Goal: Task Accomplishment & Management: Manage account settings

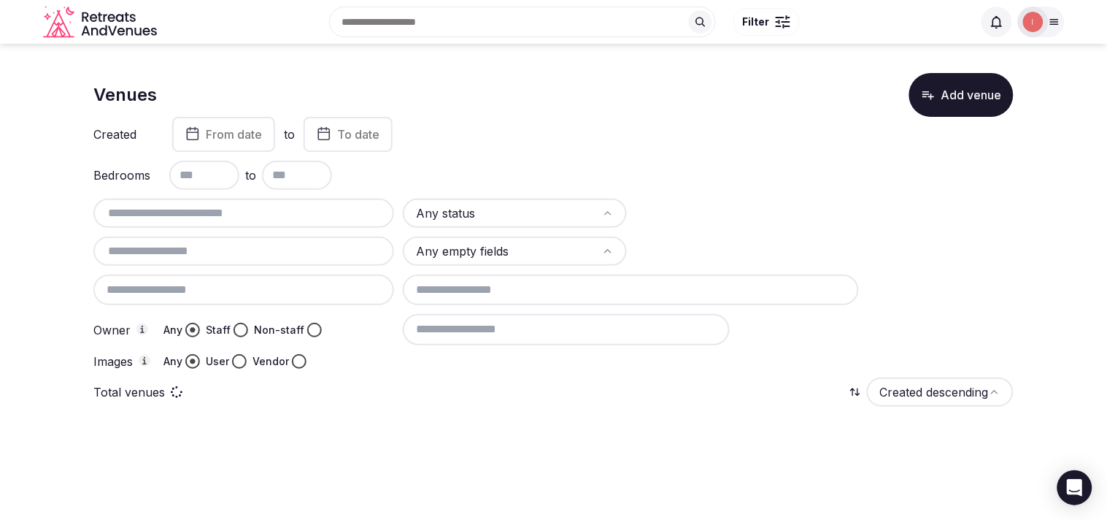
click at [235, 205] on input "text" at bounding box center [243, 213] width 289 height 18
paste input "**********"
drag, startPoint x: 171, startPoint y: 206, endPoint x: 90, endPoint y: 208, distance: 81.0
click at [90, 208] on section "**********" at bounding box center [553, 264] width 1107 height 441
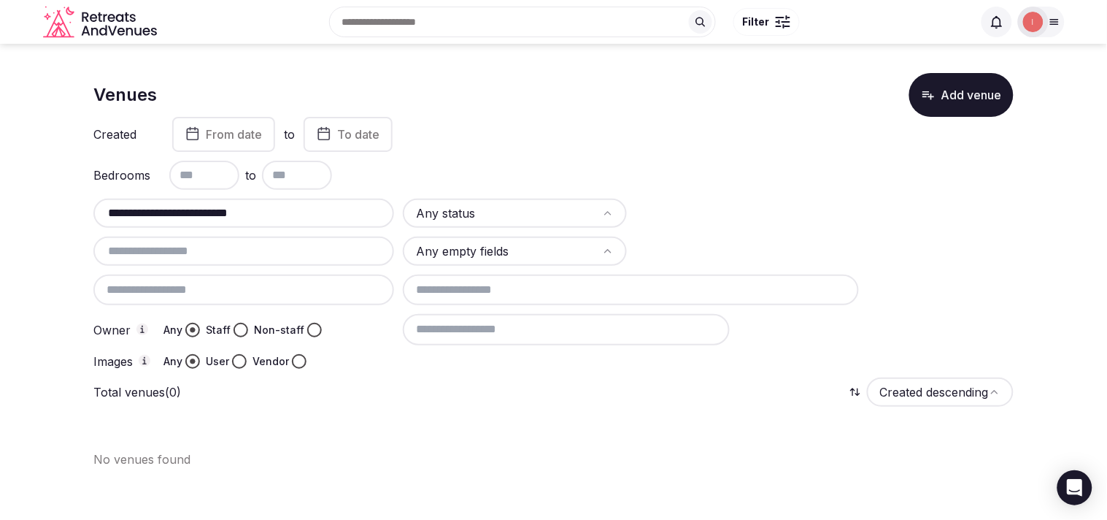
click at [90, 208] on section "**********" at bounding box center [553, 264] width 1107 height 441
drag, startPoint x: 169, startPoint y: 215, endPoint x: 112, endPoint y: 209, distance: 57.9
click at [112, 209] on input "**********" at bounding box center [243, 213] width 289 height 18
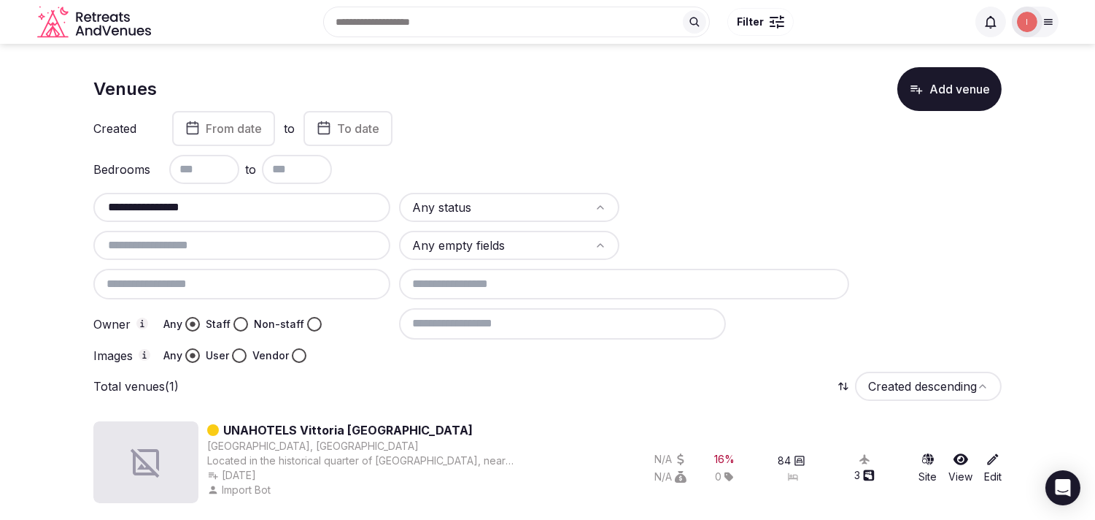
scroll to position [8, 0]
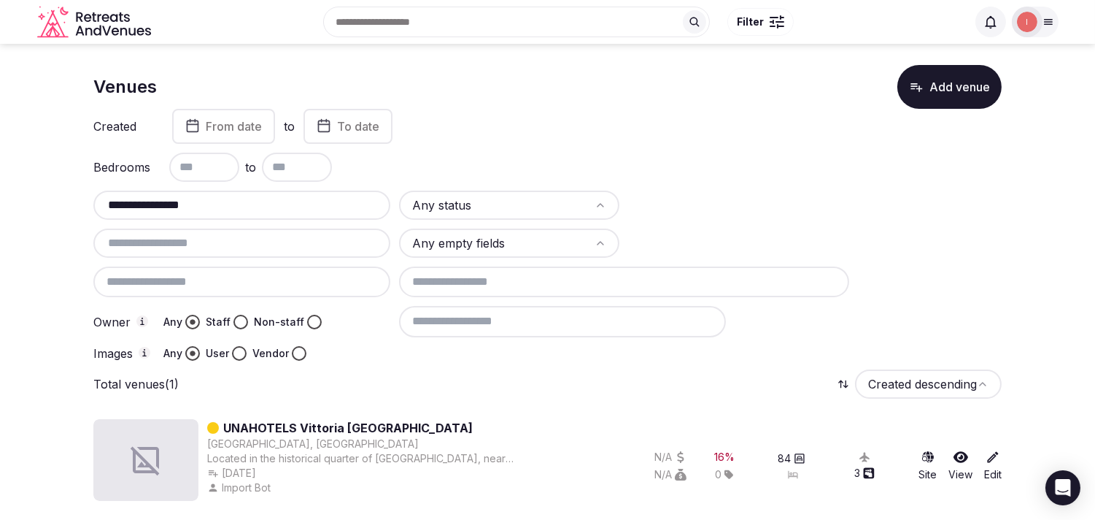
type input "**********"
click at [314, 419] on link "UNAHOTELS Vittoria [GEOGRAPHIC_DATA]" at bounding box center [348, 428] width 250 height 18
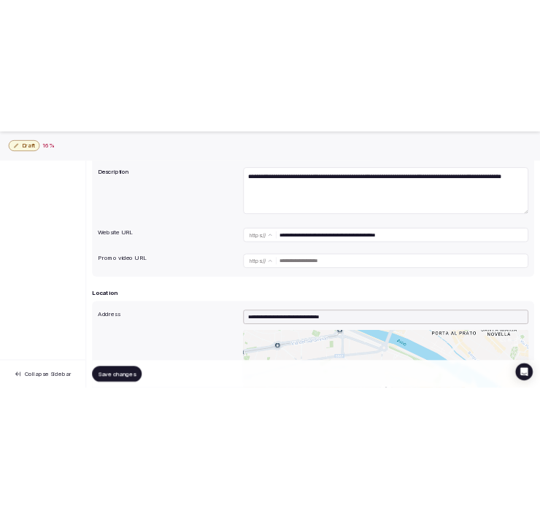
scroll to position [405, 0]
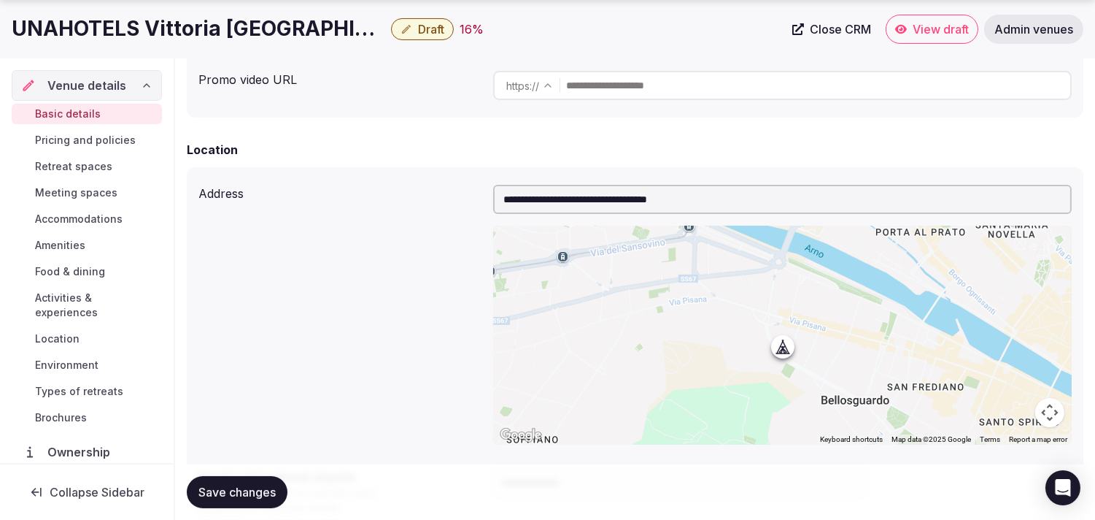
click at [200, 22] on h1 "UNAHOTELS Vittoria [GEOGRAPHIC_DATA]" at bounding box center [199, 29] width 374 height 28
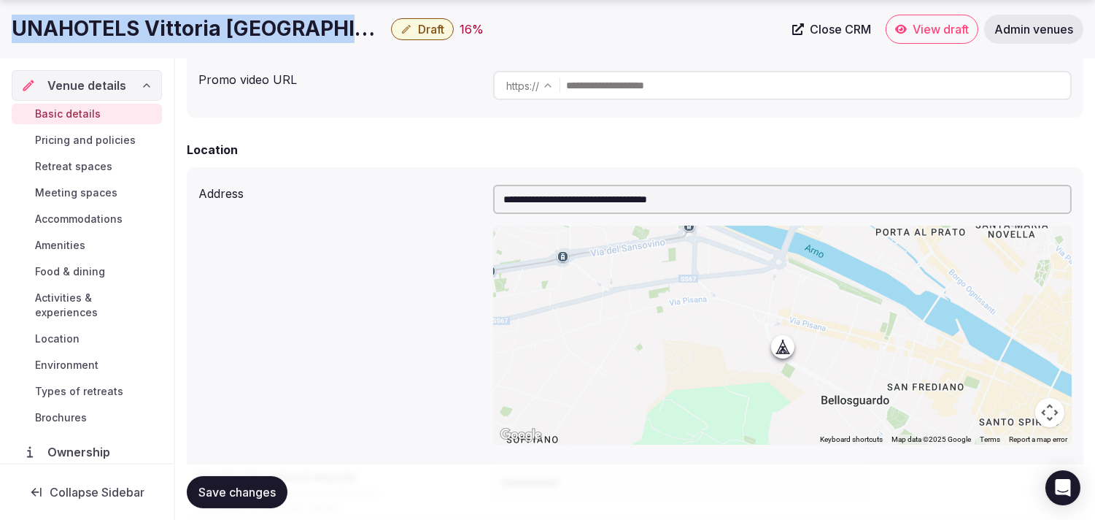
click at [200, 22] on h1 "UNAHOTELS Vittoria [GEOGRAPHIC_DATA]" at bounding box center [199, 29] width 374 height 28
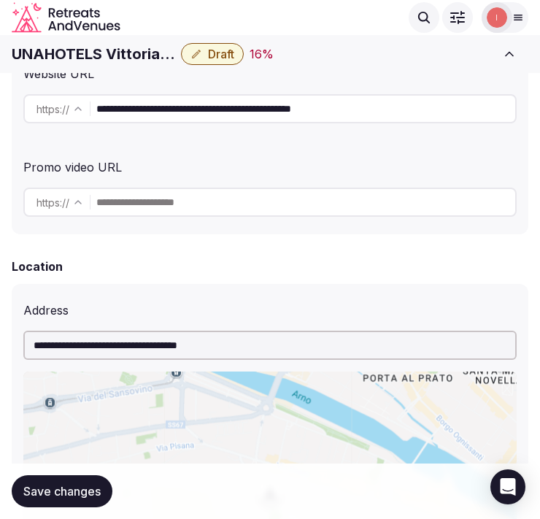
click at [126, 108] on input "**********" at bounding box center [305, 108] width 419 height 29
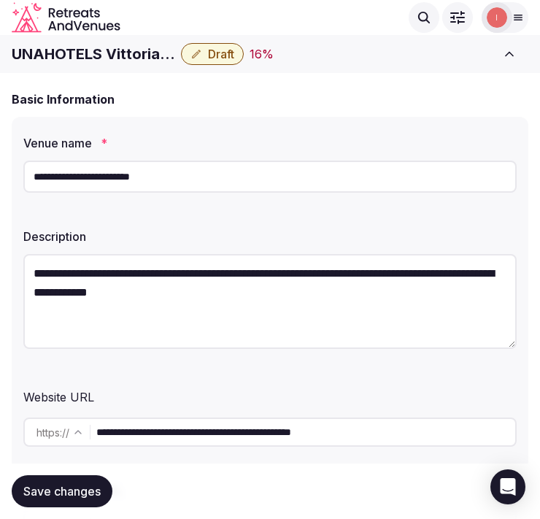
scroll to position [81, 0]
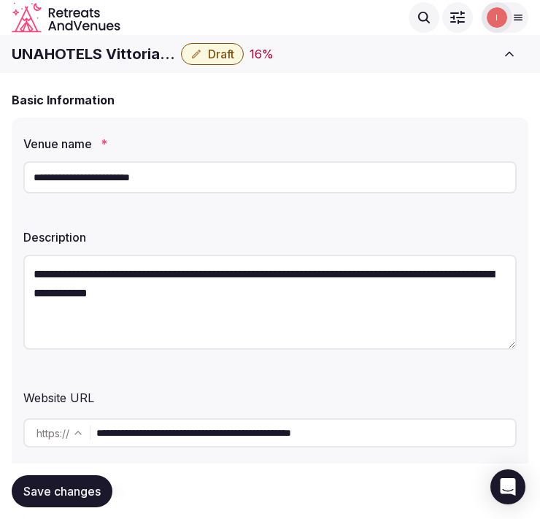
click at [123, 197] on div "**********" at bounding box center [269, 177] width 493 height 44
click at [128, 179] on input "**********" at bounding box center [269, 177] width 493 height 32
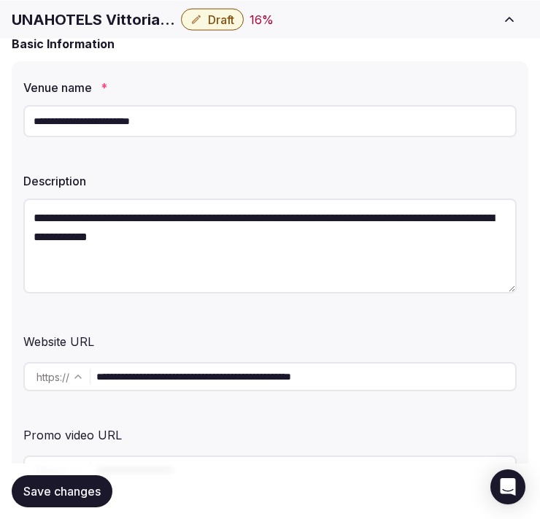
scroll to position [162, 0]
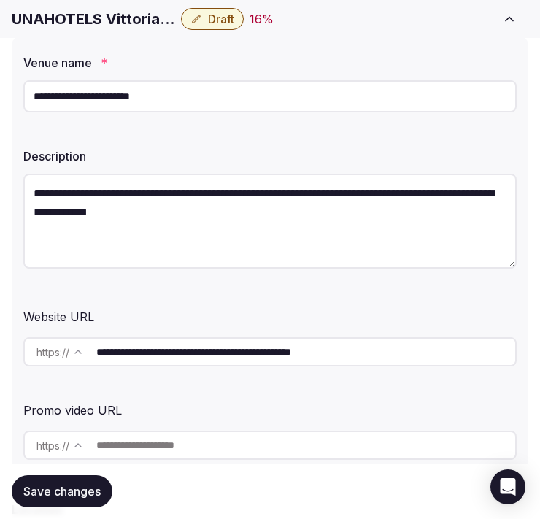
click at [236, 349] on input "**********" at bounding box center [305, 351] width 419 height 29
click at [102, 15] on h1 "UNAHOTELS Vittoria [GEOGRAPHIC_DATA]" at bounding box center [93, 19] width 163 height 20
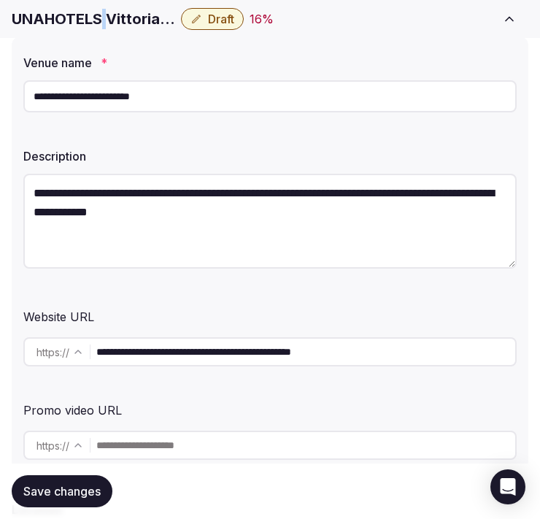
click at [102, 15] on h1 "UNAHOTELS Vittoria [GEOGRAPHIC_DATA]" at bounding box center [93, 19] width 163 height 20
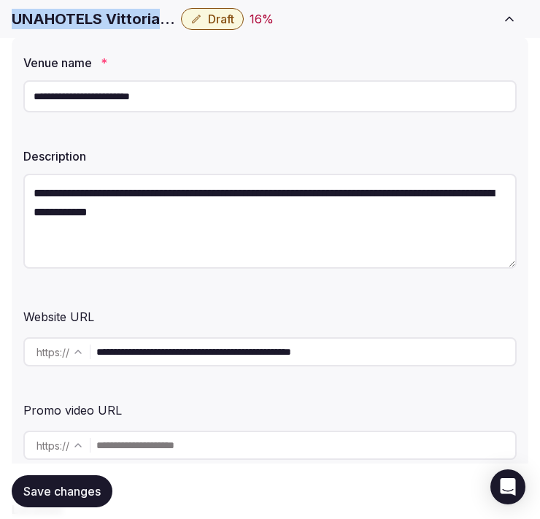
click at [102, 15] on h1 "UNAHOTELS Vittoria [GEOGRAPHIC_DATA]" at bounding box center [93, 19] width 163 height 20
copy div "UNAHOTELS Vittoria [GEOGRAPHIC_DATA]"
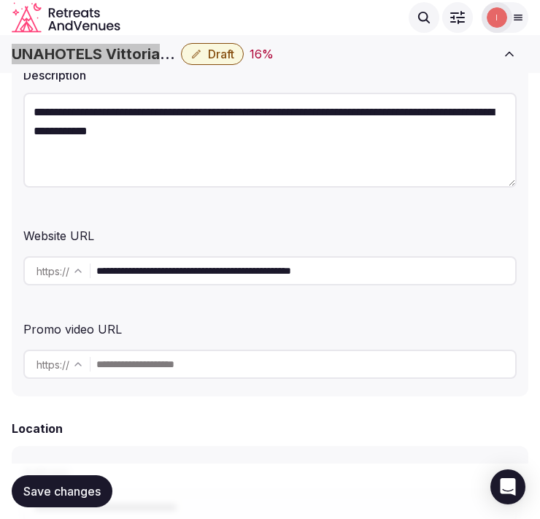
scroll to position [0, 0]
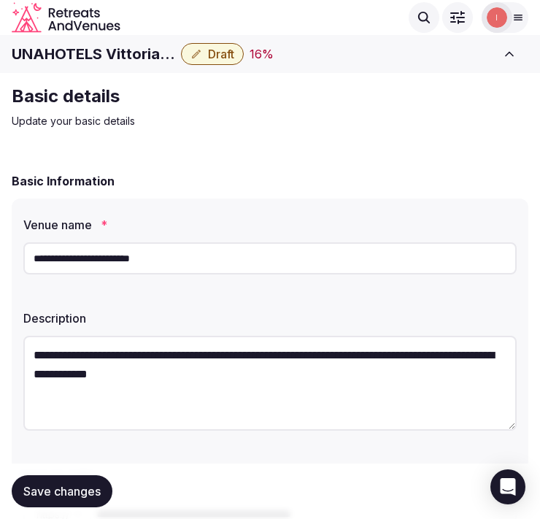
click at [57, 255] on input "**********" at bounding box center [269, 258] width 493 height 32
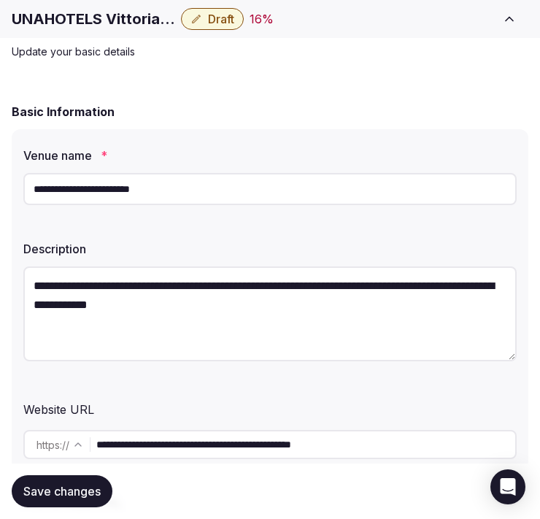
scroll to position [162, 0]
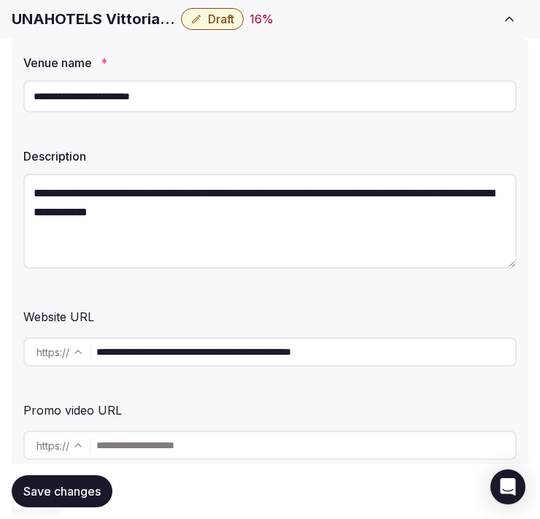
click at [195, 88] on input "**********" at bounding box center [269, 96] width 493 height 32
paste input "*"
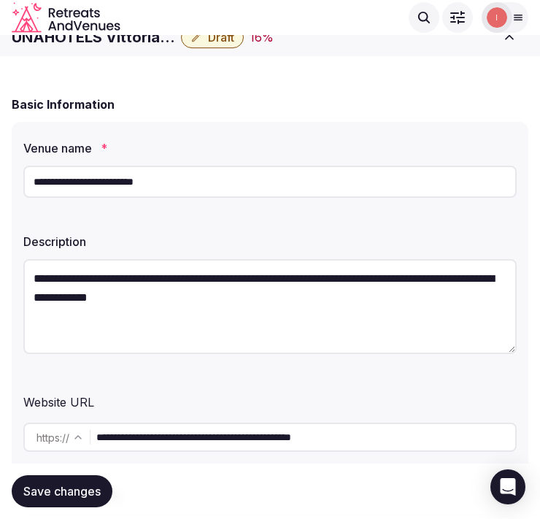
scroll to position [0, 0]
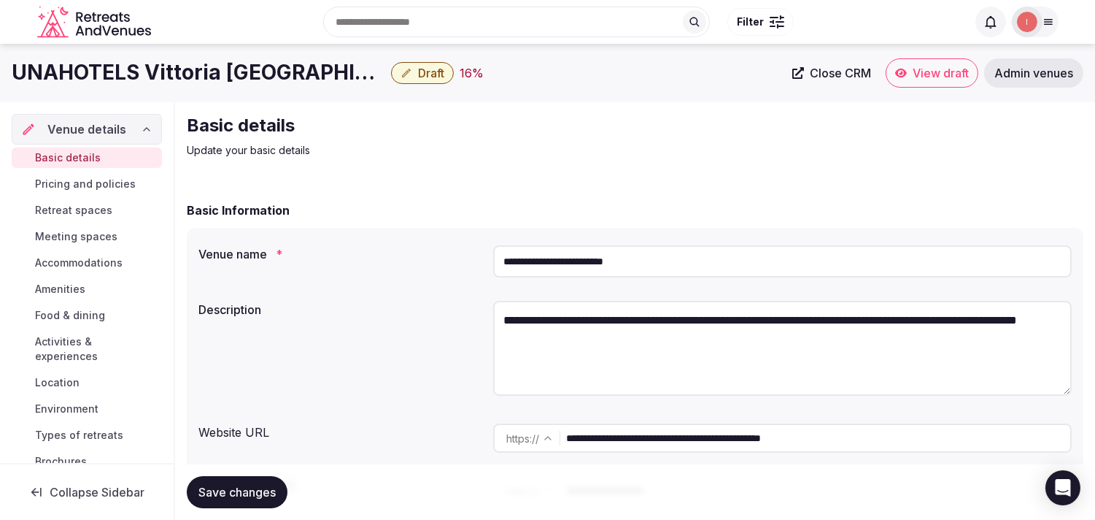
type input "**********"
click at [841, 64] on link "Close CRM" at bounding box center [832, 72] width 96 height 29
click at [261, 499] on button "Save changes" at bounding box center [237, 492] width 101 height 32
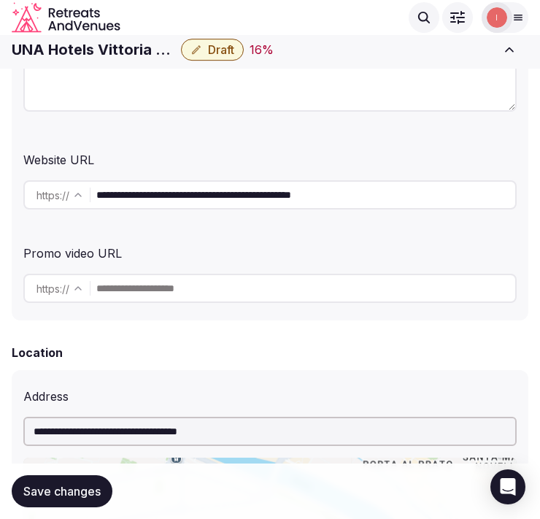
scroll to position [243, 0]
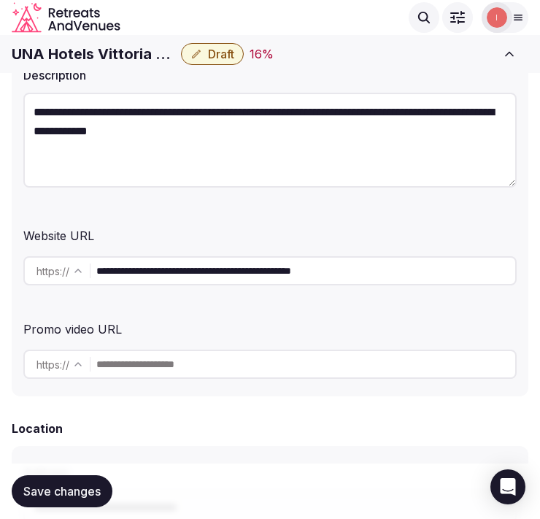
click at [309, 147] on textarea "**********" at bounding box center [269, 140] width 493 height 95
paste textarea "**********"
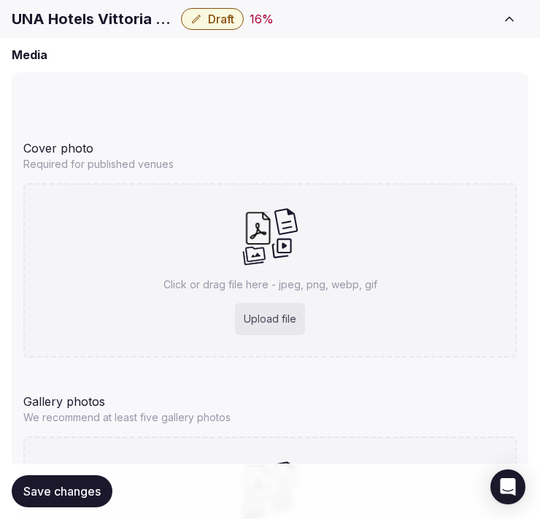
scroll to position [1378, 0]
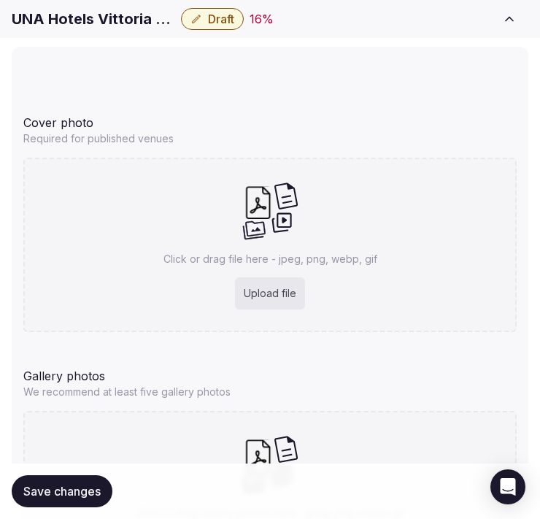
type textarea "**********"
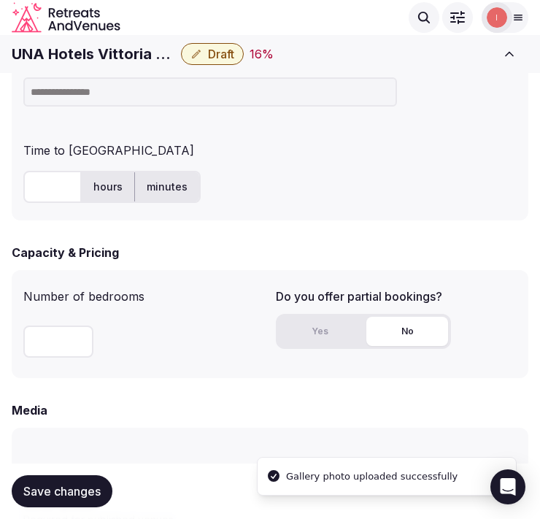
scroll to position [817, 0]
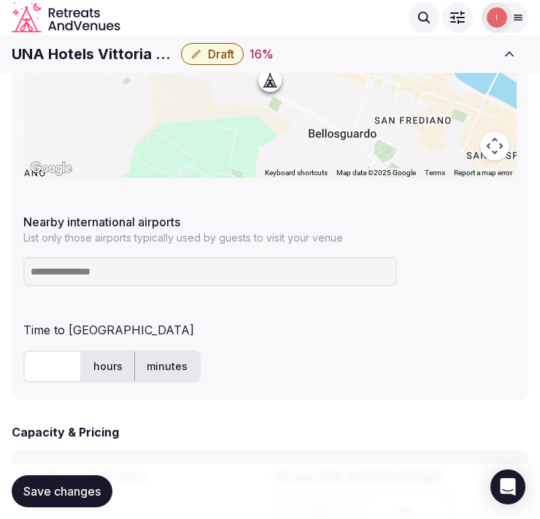
drag, startPoint x: 90, startPoint y: 257, endPoint x: 86, endPoint y: 264, distance: 8.2
click at [90, 257] on input at bounding box center [210, 271] width 374 height 29
paste input "**********"
type input "**********"
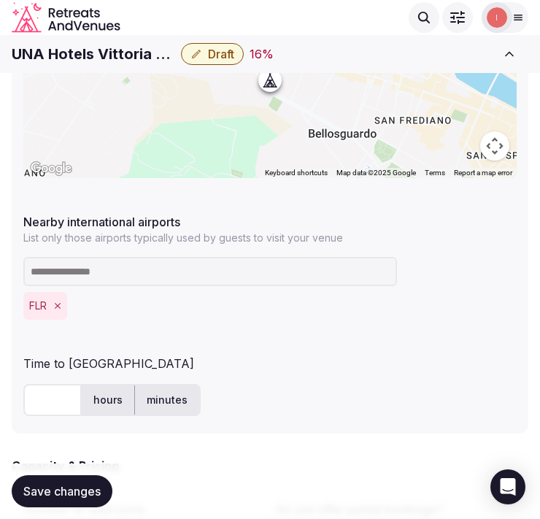
click at [39, 404] on input "text" at bounding box center [52, 400] width 58 height 32
type input "**"
click at [272, 330] on div "**********" at bounding box center [270, 153] width 517 height 562
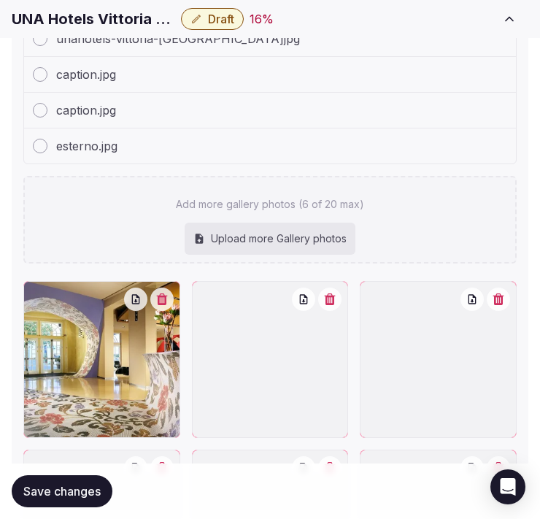
scroll to position [2114, 0]
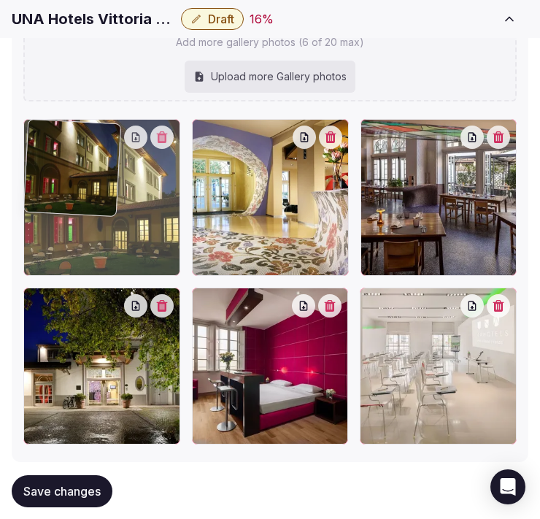
drag, startPoint x: 29, startPoint y: 303, endPoint x: 80, endPoint y: 246, distance: 76.5
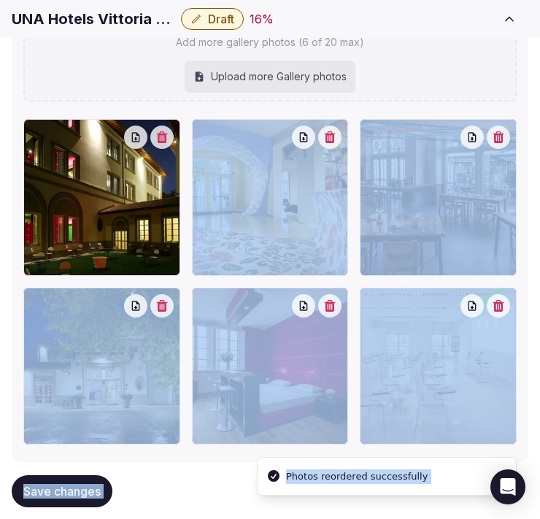
drag, startPoint x: 80, startPoint y: 246, endPoint x: 72, endPoint y: 266, distance: 22.2
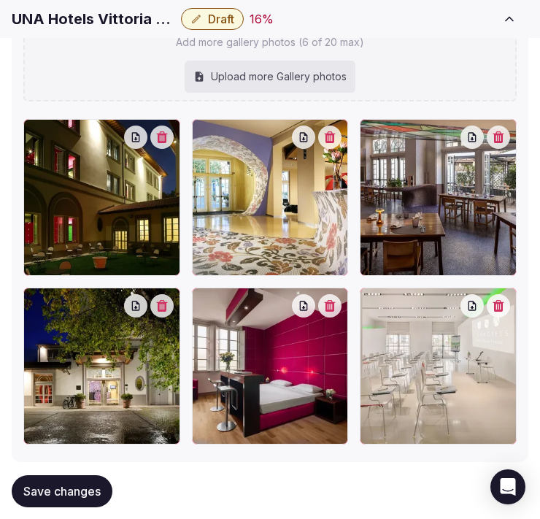
click at [34, 307] on div at bounding box center [34, 298] width 23 height 23
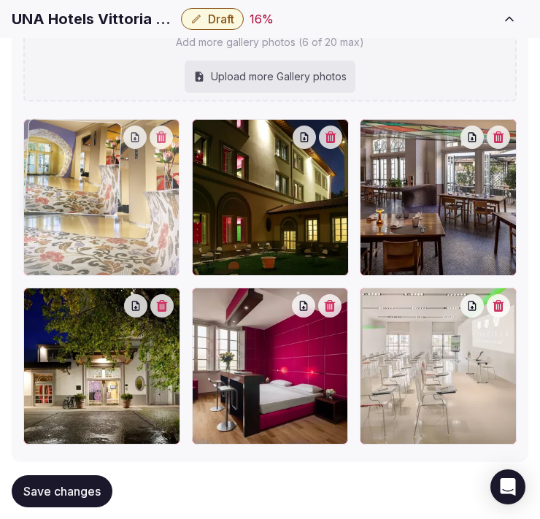
drag, startPoint x: 208, startPoint y: 126, endPoint x: 70, endPoint y: 158, distance: 141.6
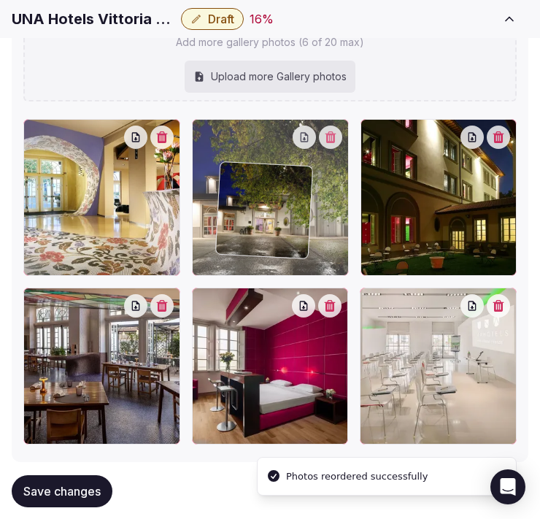
drag, startPoint x: 37, startPoint y: 290, endPoint x: 231, endPoint y: 168, distance: 228.9
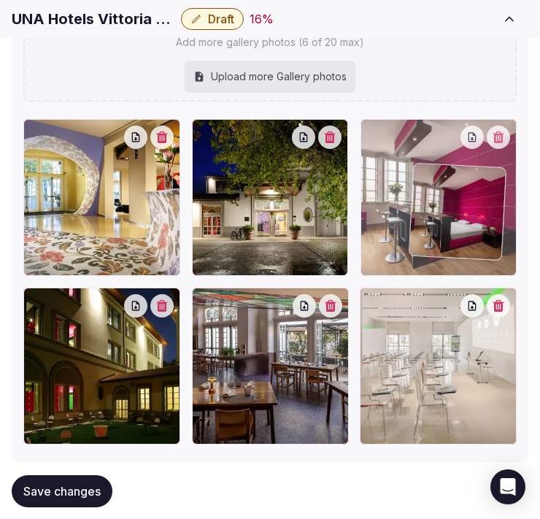
drag, startPoint x: 199, startPoint y: 296, endPoint x: 418, endPoint y: 175, distance: 250.2
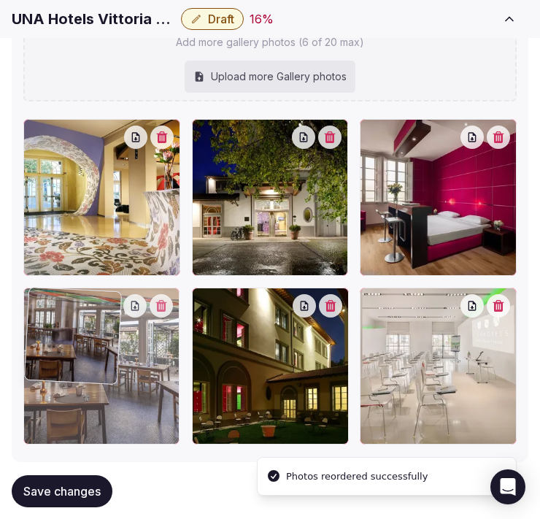
drag, startPoint x: 208, startPoint y: 295, endPoint x: 102, endPoint y: 310, distance: 106.9
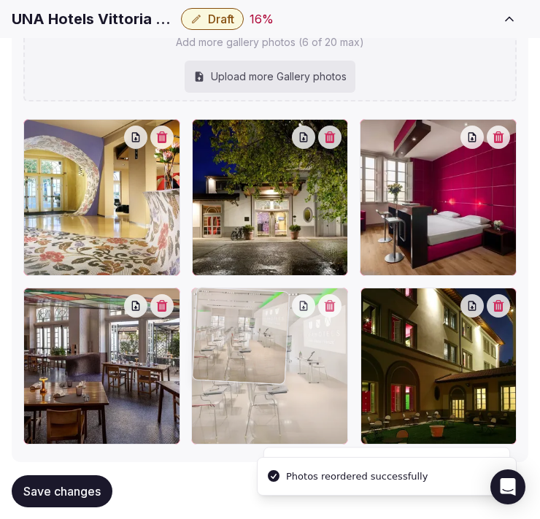
drag, startPoint x: 374, startPoint y: 304, endPoint x: 231, endPoint y: 310, distance: 143.9
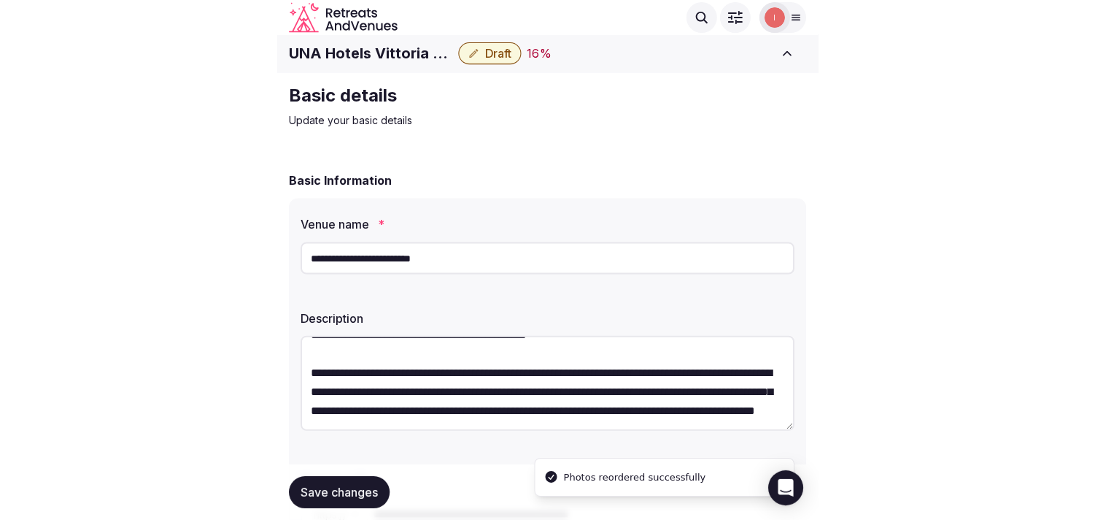
scroll to position [0, 0]
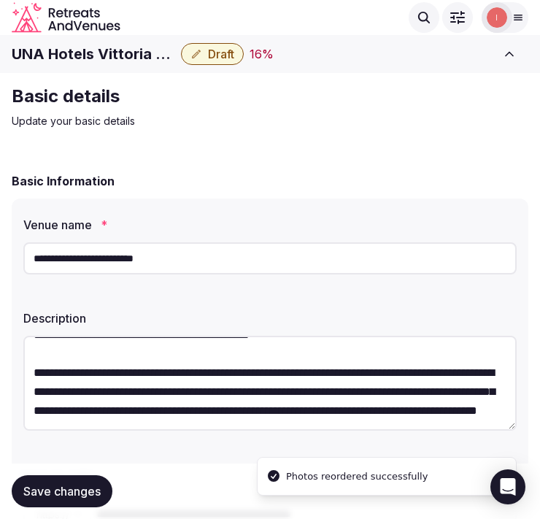
click at [95, 493] on span "Save changes" at bounding box center [61, 491] width 77 height 15
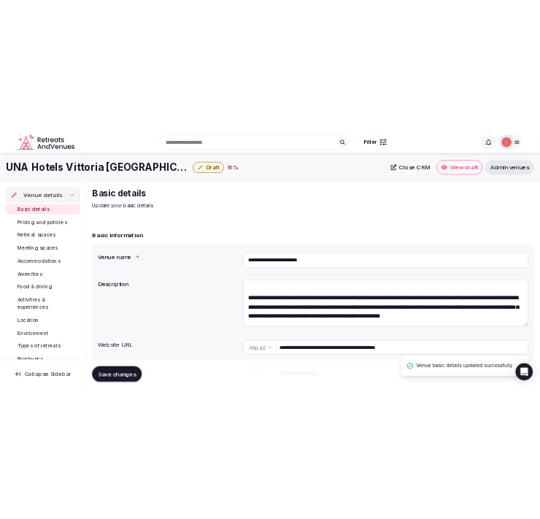
scroll to position [46, 0]
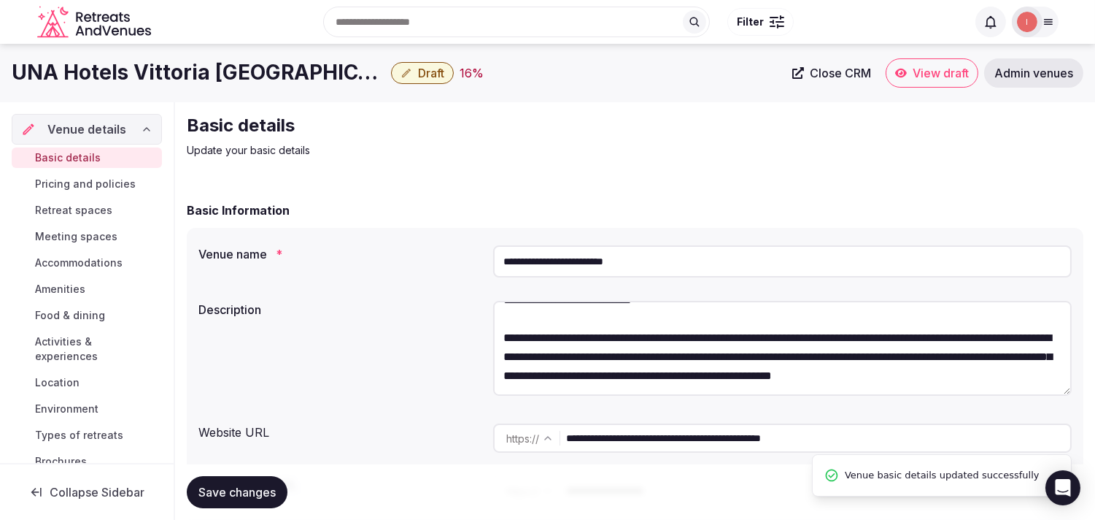
click at [102, 182] on span "Pricing and policies" at bounding box center [85, 184] width 101 height 15
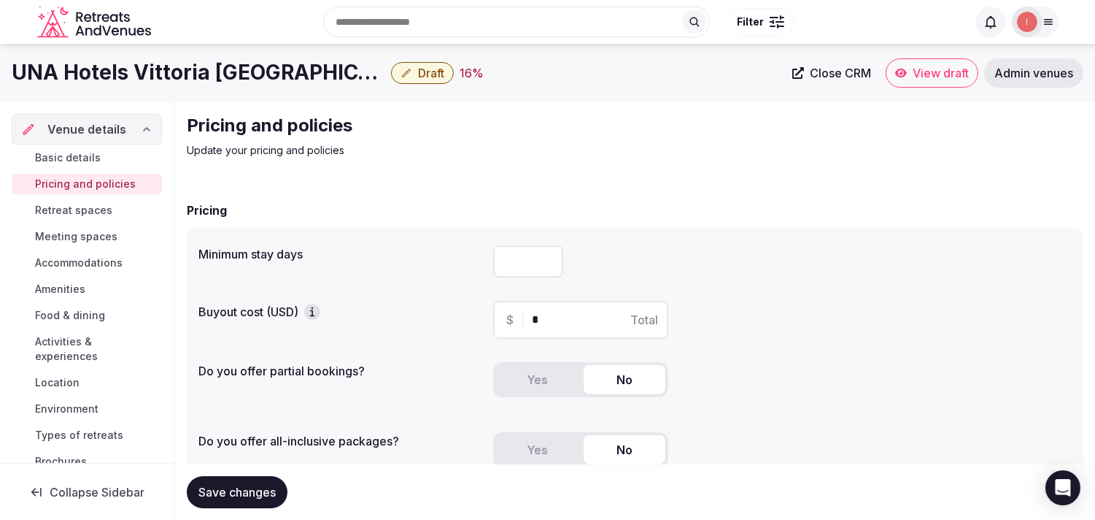
click at [391, 72] on button "Draft" at bounding box center [422, 73] width 63 height 22
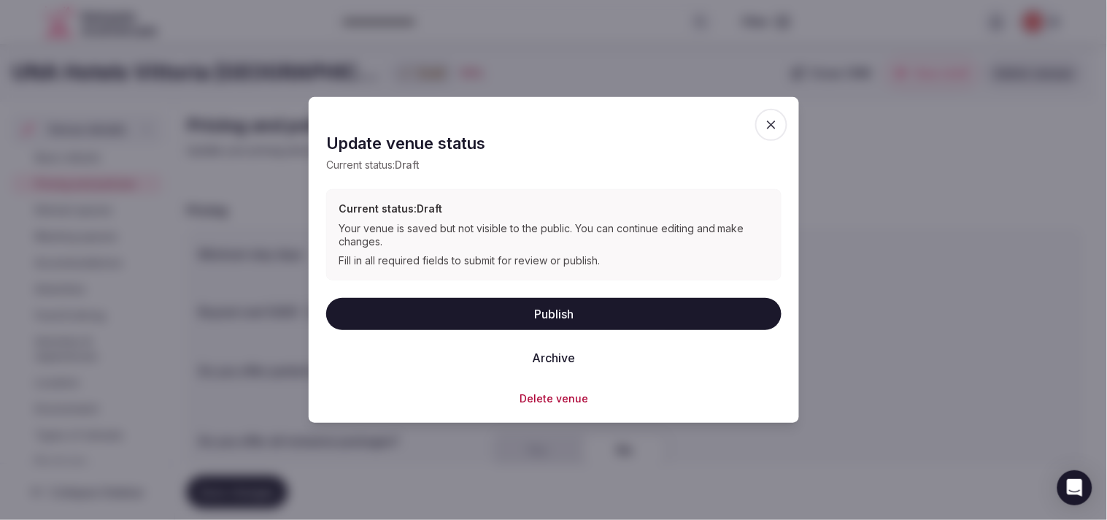
click at [499, 314] on button "Publish" at bounding box center [553, 313] width 455 height 32
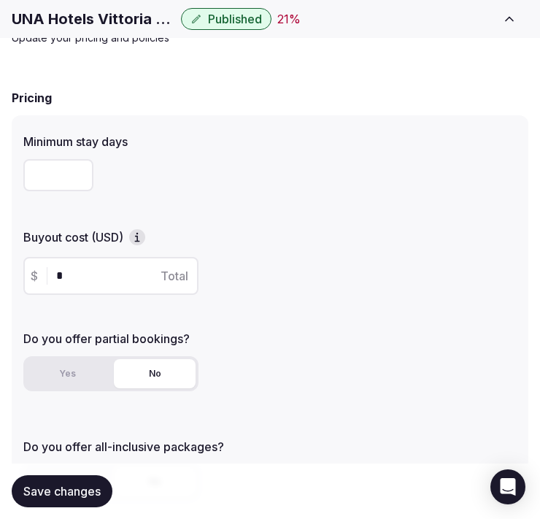
scroll to position [162, 0]
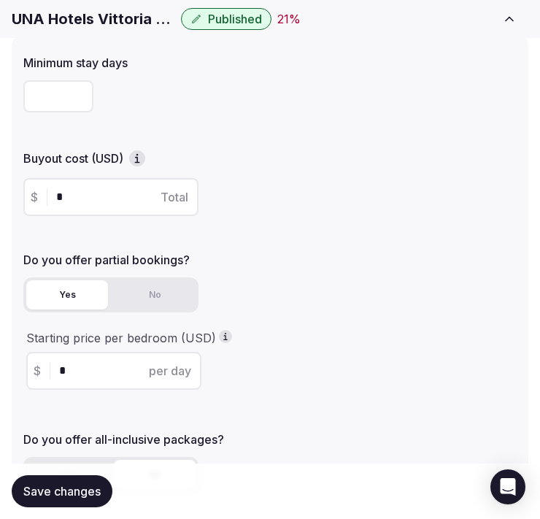
click at [64, 297] on button "Yes" at bounding box center [67, 294] width 82 height 29
drag, startPoint x: 84, startPoint y: 354, endPoint x: 59, endPoint y: 354, distance: 24.8
click at [59, 354] on div "$ * per day" at bounding box center [113, 371] width 175 height 38
click at [72, 377] on div "$ * per day" at bounding box center [113, 371] width 175 height 38
click at [67, 374] on input "*" at bounding box center [126, 371] width 135 height 18
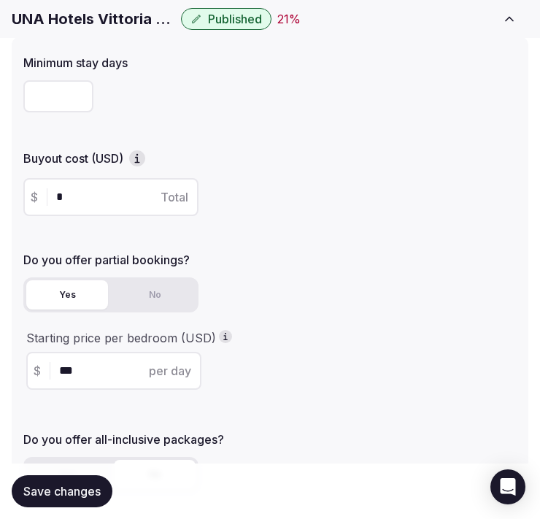
type input "***"
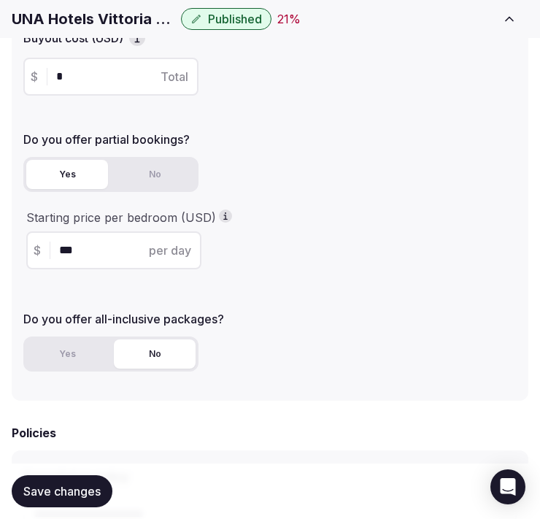
scroll to position [405, 0]
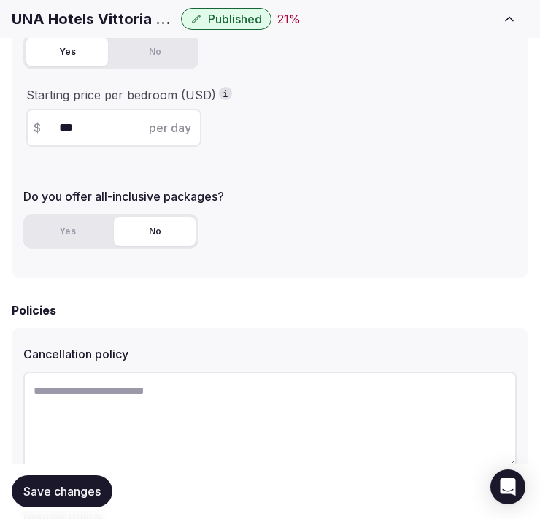
click at [183, 399] on textarea at bounding box center [269, 419] width 493 height 96
paste textarea "**********"
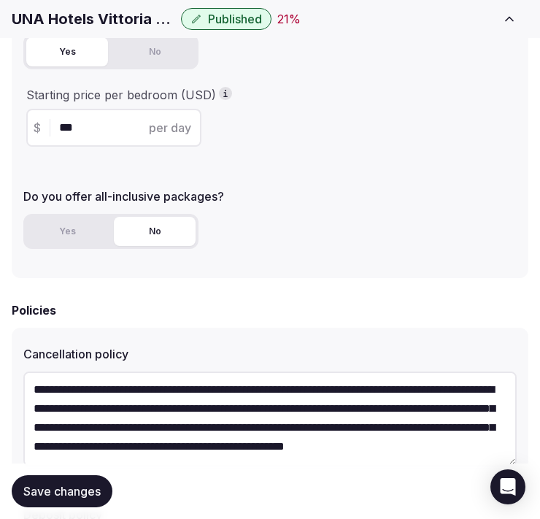
scroll to position [56, 0]
type textarea "**********"
click at [69, 482] on button "Save changes" at bounding box center [62, 491] width 101 height 32
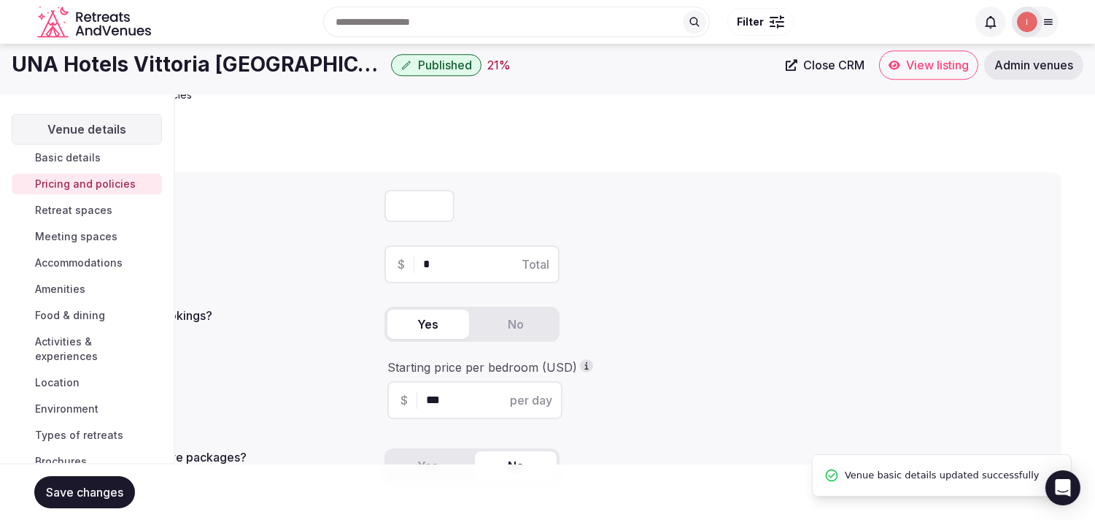
scroll to position [38, 0]
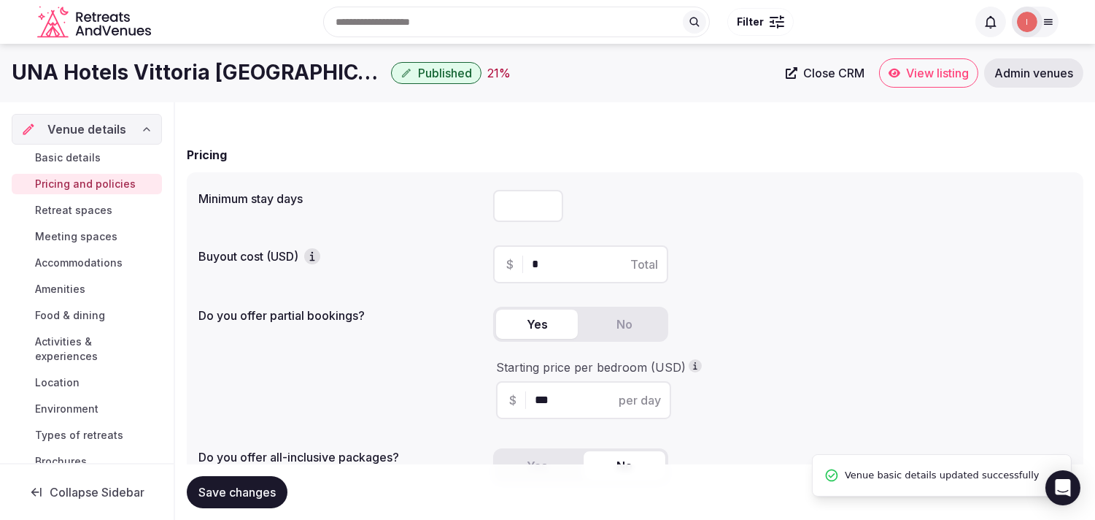
click at [89, 212] on span "Retreat spaces" at bounding box center [73, 210] width 77 height 15
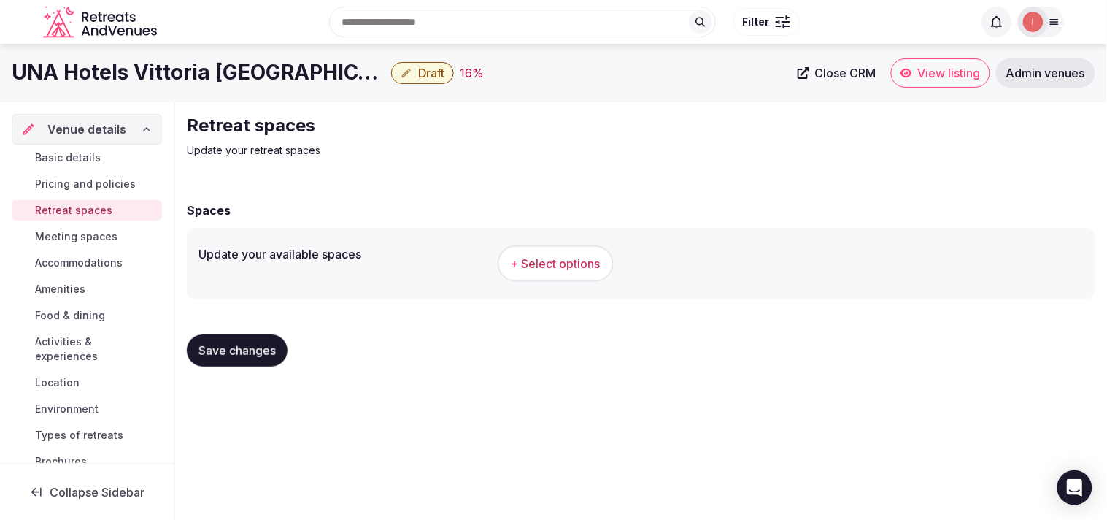
click at [555, 253] on button "+ Select options" at bounding box center [556, 263] width 116 height 36
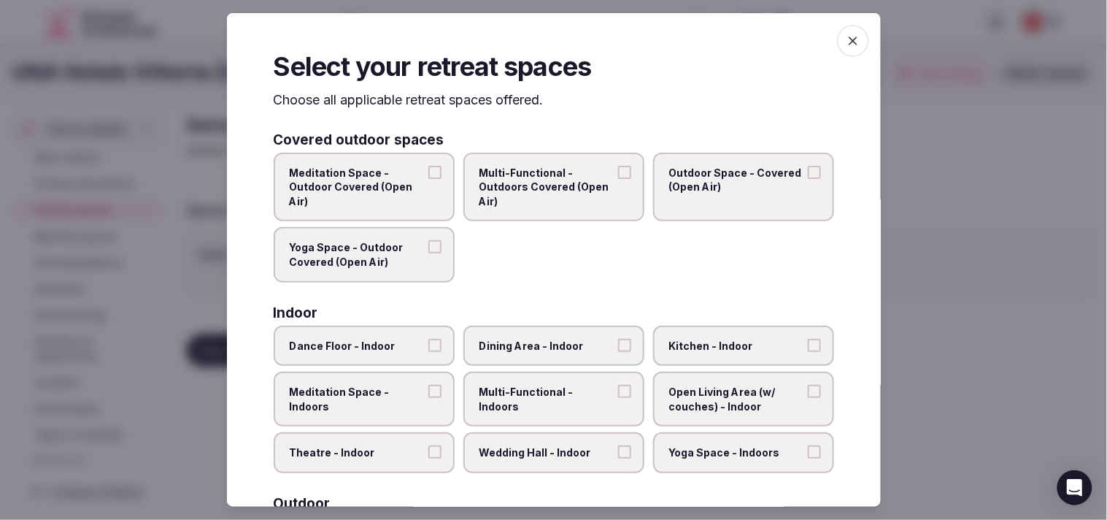
click at [530, 343] on span "Dining Area - Indoor" at bounding box center [546, 345] width 134 height 15
click at [618, 343] on button "Dining Area - Indoor" at bounding box center [624, 344] width 13 height 13
click at [590, 393] on span "Multi-Functional - Indoors" at bounding box center [546, 399] width 134 height 28
click at [618, 393] on button "Multi-Functional - Indoors" at bounding box center [624, 391] width 13 height 13
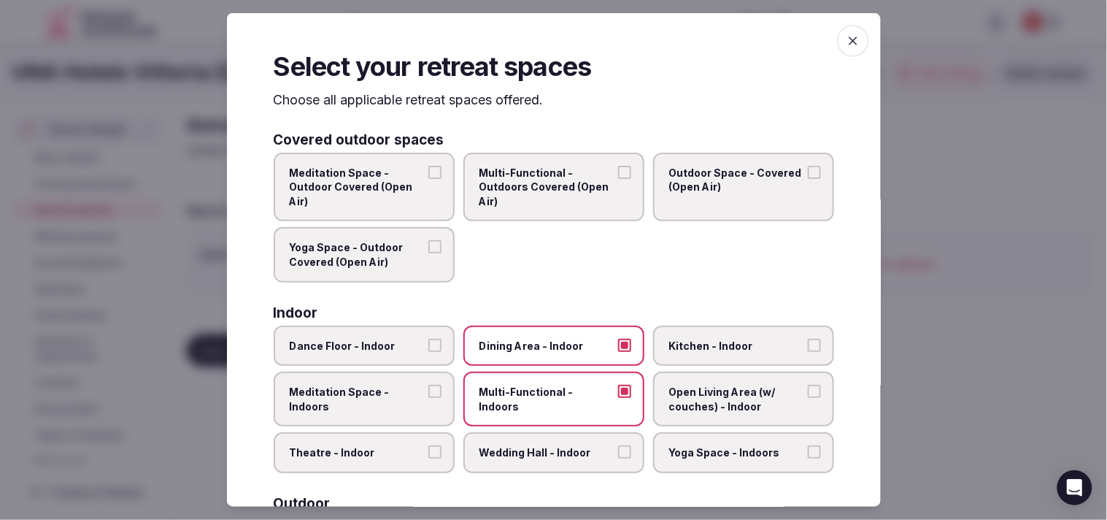
click at [680, 399] on span "Open Living Area (w/ couches) - Indoor" at bounding box center [736, 399] width 134 height 28
click at [808, 398] on button "Open Living Area (w/ couches) - Indoor" at bounding box center [814, 391] width 13 height 13
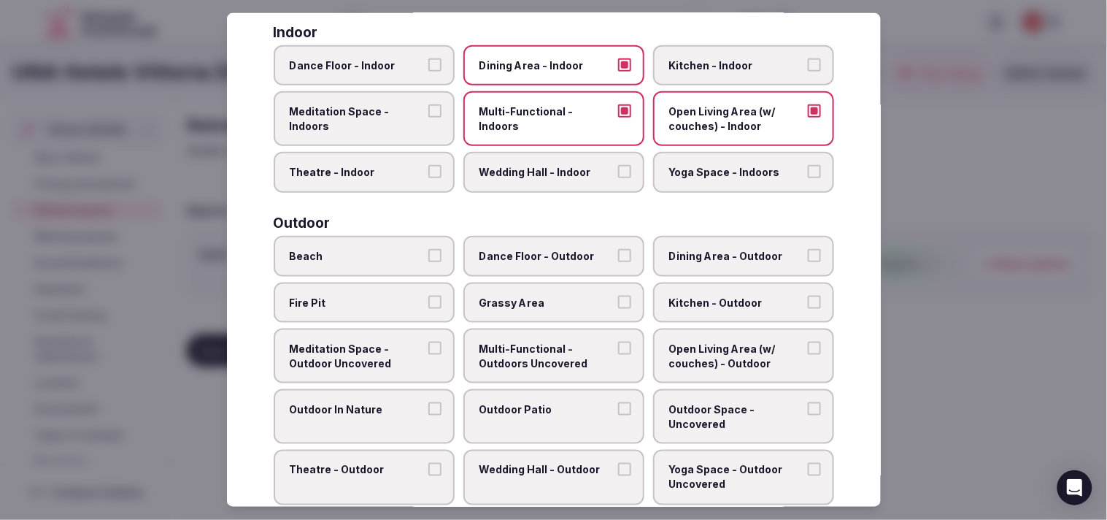
scroll to position [243, 0]
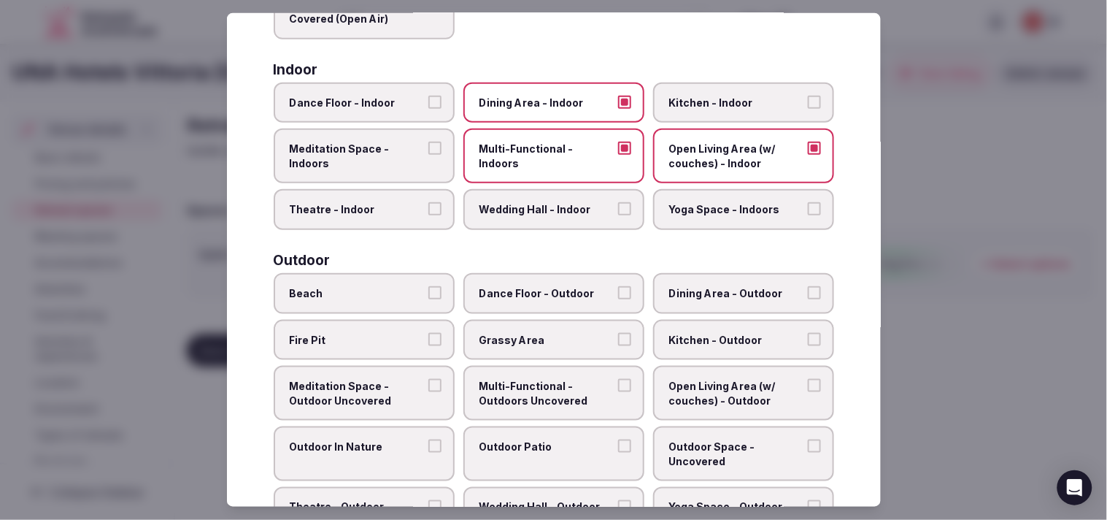
click at [412, 206] on span "Theatre - Indoor" at bounding box center [357, 209] width 134 height 15
click at [428, 206] on button "Theatre - Indoor" at bounding box center [434, 208] width 13 height 13
click at [369, 216] on label "Theatre - Indoor" at bounding box center [364, 209] width 181 height 41
click at [428, 215] on button "Theatre - Indoor" at bounding box center [434, 208] width 13 height 13
drag, startPoint x: 752, startPoint y: 431, endPoint x: 644, endPoint y: 447, distance: 109.2
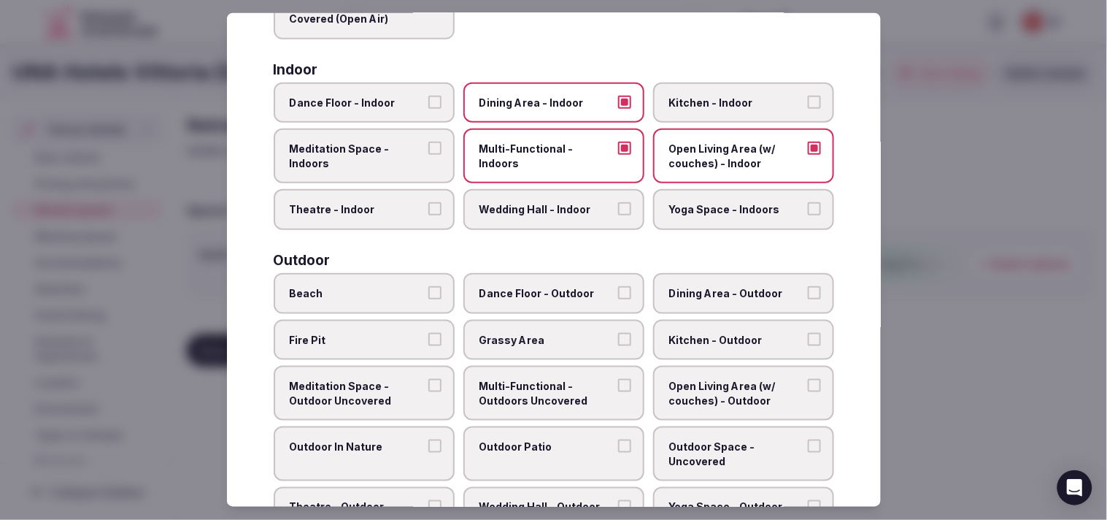
click at [746, 439] on span "Outdoor Space - Uncovered" at bounding box center [736, 453] width 134 height 28
click at [808, 439] on button "Outdoor Space - Uncovered" at bounding box center [814, 445] width 13 height 13
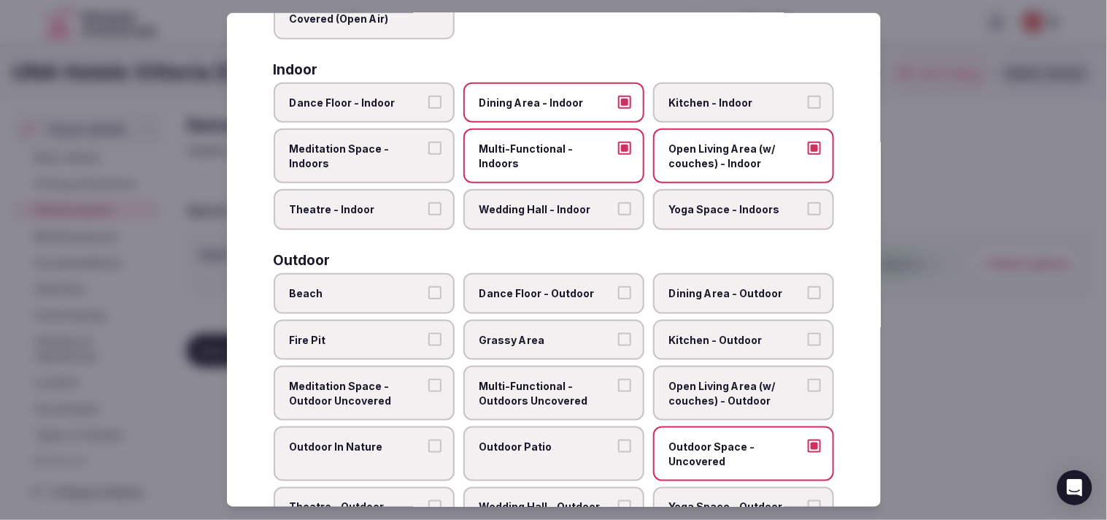
drag, startPoint x: 603, startPoint y: 441, endPoint x: 592, endPoint y: 441, distance: 10.9
click at [600, 441] on span "Outdoor Patio" at bounding box center [546, 446] width 134 height 15
click at [618, 441] on button "Outdoor Patio" at bounding box center [624, 445] width 13 height 13
click at [395, 442] on label "Outdoor In Nature" at bounding box center [364, 453] width 181 height 55
click at [428, 442] on button "Outdoor In Nature" at bounding box center [434, 445] width 13 height 13
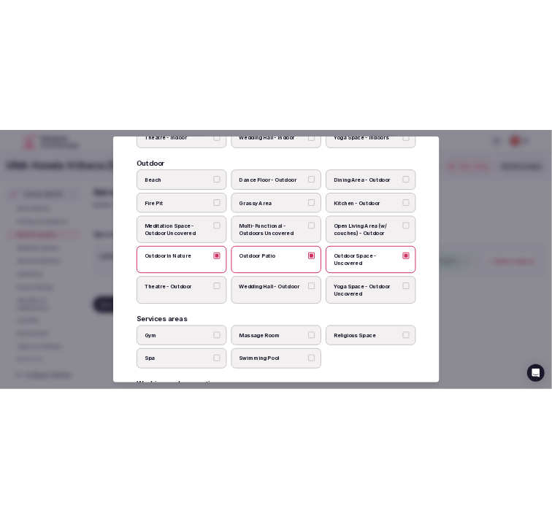
scroll to position [486, 0]
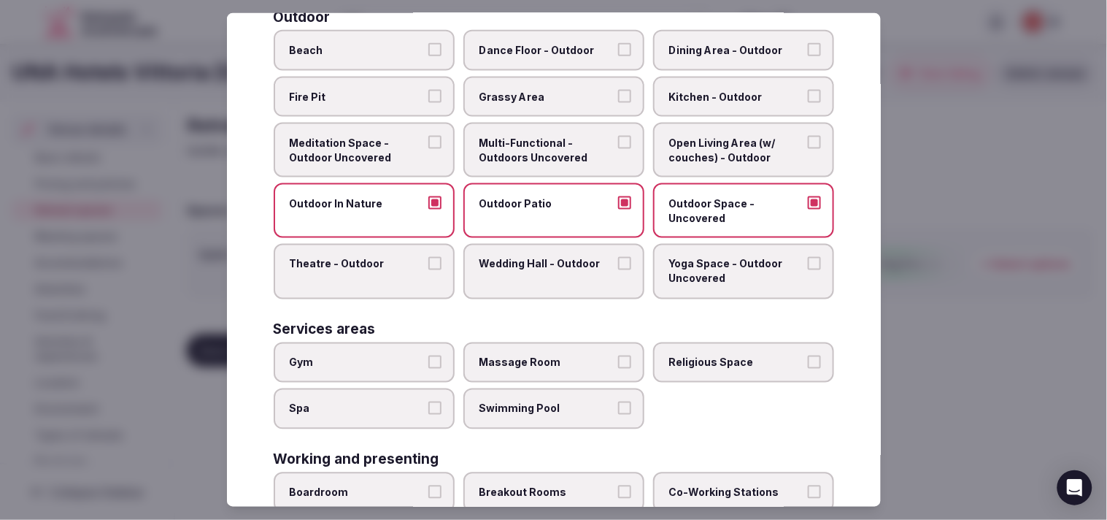
click at [763, 136] on span "Open Living Area (w/ couches) - Outdoor" at bounding box center [736, 150] width 134 height 28
click at [808, 136] on button "Open Living Area (w/ couches) - Outdoor" at bounding box center [814, 142] width 13 height 13
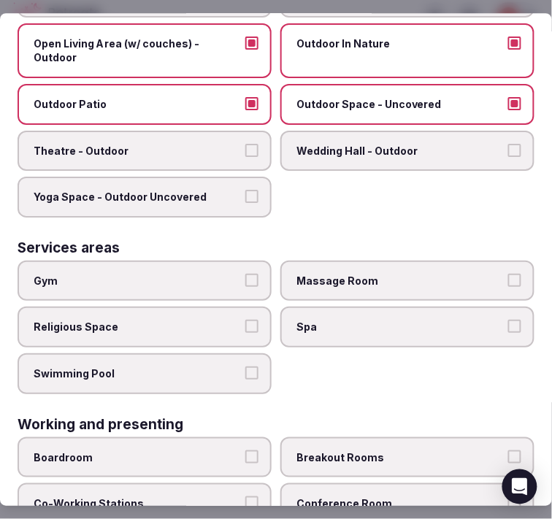
scroll to position [823, 0]
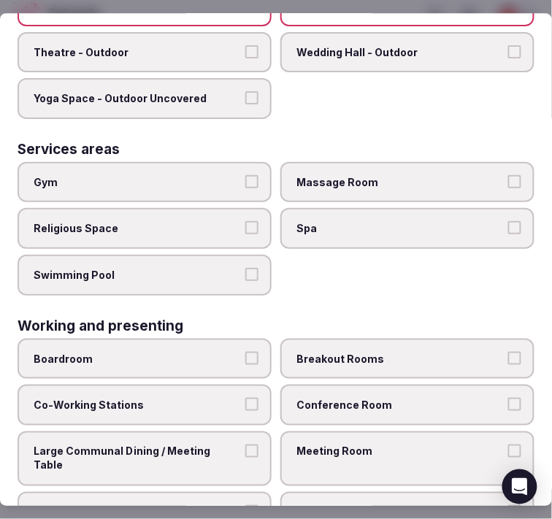
click at [323, 431] on label "Meeting Room" at bounding box center [407, 458] width 254 height 55
click at [508, 444] on button "Meeting Room" at bounding box center [514, 450] width 13 height 13
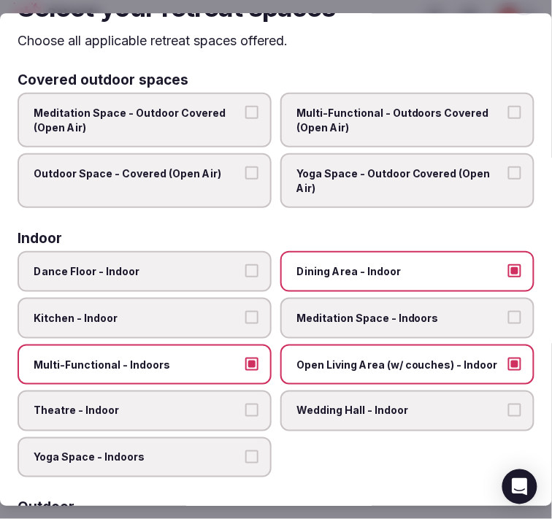
scroll to position [0, 0]
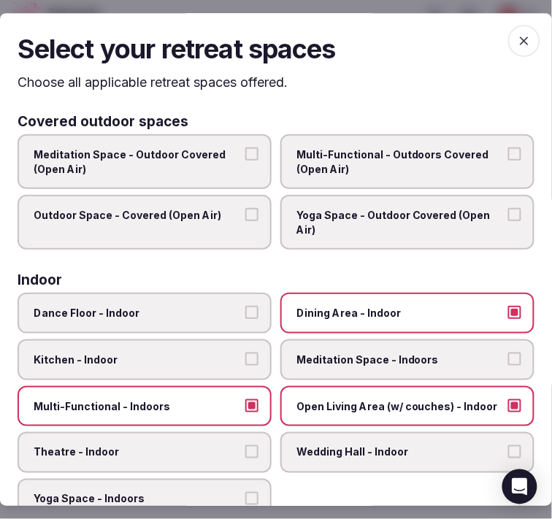
click at [517, 47] on icon "button" at bounding box center [524, 41] width 15 height 15
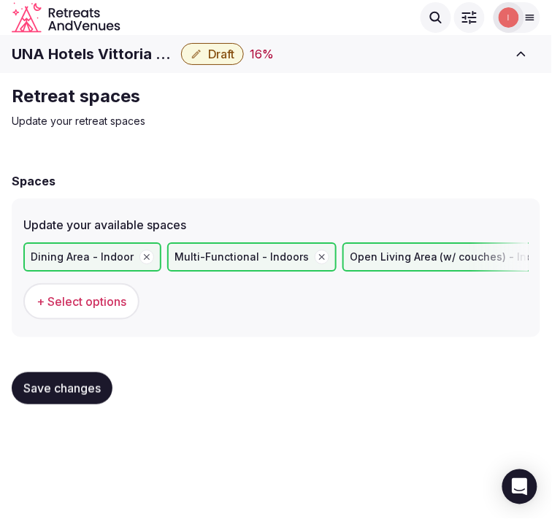
click at [60, 387] on span "Save changes" at bounding box center [61, 388] width 77 height 15
click at [60, 389] on span "Save changes" at bounding box center [61, 388] width 77 height 15
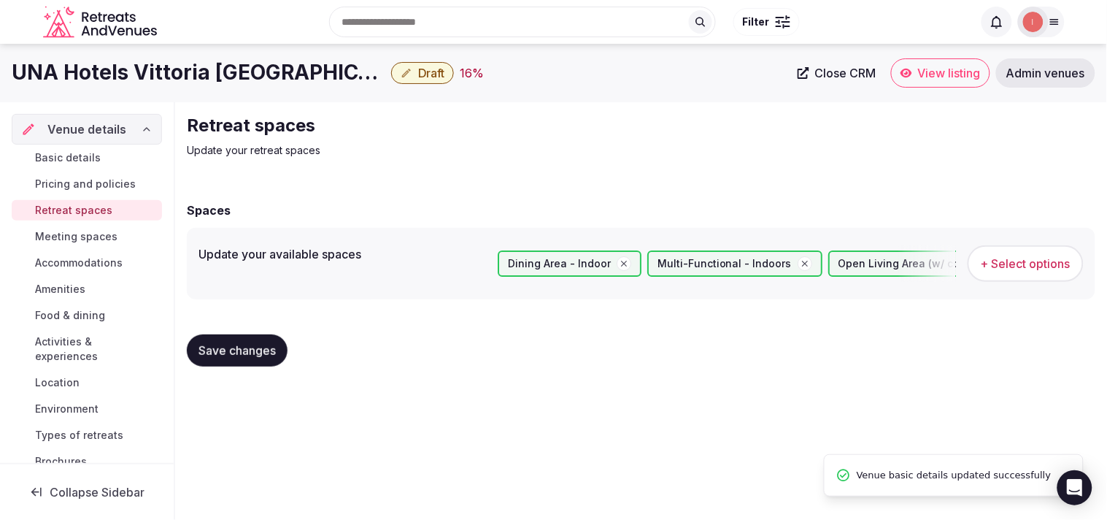
click at [55, 239] on span "Meeting spaces" at bounding box center [76, 236] width 82 height 15
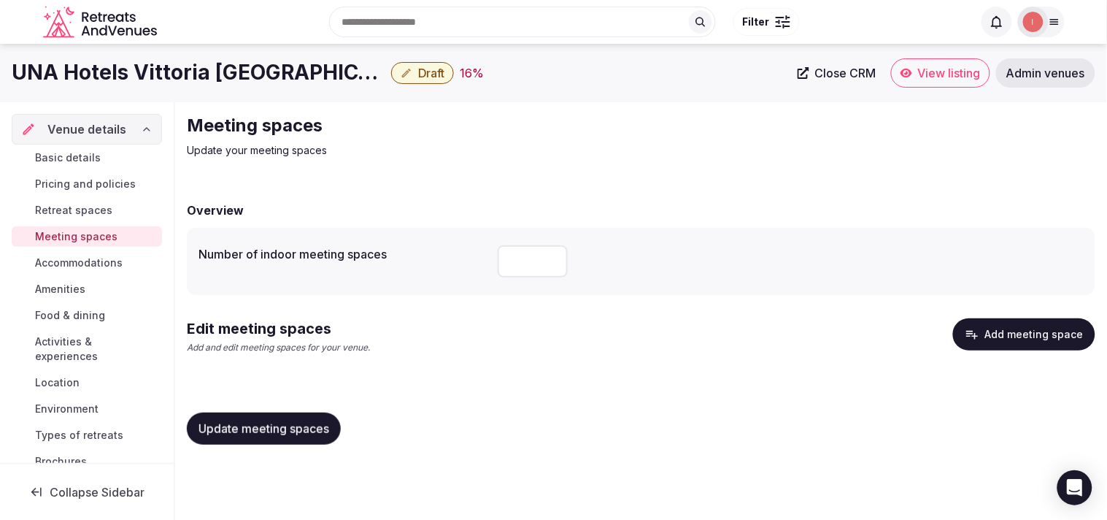
drag, startPoint x: 538, startPoint y: 261, endPoint x: 490, endPoint y: 259, distance: 48.2
click at [490, 259] on div "Number of indoor meeting spaces *" at bounding box center [640, 261] width 885 height 44
drag, startPoint x: 521, startPoint y: 263, endPoint x: 502, endPoint y: 263, distance: 19.0
click at [502, 263] on input "*" at bounding box center [533, 261] width 70 height 32
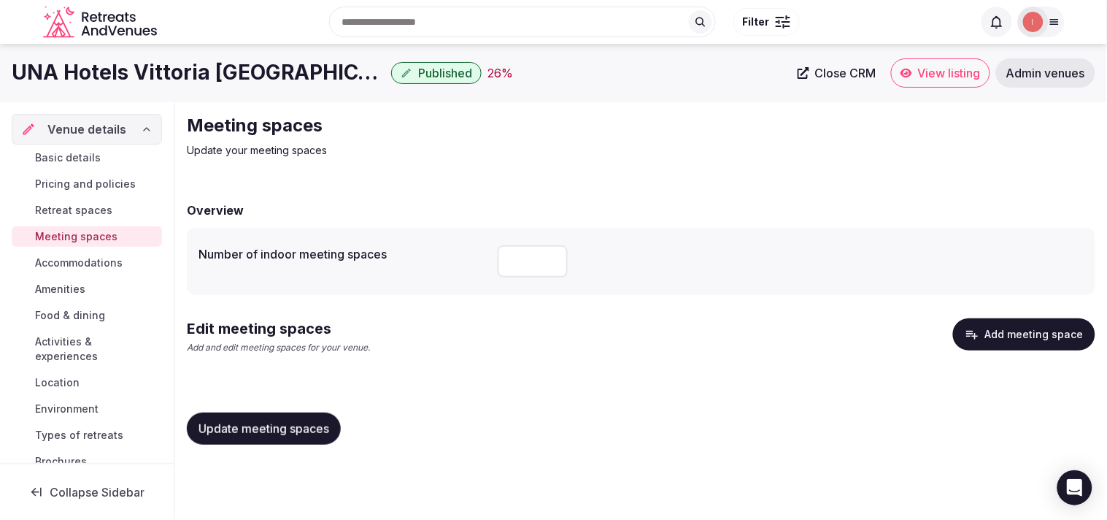
type input "*"
click at [282, 425] on span "Update meeting spaces" at bounding box center [263, 428] width 131 height 15
click at [1083, 325] on button "Add meeting space" at bounding box center [1024, 334] width 142 height 32
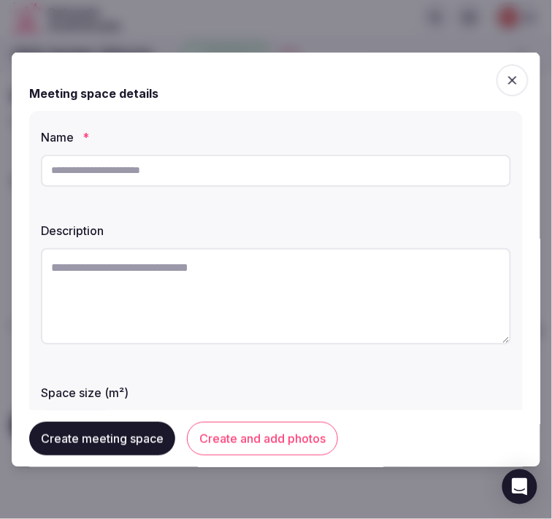
click at [344, 182] on input "text" at bounding box center [276, 170] width 470 height 32
paste input "********"
type input "********"
click at [250, 324] on textarea at bounding box center [276, 295] width 470 height 96
paste textarea "**********"
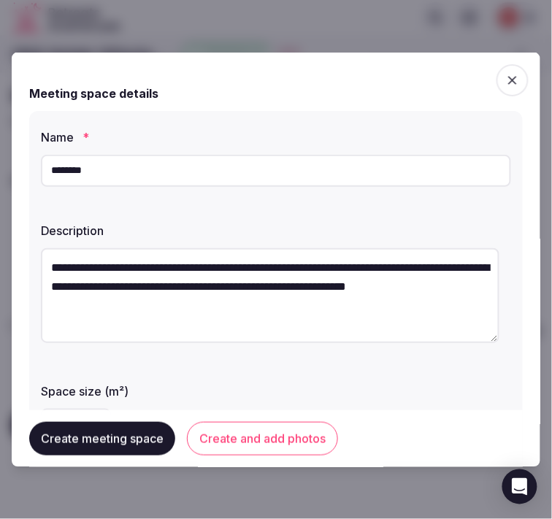
type textarea "**********"
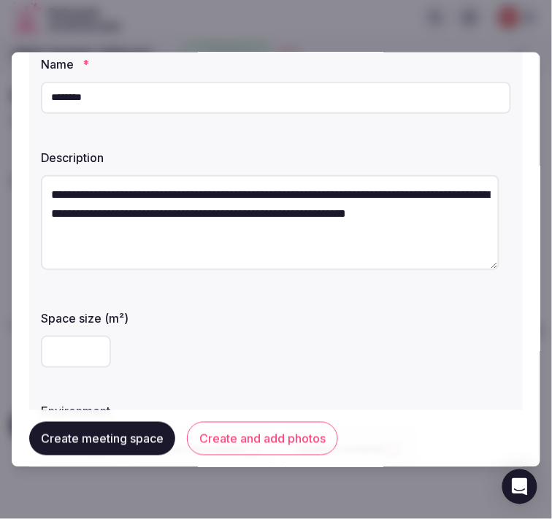
scroll to position [162, 0]
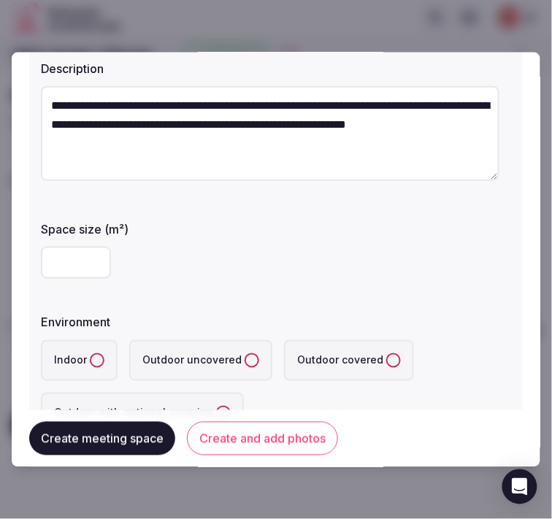
drag, startPoint x: 72, startPoint y: 263, endPoint x: 140, endPoint y: 274, distance: 69.3
click at [75, 261] on input "number" at bounding box center [76, 262] width 70 height 32
type input "**"
click at [90, 356] on button "Indoor" at bounding box center [97, 359] width 15 height 15
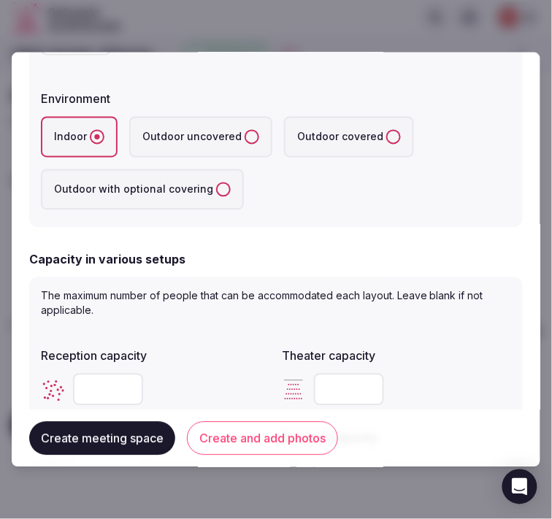
scroll to position [405, 0]
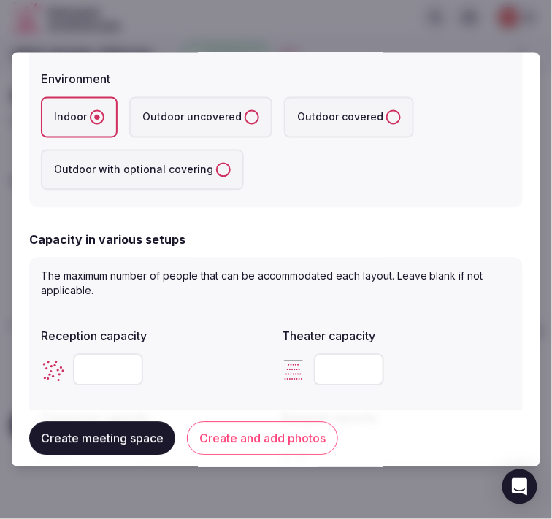
click at [85, 374] on input "number" at bounding box center [108, 369] width 70 height 32
type input "**"
click at [321, 381] on input "number" at bounding box center [349, 369] width 70 height 32
type input "**"
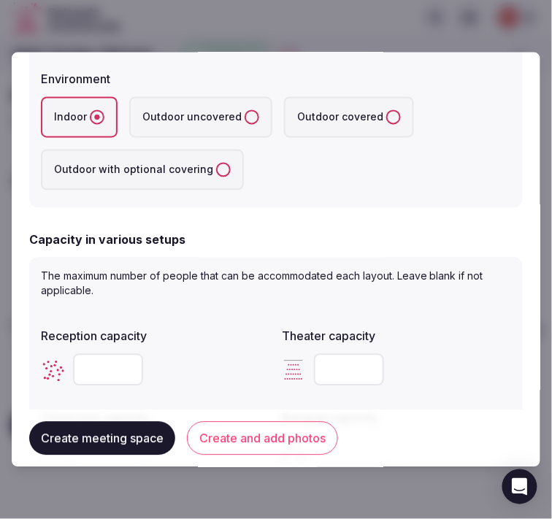
click at [486, 359] on div "**" at bounding box center [396, 369] width 229 height 32
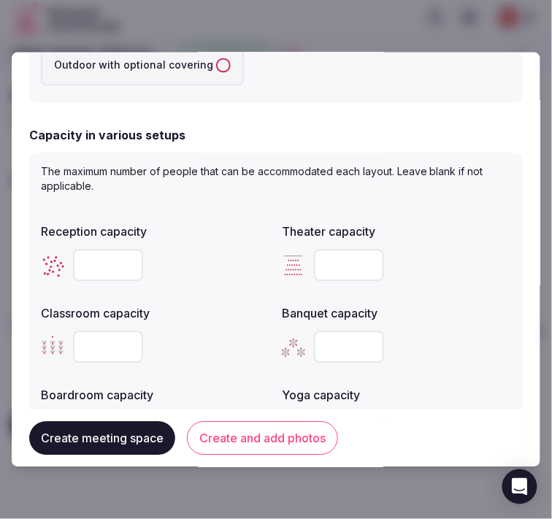
scroll to position [648, 0]
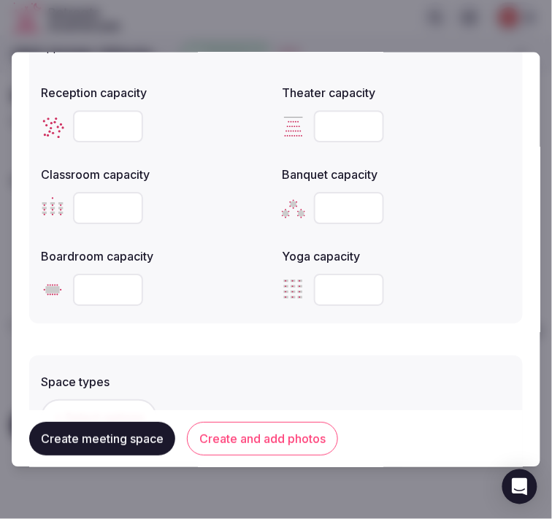
click at [113, 204] on input "number" at bounding box center [108, 208] width 70 height 32
type input "**"
click at [99, 281] on input "number" at bounding box center [108, 290] width 70 height 32
type input "**"
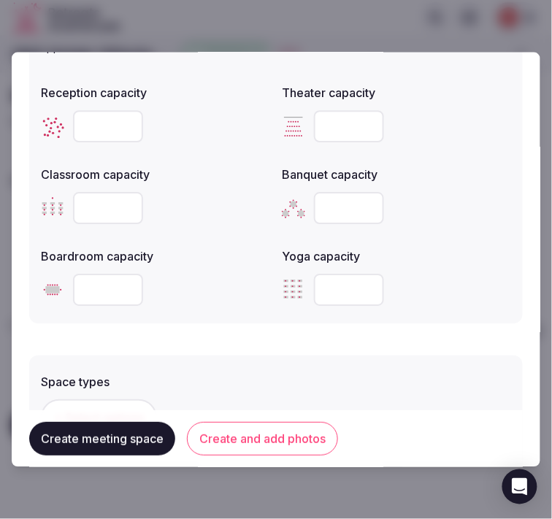
click at [112, 311] on div "The maximum number of people that can be accommodated each layout. Leave blank …" at bounding box center [275, 168] width 493 height 309
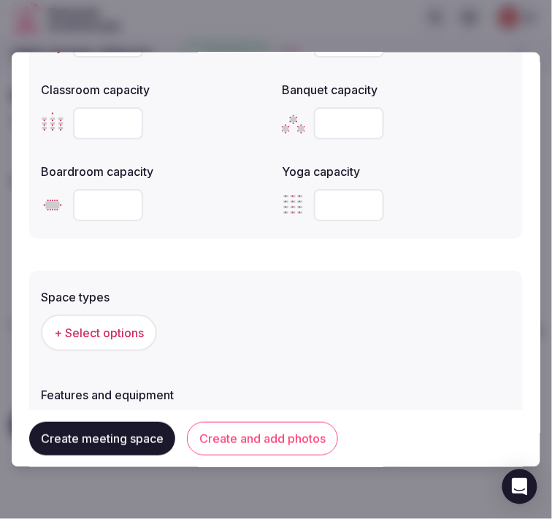
scroll to position [811, 0]
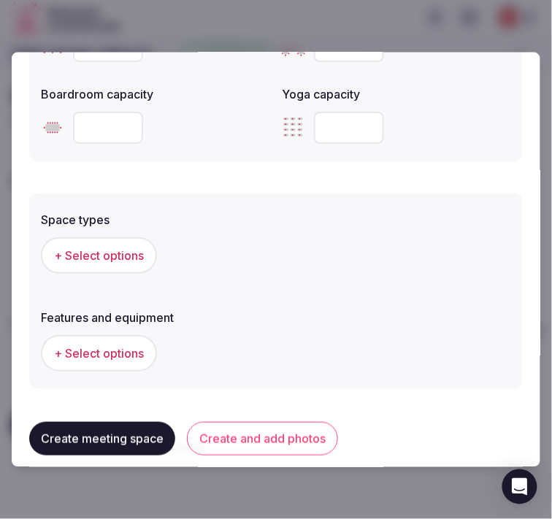
click at [127, 251] on span "+ Select options" at bounding box center [99, 255] width 90 height 16
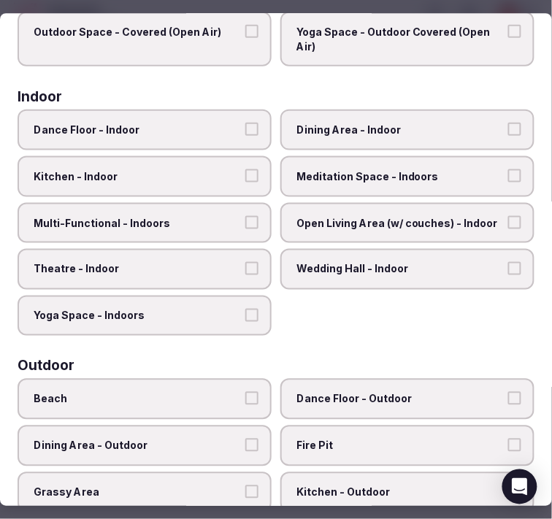
scroll to position [166, 0]
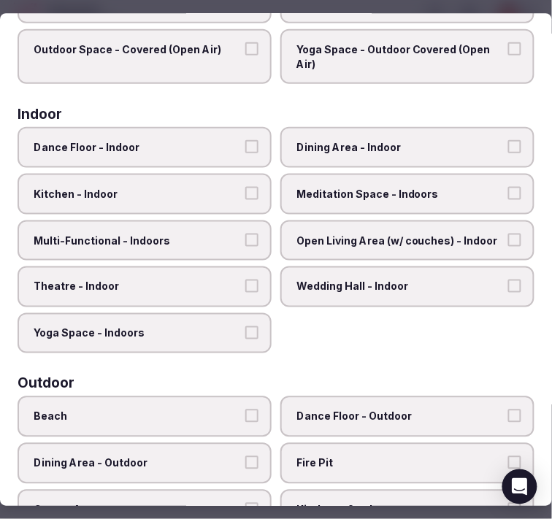
click at [363, 155] on label "Dining Area - Indoor" at bounding box center [407, 148] width 254 height 41
click at [508, 154] on button "Dining Area - Indoor" at bounding box center [514, 147] width 13 height 13
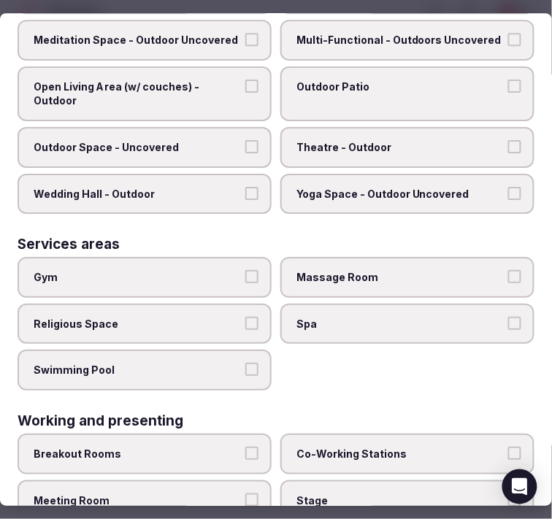
scroll to position [733, 0]
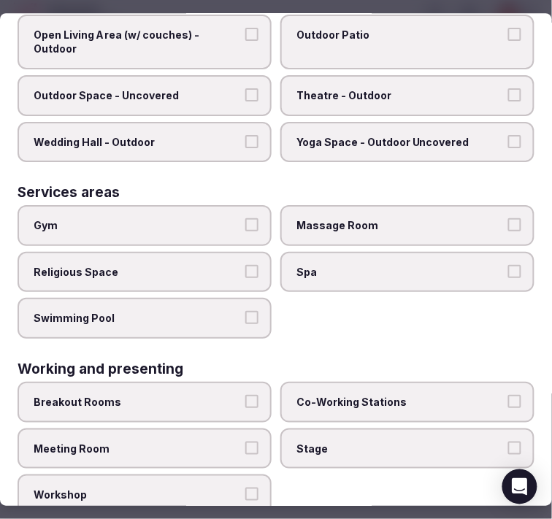
click at [235, 428] on label "Meeting Room" at bounding box center [145, 448] width 254 height 41
click at [245, 441] on button "Meeting Room" at bounding box center [251, 447] width 13 height 13
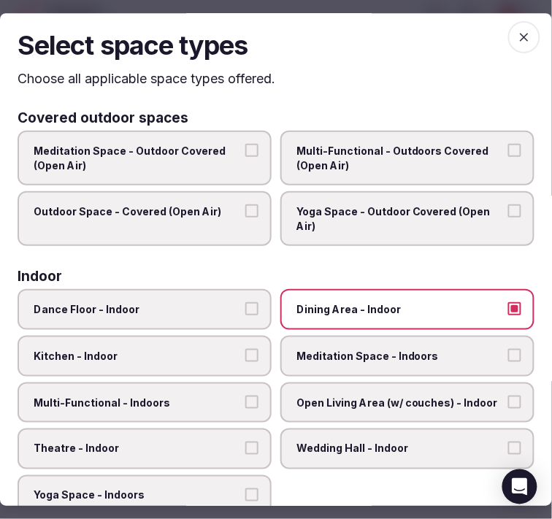
scroll to position [0, 0]
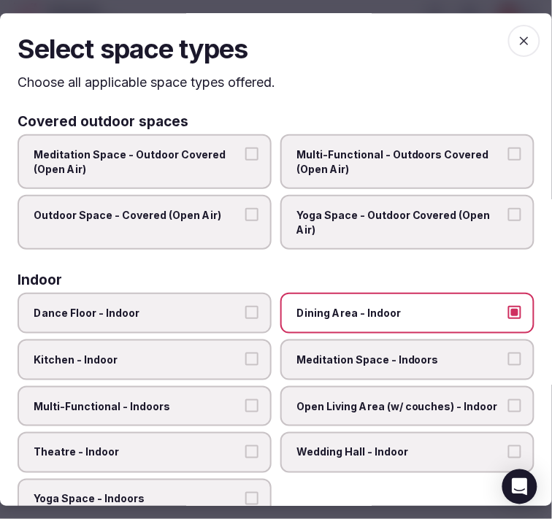
click at [517, 35] on icon "button" at bounding box center [524, 41] width 15 height 15
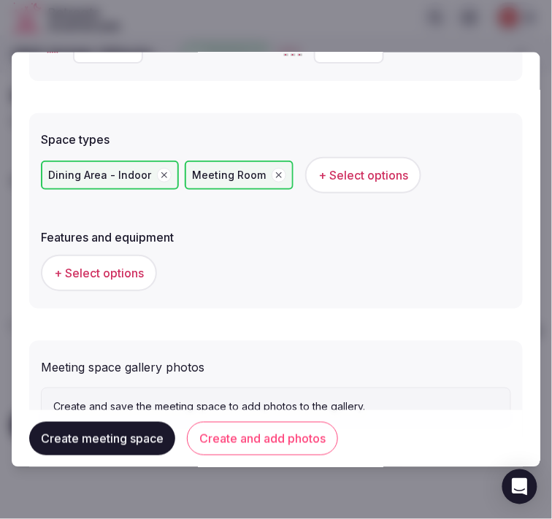
scroll to position [949, 0]
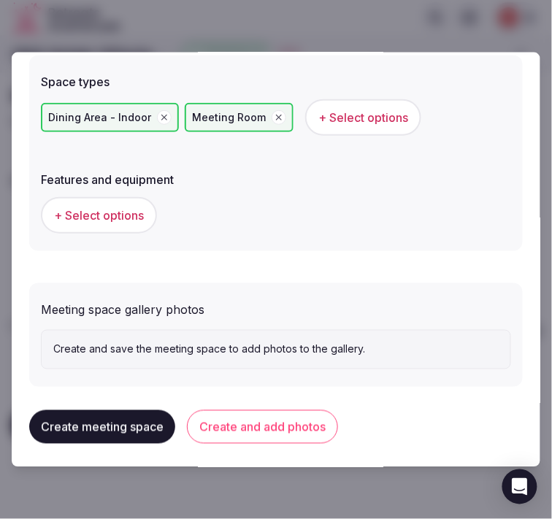
click at [115, 207] on span "+ Select options" at bounding box center [99, 215] width 90 height 16
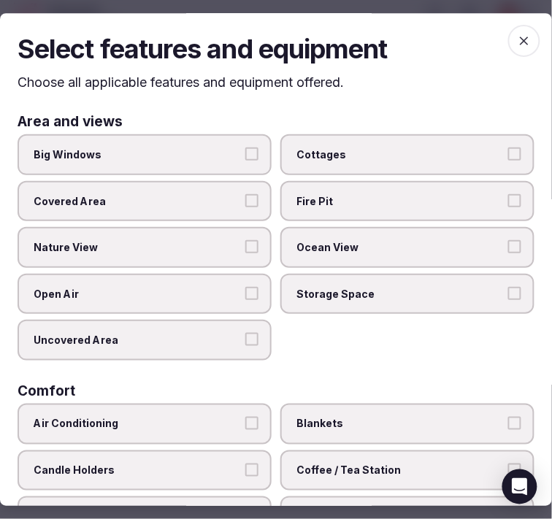
scroll to position [162, 0]
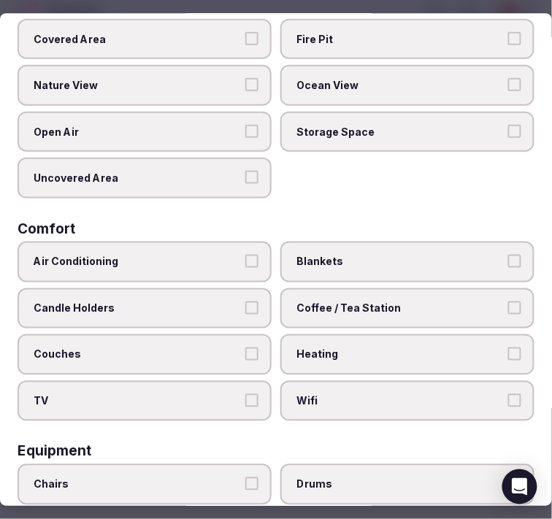
click at [232, 79] on span "Nature View" at bounding box center [137, 86] width 207 height 15
click at [245, 79] on button "Nature View" at bounding box center [251, 85] width 13 height 13
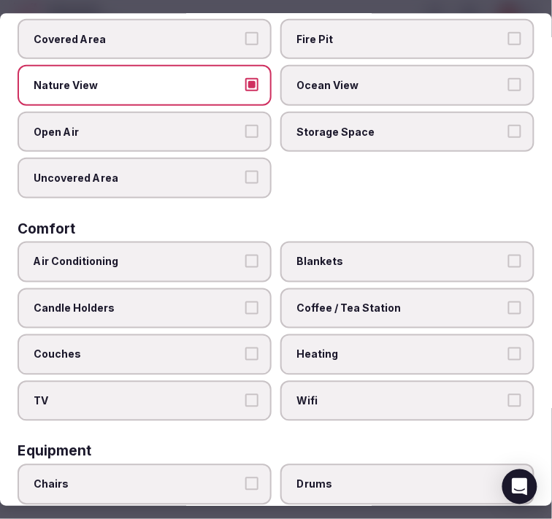
click at [190, 257] on span "Air Conditioning" at bounding box center [137, 262] width 207 height 15
click at [245, 257] on button "Air Conditioning" at bounding box center [251, 261] width 13 height 13
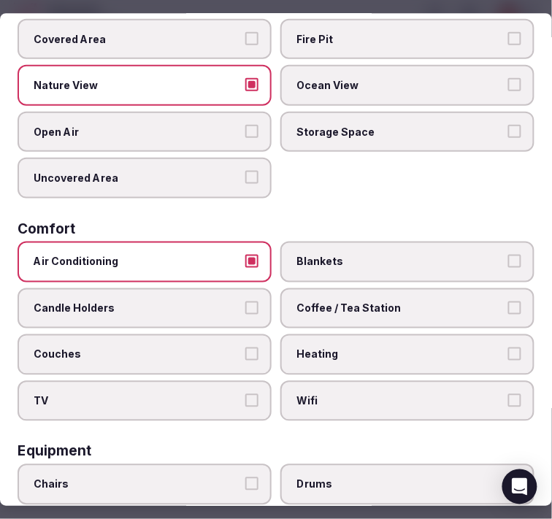
drag, startPoint x: 328, startPoint y: 396, endPoint x: 355, endPoint y: 334, distance: 67.6
click at [328, 395] on span "Wifi" at bounding box center [399, 401] width 207 height 15
click at [508, 395] on button "Wifi" at bounding box center [514, 400] width 13 height 13
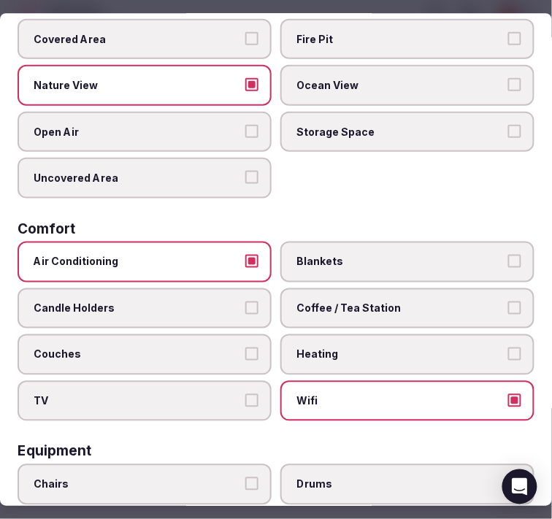
click at [368, 301] on span "Coffee / Tea Station" at bounding box center [399, 308] width 207 height 15
click at [508, 301] on button "Coffee / Tea Station" at bounding box center [514, 307] width 13 height 13
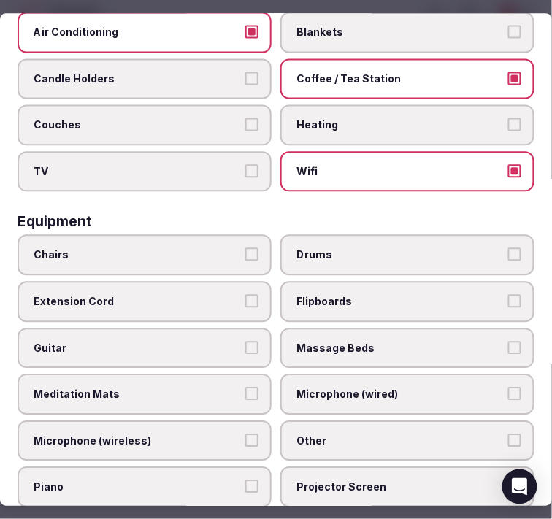
scroll to position [405, 0]
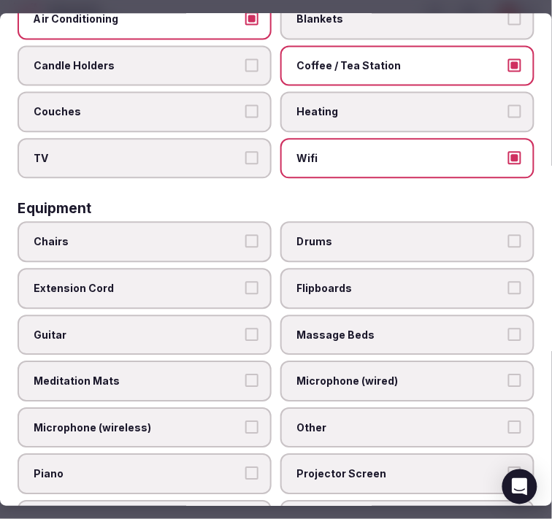
click at [230, 222] on label "Chairs" at bounding box center [145, 242] width 254 height 41
click at [245, 235] on button "Chairs" at bounding box center [251, 241] width 13 height 13
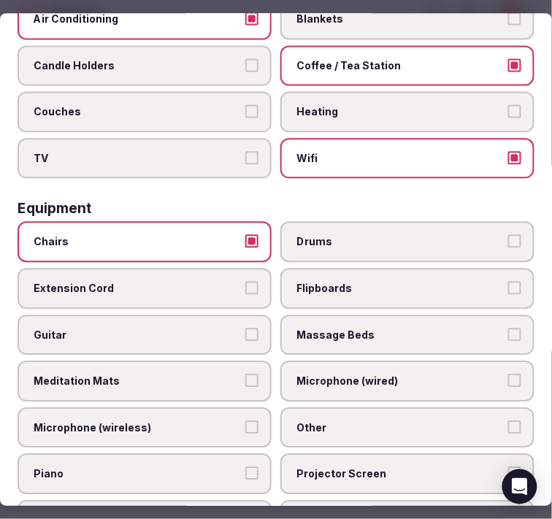
drag, startPoint x: 323, startPoint y: 285, endPoint x: 328, endPoint y: 290, distance: 8.3
click at [323, 285] on label "Flipboards" at bounding box center [407, 288] width 254 height 41
click at [508, 285] on button "Flipboards" at bounding box center [514, 287] width 13 height 13
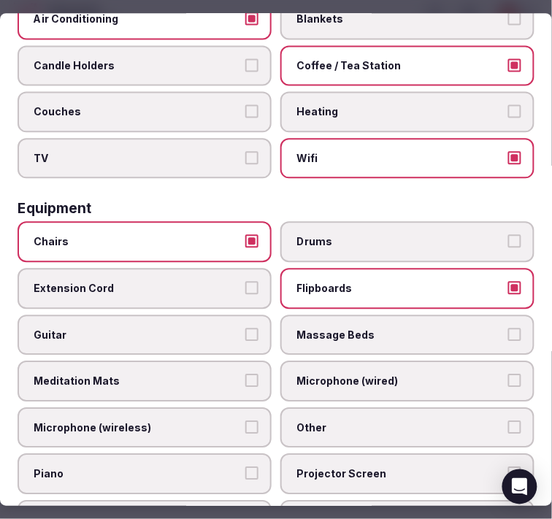
scroll to position [567, 0]
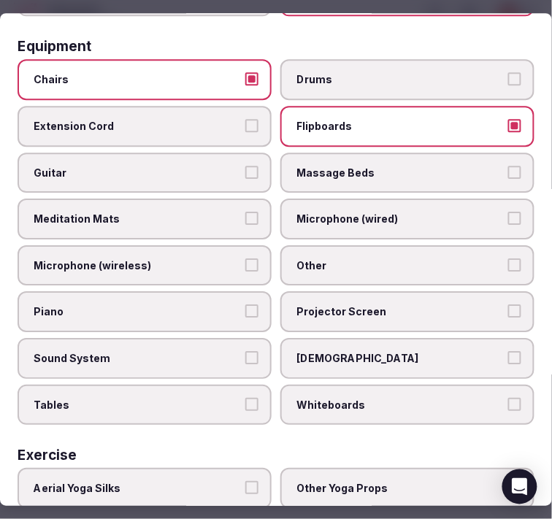
click at [320, 245] on label "Other" at bounding box center [407, 265] width 254 height 41
click at [508, 258] on button "Other" at bounding box center [514, 264] width 13 height 13
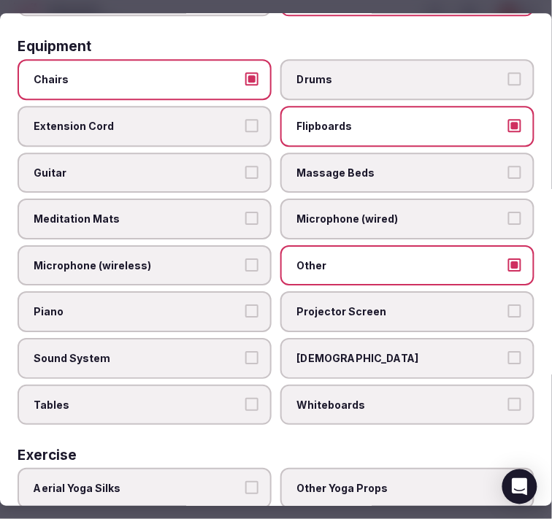
click at [301, 305] on span "Projector Screen" at bounding box center [399, 312] width 207 height 15
click at [508, 305] on button "Projector Screen" at bounding box center [514, 311] width 13 height 13
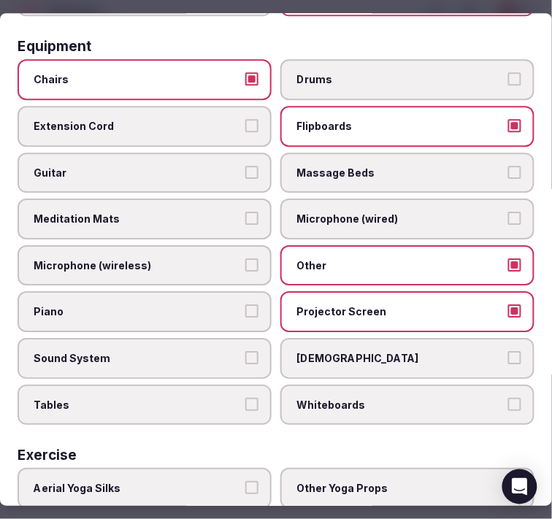
click at [228, 345] on label "Sound System" at bounding box center [145, 358] width 254 height 41
click at [245, 351] on button "Sound System" at bounding box center [251, 357] width 13 height 13
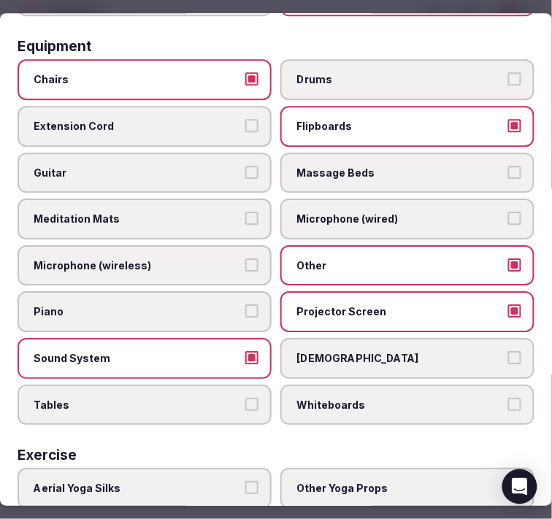
click at [350, 305] on span "Projector Screen" at bounding box center [399, 312] width 207 height 15
click at [508, 305] on button "Projector Screen" at bounding box center [514, 311] width 13 height 13
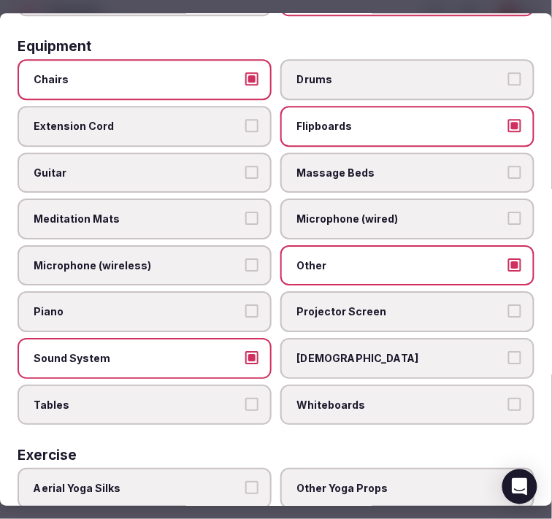
click at [350, 305] on span "Projector Screen" at bounding box center [399, 312] width 207 height 15
click at [508, 305] on button "Projector Screen" at bounding box center [514, 311] width 13 height 13
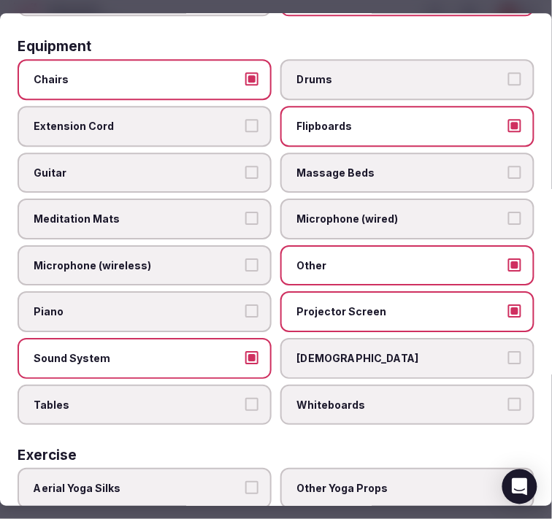
click at [197, 398] on span "Tables" at bounding box center [137, 405] width 207 height 15
click at [245, 398] on button "Tables" at bounding box center [251, 404] width 13 height 13
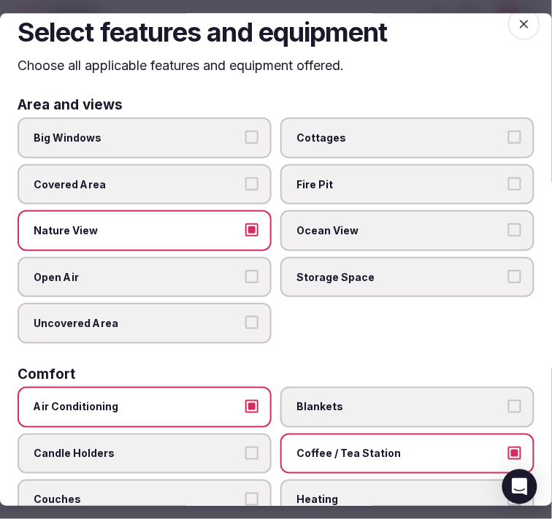
scroll to position [0, 0]
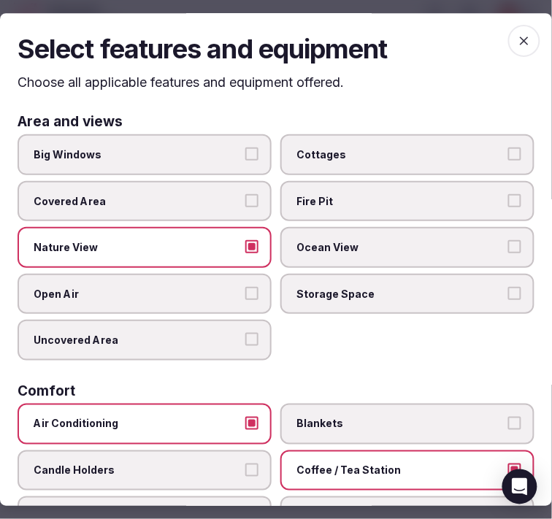
click at [517, 45] on icon "button" at bounding box center [524, 41] width 15 height 15
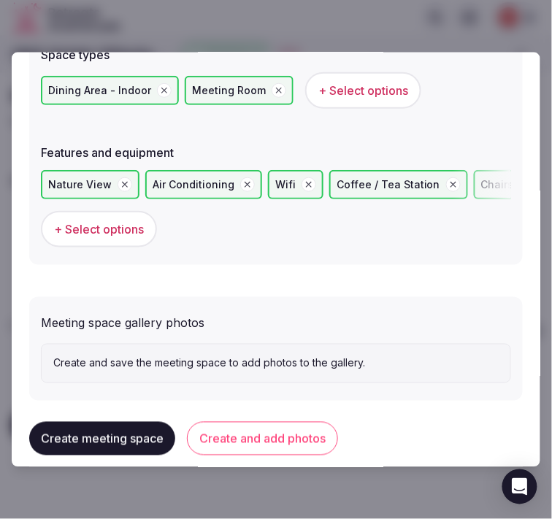
scroll to position [988, 0]
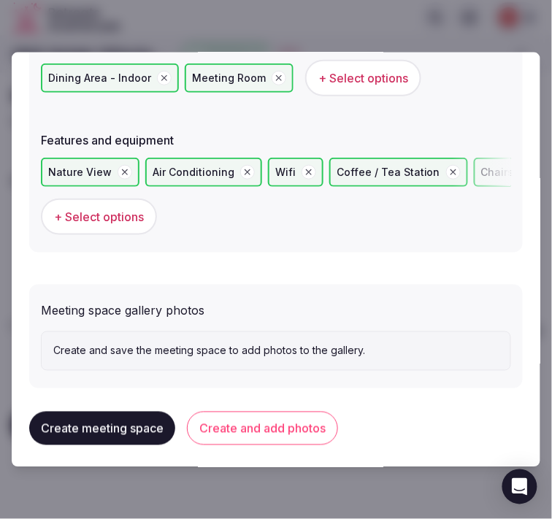
click at [301, 413] on button "Create and add photos" at bounding box center [262, 429] width 151 height 34
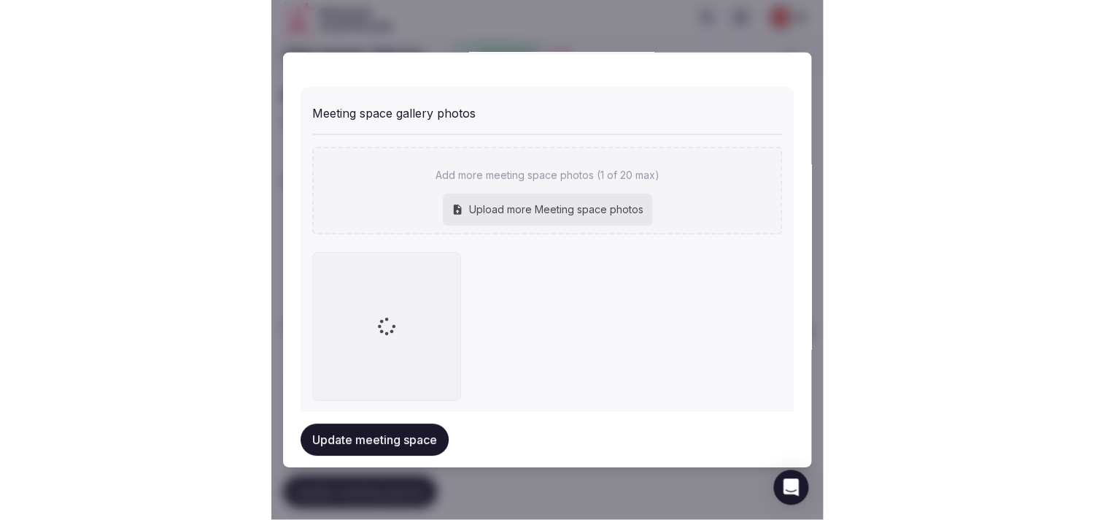
scroll to position [1202, 0]
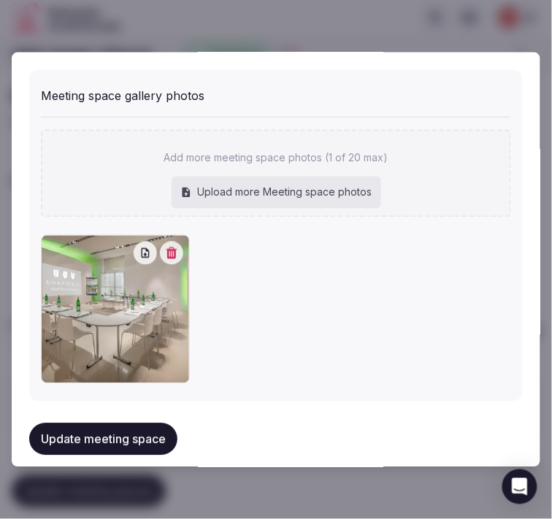
click at [153, 423] on button "Update meeting space" at bounding box center [103, 439] width 148 height 32
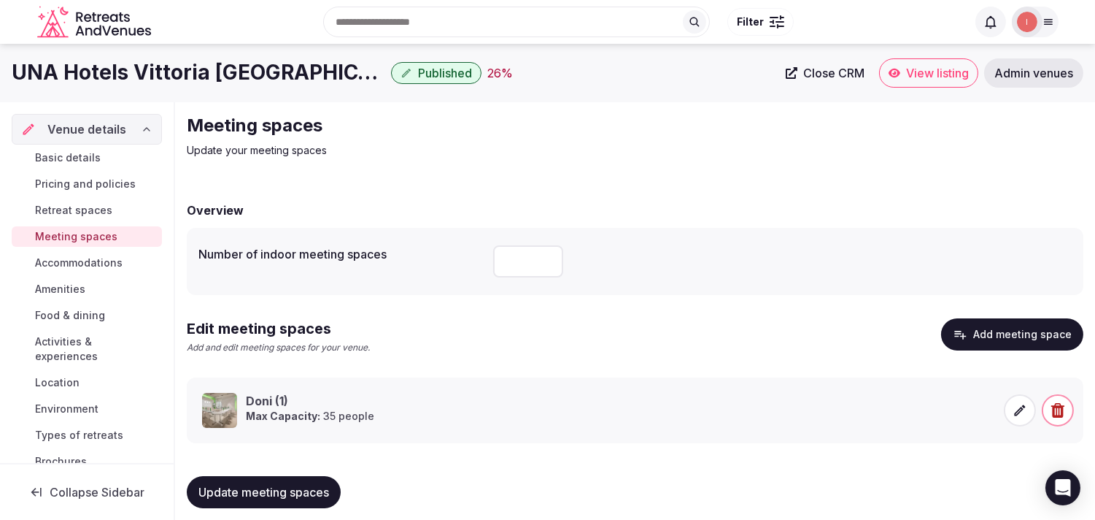
click at [99, 267] on span "Accommodations" at bounding box center [79, 262] width 88 height 15
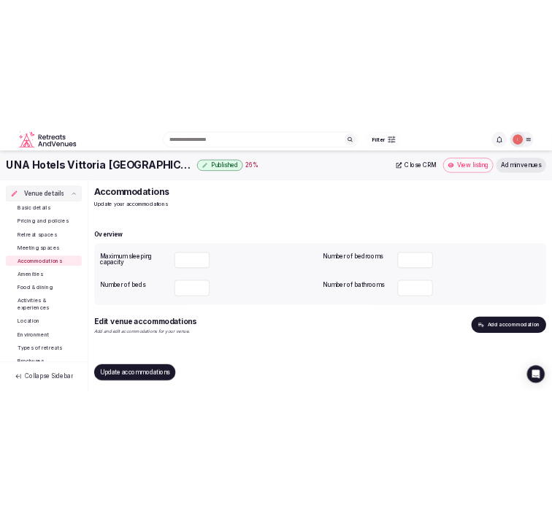
scroll to position [3, 0]
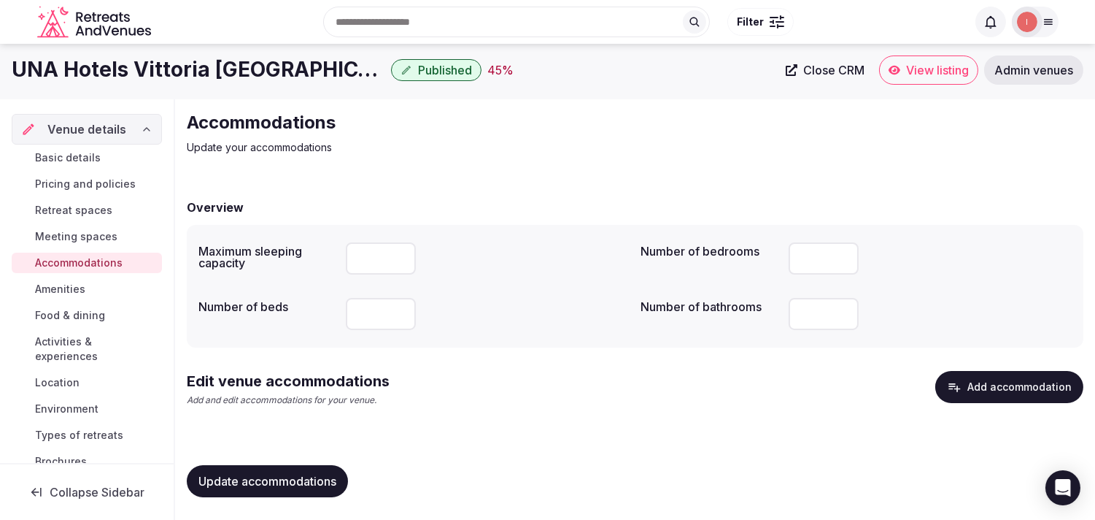
click at [988, 381] on button "Add accommodation" at bounding box center [1009, 387] width 148 height 32
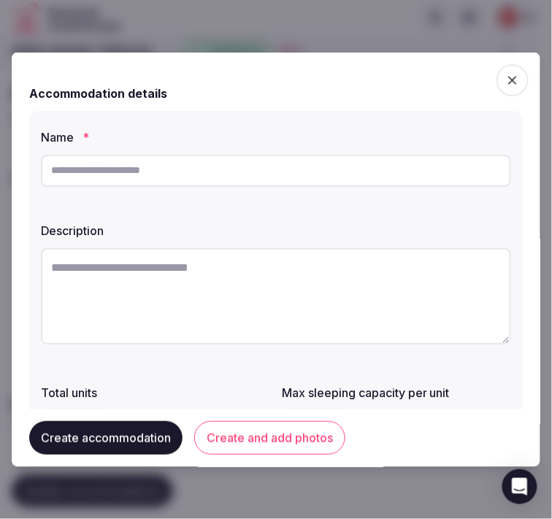
click at [296, 164] on input "text" at bounding box center [276, 170] width 470 height 32
paste input "**********"
type input "**********"
click at [358, 274] on textarea at bounding box center [276, 295] width 470 height 96
paste textarea "**********"
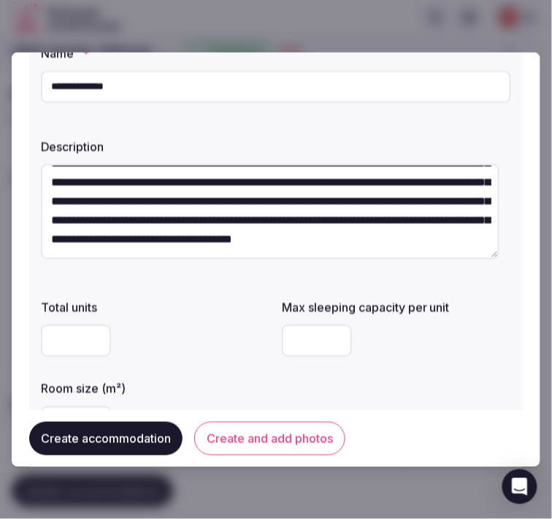
scroll to position [162, 0]
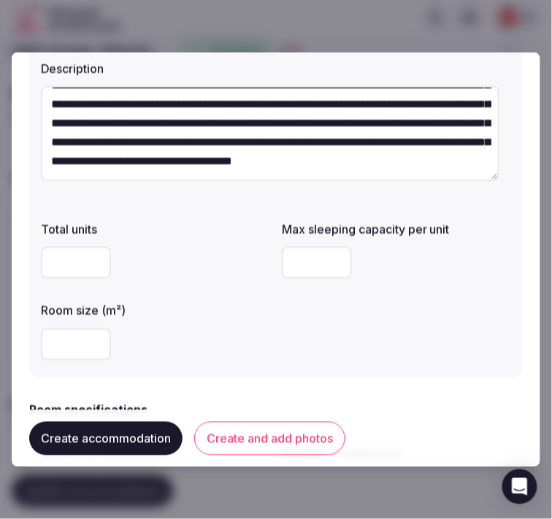
type textarea "**********"
click at [317, 271] on input "number" at bounding box center [317, 262] width 70 height 32
type input "*"
click at [54, 346] on input "number" at bounding box center [76, 344] width 70 height 32
type input "**"
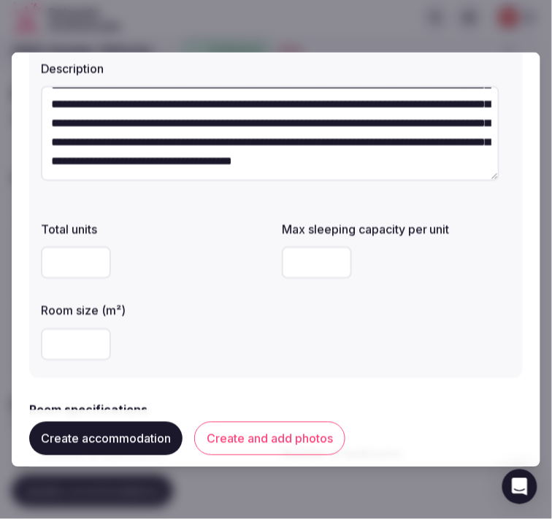
click at [247, 356] on div "**" at bounding box center [155, 344] width 229 height 32
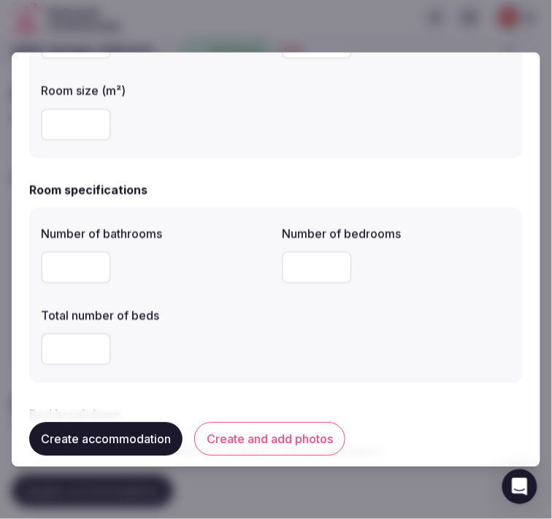
scroll to position [405, 0]
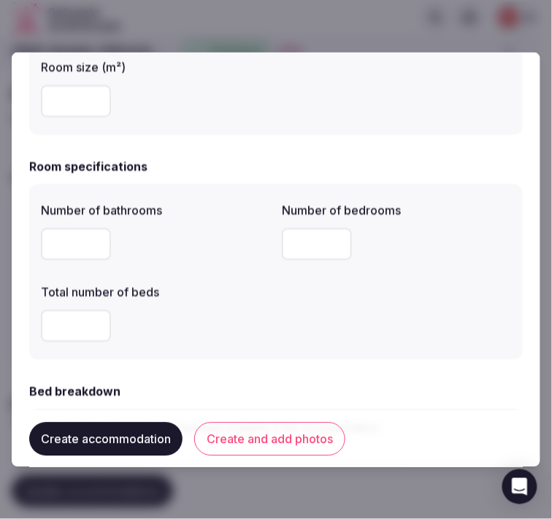
click at [77, 249] on input "number" at bounding box center [76, 244] width 70 height 32
type input "*"
click at [287, 243] on input "number" at bounding box center [317, 244] width 70 height 32
type input "*"
click at [75, 327] on input "number" at bounding box center [76, 325] width 70 height 32
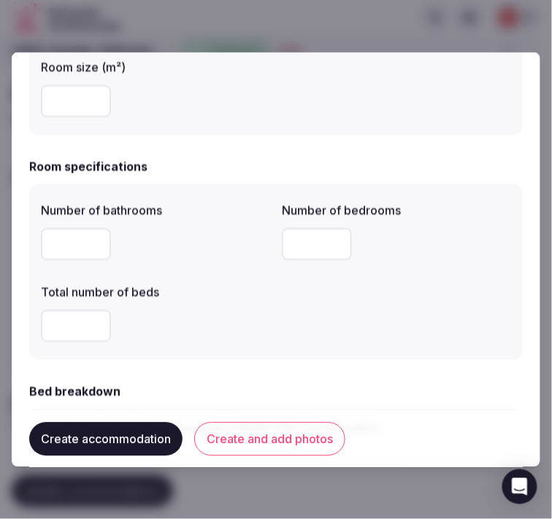
type input "*"
click at [191, 347] on div "Number of bathrooms * Number of bedrooms * Total number of beds *" at bounding box center [275, 271] width 493 height 175
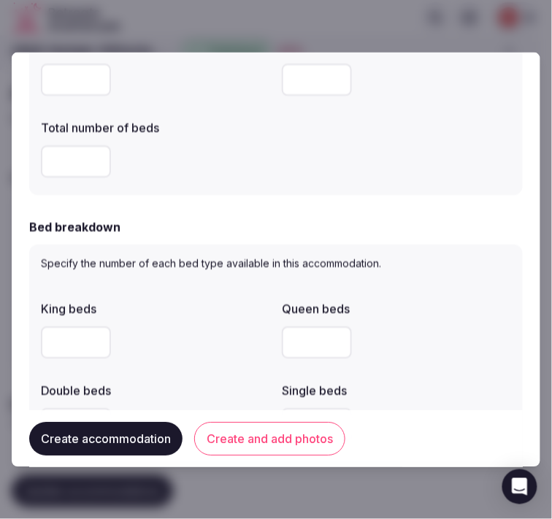
scroll to position [648, 0]
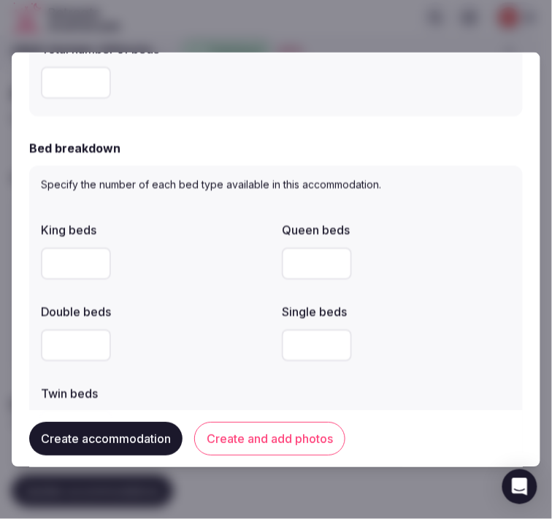
click at [77, 348] on input "number" at bounding box center [76, 345] width 70 height 32
type input "*"
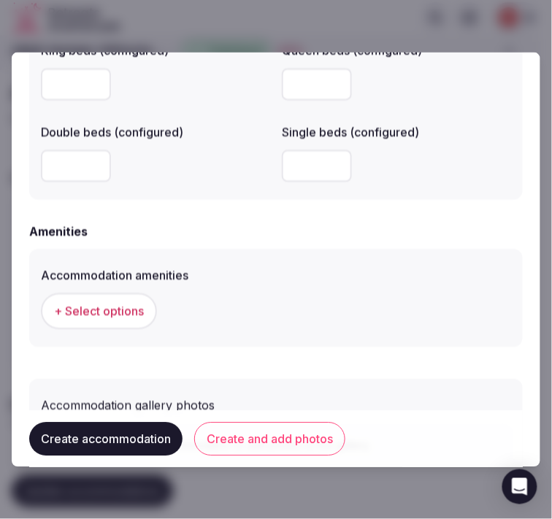
scroll to position [1378, 0]
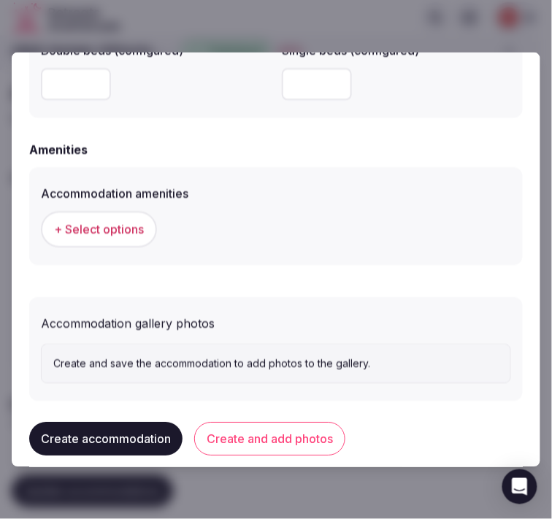
click at [126, 214] on button "+ Select options" at bounding box center [99, 229] width 116 height 36
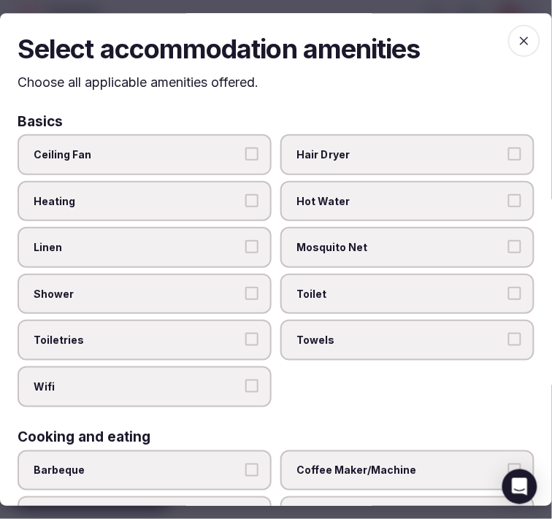
drag, startPoint x: 195, startPoint y: 258, endPoint x: 212, endPoint y: 279, distance: 27.5
click at [196, 258] on label "Linen" at bounding box center [145, 248] width 254 height 41
click at [245, 254] on button "Linen" at bounding box center [251, 247] width 13 height 13
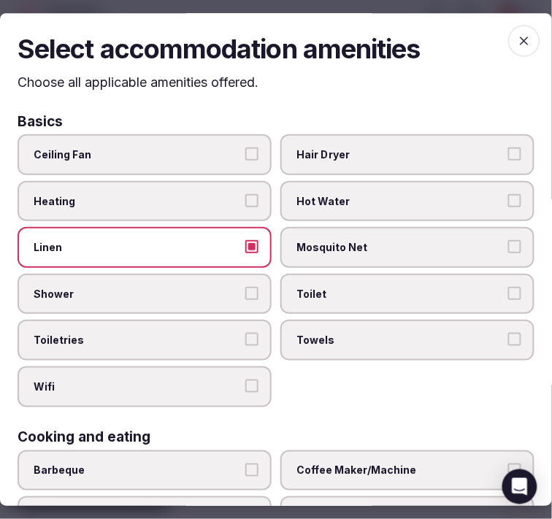
click at [214, 287] on span "Shower" at bounding box center [137, 294] width 207 height 15
click at [245, 287] on button "Shower" at bounding box center [251, 293] width 13 height 13
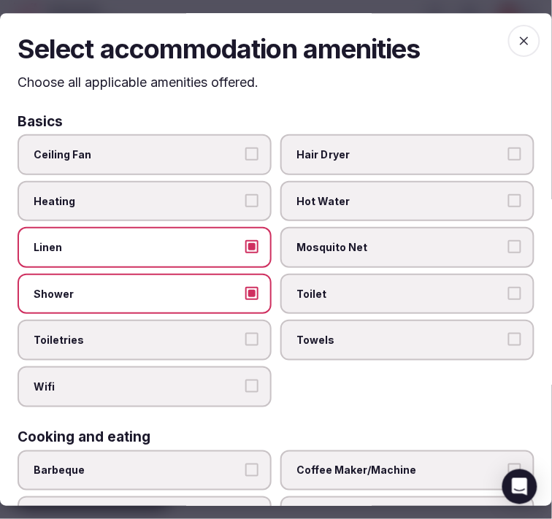
click at [226, 337] on span "Toiletries" at bounding box center [137, 340] width 207 height 15
click at [245, 337] on button "Toiletries" at bounding box center [251, 339] width 13 height 13
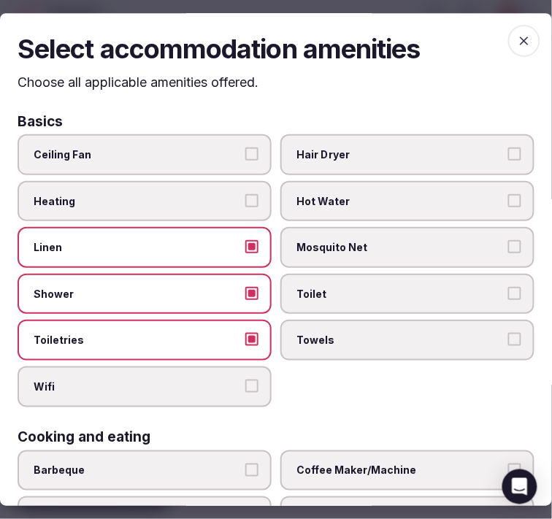
click at [227, 388] on label "Wifi" at bounding box center [145, 386] width 254 height 41
click at [245, 388] on button "Wifi" at bounding box center [251, 385] width 13 height 13
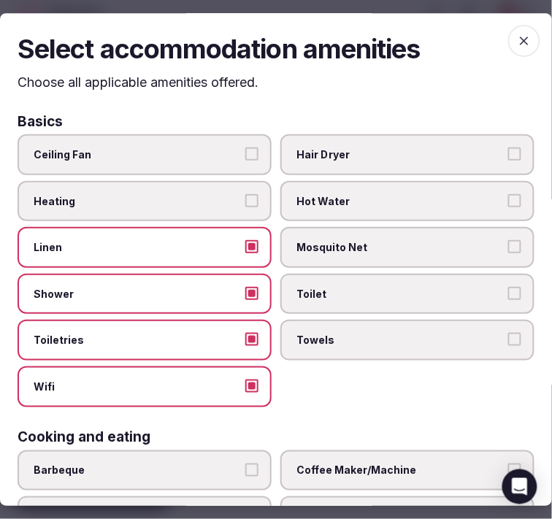
click at [339, 347] on label "Towels" at bounding box center [407, 340] width 254 height 41
click at [508, 347] on button "Towels" at bounding box center [514, 339] width 13 height 13
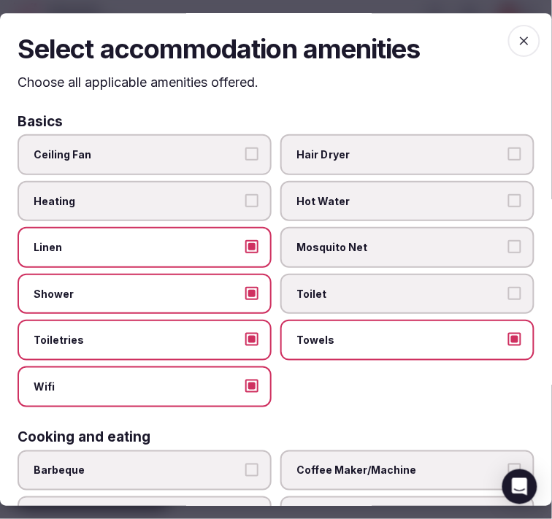
click at [380, 300] on label "Toilet" at bounding box center [407, 294] width 254 height 41
click at [508, 300] on button "Toilet" at bounding box center [514, 293] width 13 height 13
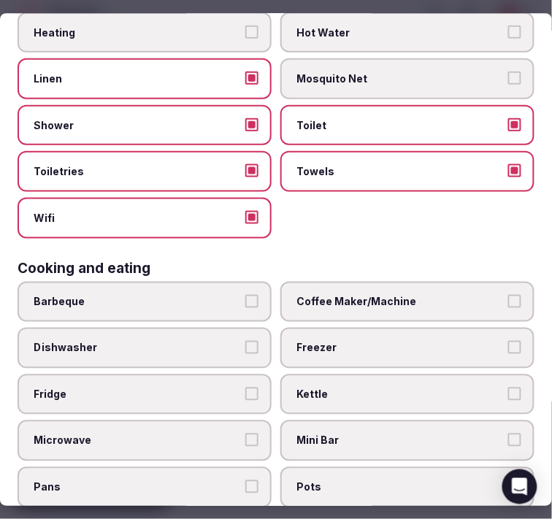
scroll to position [243, 0]
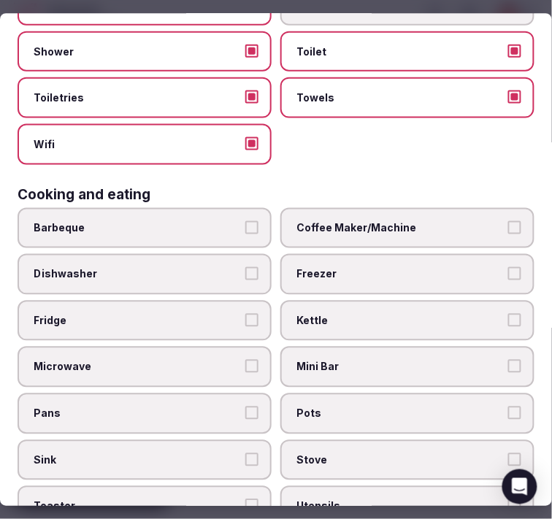
click at [347, 223] on span "Coffee Maker/Machine" at bounding box center [399, 227] width 207 height 15
click at [508, 223] on button "Coffee Maker/Machine" at bounding box center [514, 226] width 13 height 13
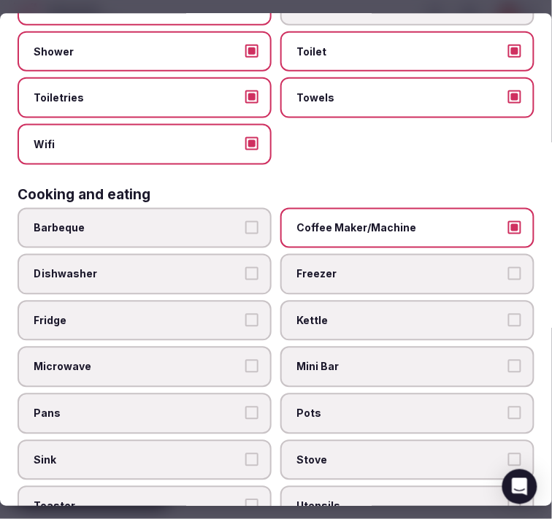
click at [434, 363] on label "Mini Bar" at bounding box center [407, 367] width 254 height 41
click at [508, 363] on button "Mini Bar" at bounding box center [514, 366] width 13 height 13
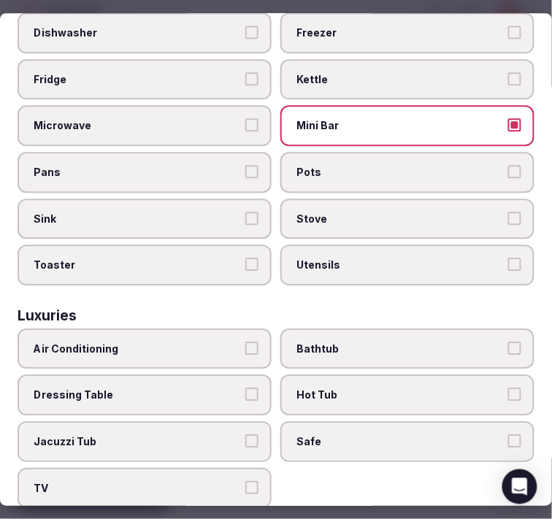
scroll to position [567, 0]
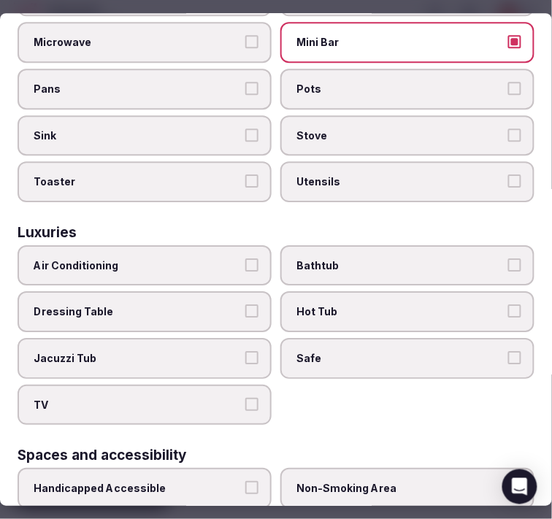
click at [216, 258] on label "Air Conditioning" at bounding box center [145, 265] width 254 height 41
click at [245, 258] on button "Air Conditioning" at bounding box center [251, 264] width 13 height 13
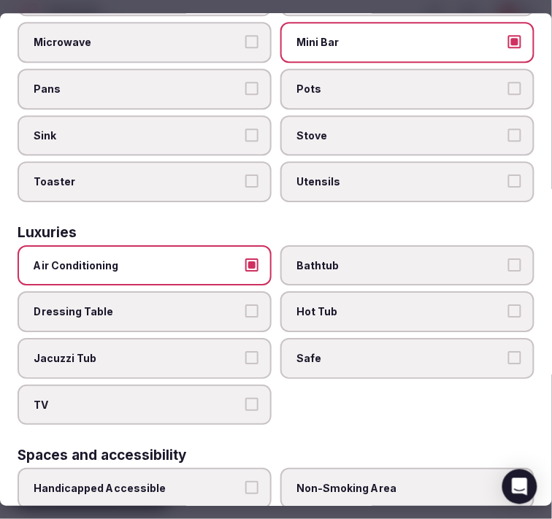
click at [352, 258] on span "Bathtub" at bounding box center [399, 265] width 207 height 15
click at [508, 258] on button "Bathtub" at bounding box center [514, 264] width 13 height 13
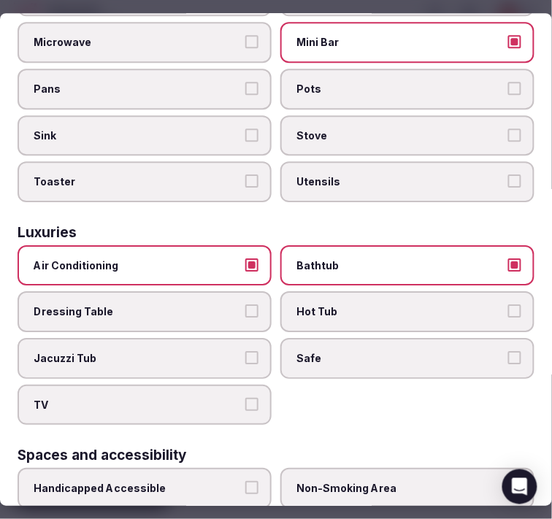
click at [332, 351] on span "Safe" at bounding box center [399, 358] width 207 height 15
click at [508, 351] on button "Safe" at bounding box center [514, 357] width 13 height 13
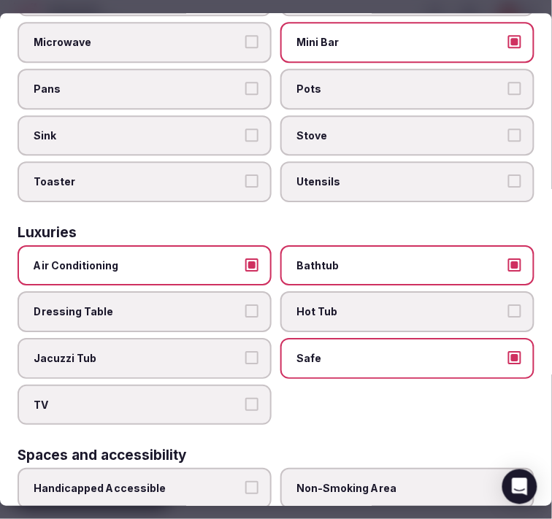
click at [216, 398] on span "TV" at bounding box center [137, 405] width 207 height 15
click at [245, 398] on button "TV" at bounding box center [251, 404] width 13 height 13
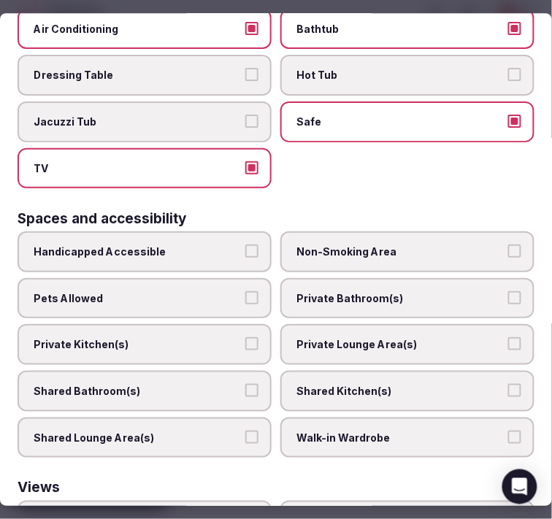
scroll to position [811, 0]
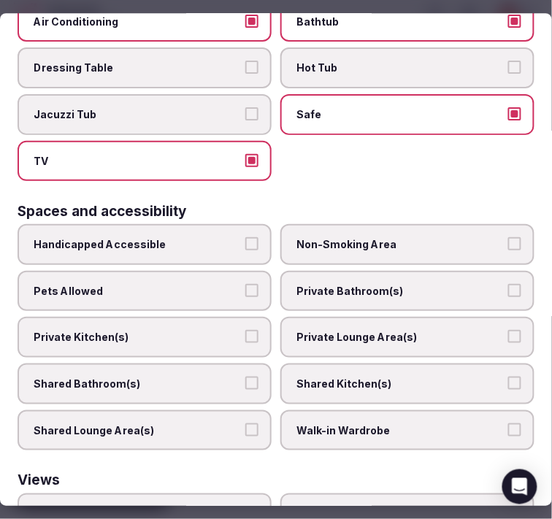
click at [333, 284] on span "Private Bathroom(s)" at bounding box center [399, 291] width 207 height 15
click at [508, 284] on button "Private Bathroom(s)" at bounding box center [514, 290] width 13 height 13
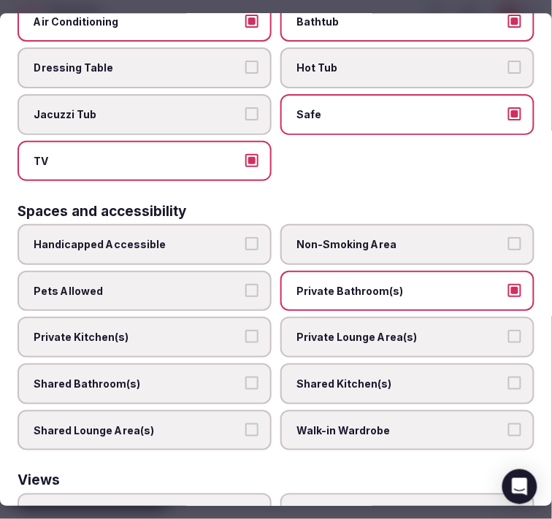
click at [322, 317] on label "Private Lounge Area(s)" at bounding box center [407, 337] width 254 height 41
click at [508, 331] on button "Private Lounge Area(s)" at bounding box center [514, 337] width 13 height 13
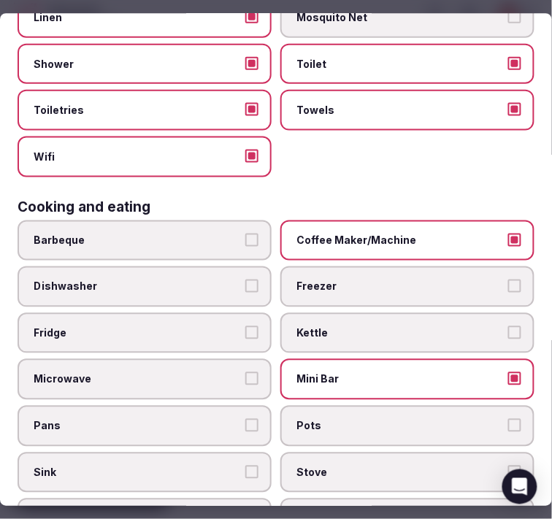
scroll to position [0, 0]
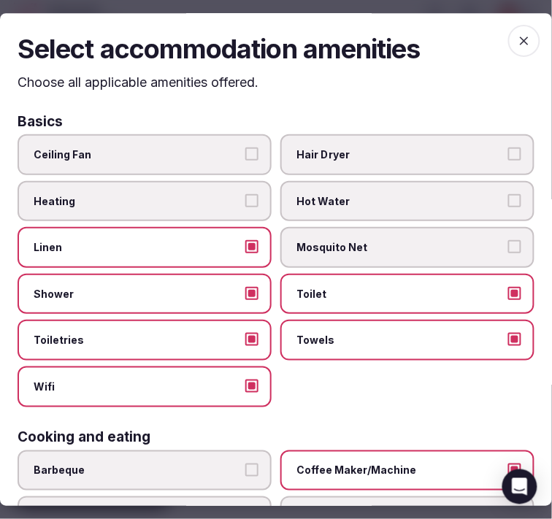
drag, startPoint x: 506, startPoint y: 42, endPoint x: 492, endPoint y: 88, distance: 47.5
click at [517, 42] on icon "button" at bounding box center [524, 41] width 15 height 15
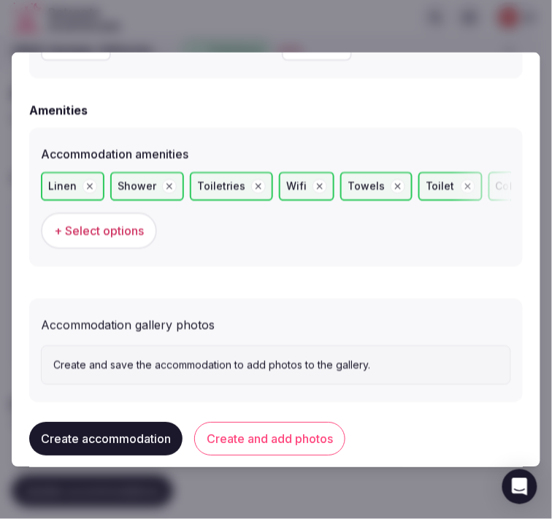
scroll to position [1434, 0]
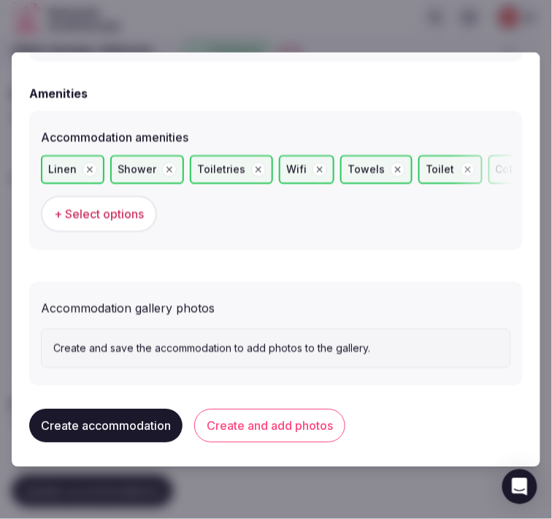
click at [279, 421] on button "Create and add photos" at bounding box center [269, 426] width 151 height 34
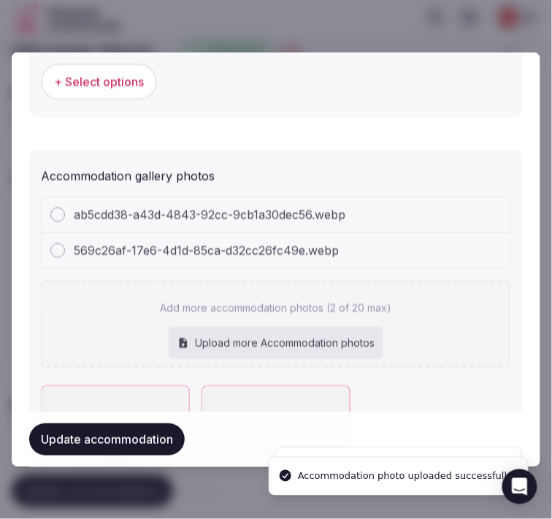
scroll to position [1565, 0]
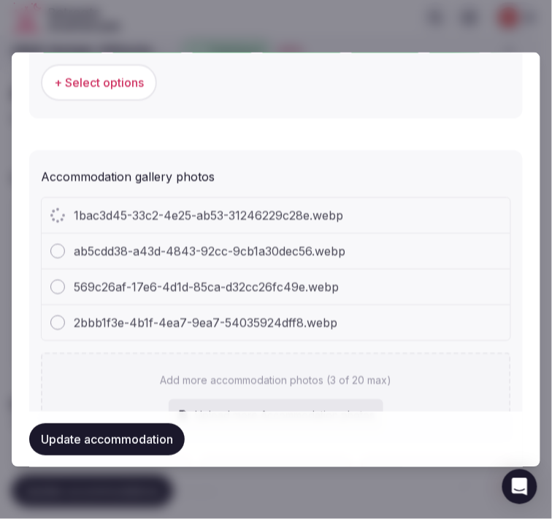
click at [387, 306] on div "2bbb1f3e-4b1f-4ea7-9ea7-54035924dff8.webp" at bounding box center [276, 323] width 468 height 35
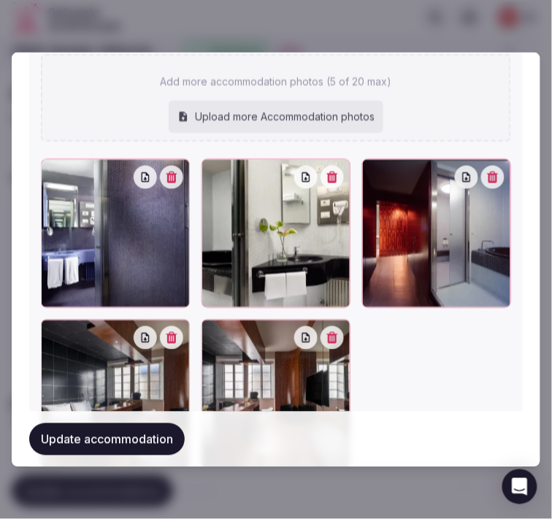
scroll to position [1955, 0]
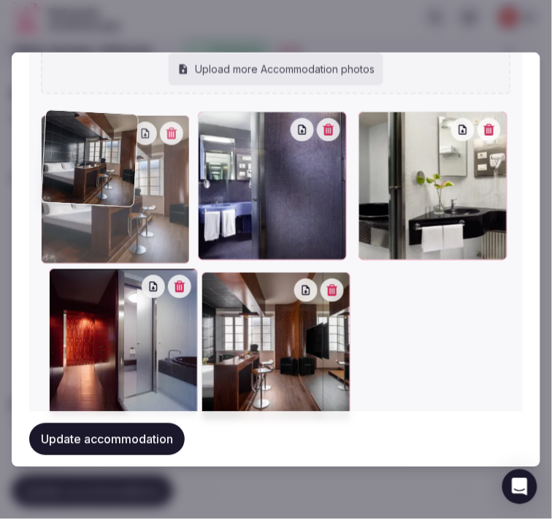
drag, startPoint x: 55, startPoint y: 223, endPoint x: 68, endPoint y: 117, distance: 105.9
click at [68, 117] on div at bounding box center [115, 189] width 149 height 149
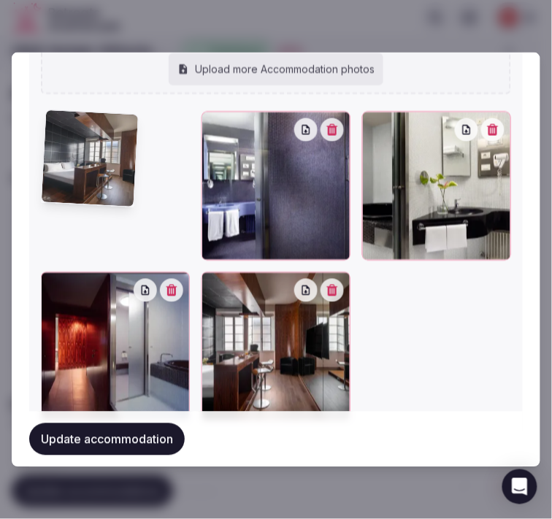
scroll to position [1910, 0]
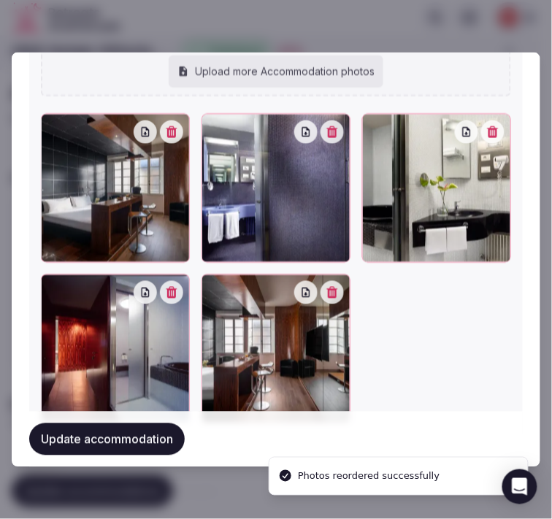
drag, startPoint x: 209, startPoint y: 286, endPoint x: 214, endPoint y: 217, distance: 69.5
click at [209, 229] on div at bounding box center [276, 268] width 470 height 309
click at [232, 175] on div at bounding box center [275, 188] width 149 height 149
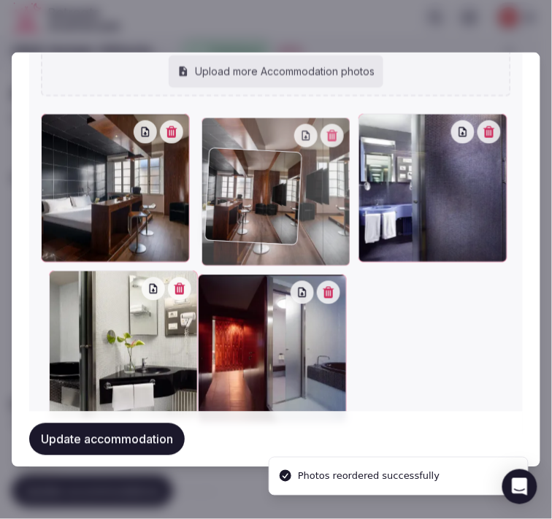
drag, startPoint x: 212, startPoint y: 270, endPoint x: 221, endPoint y: 154, distance: 116.3
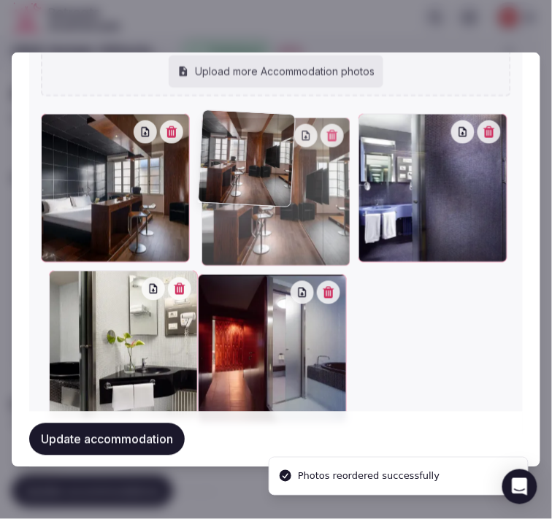
click at [221, 154] on div at bounding box center [275, 191] width 149 height 149
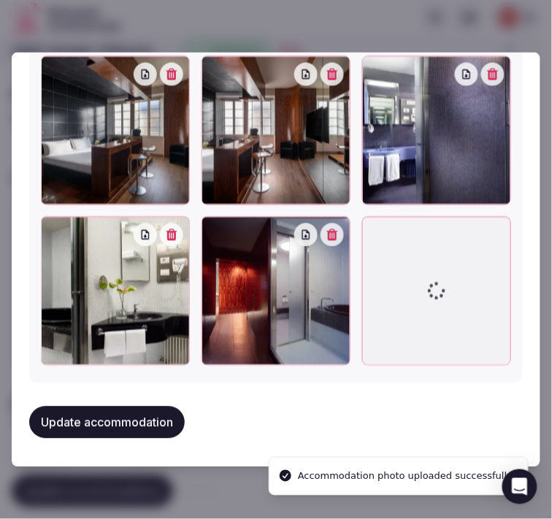
scroll to position [1992, 0]
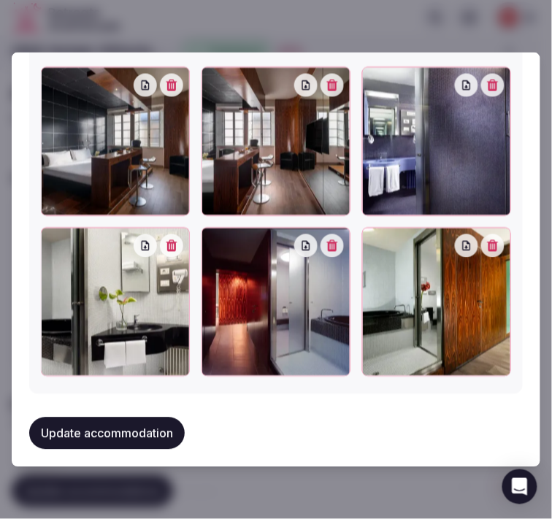
click at [146, 423] on button "Update accommodation" at bounding box center [106, 433] width 155 height 32
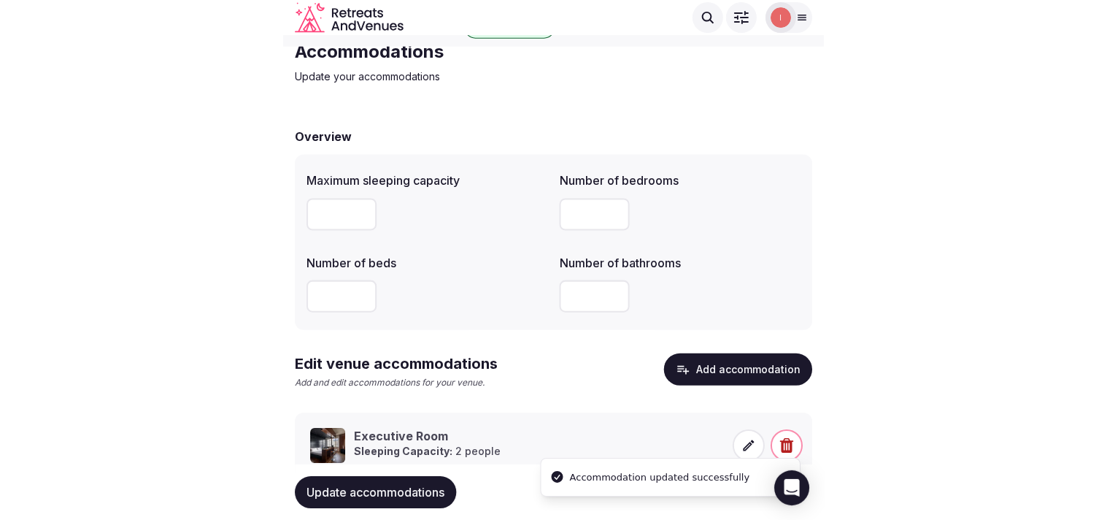
scroll to position [0, 0]
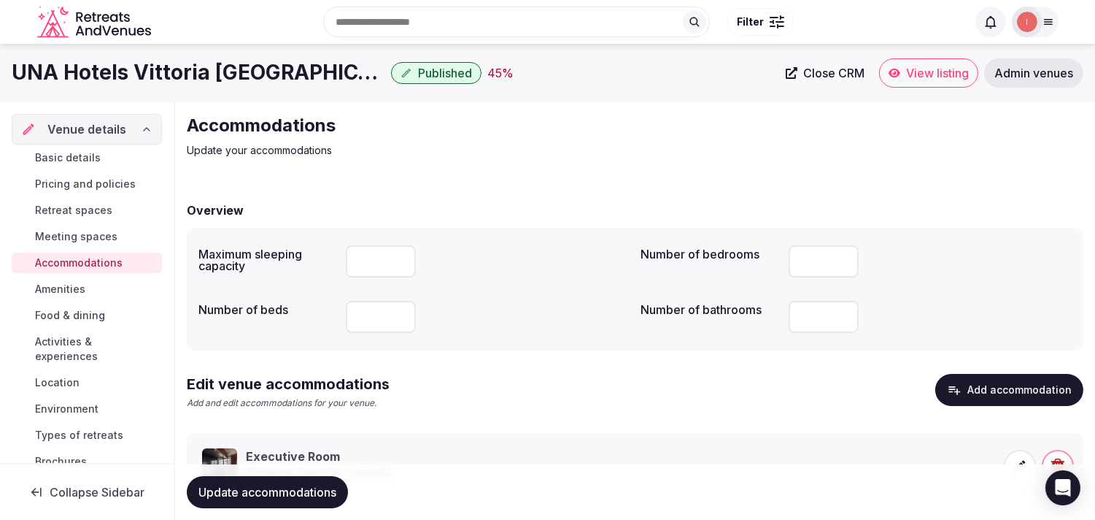
click at [64, 285] on span "Amenities" at bounding box center [60, 289] width 50 height 15
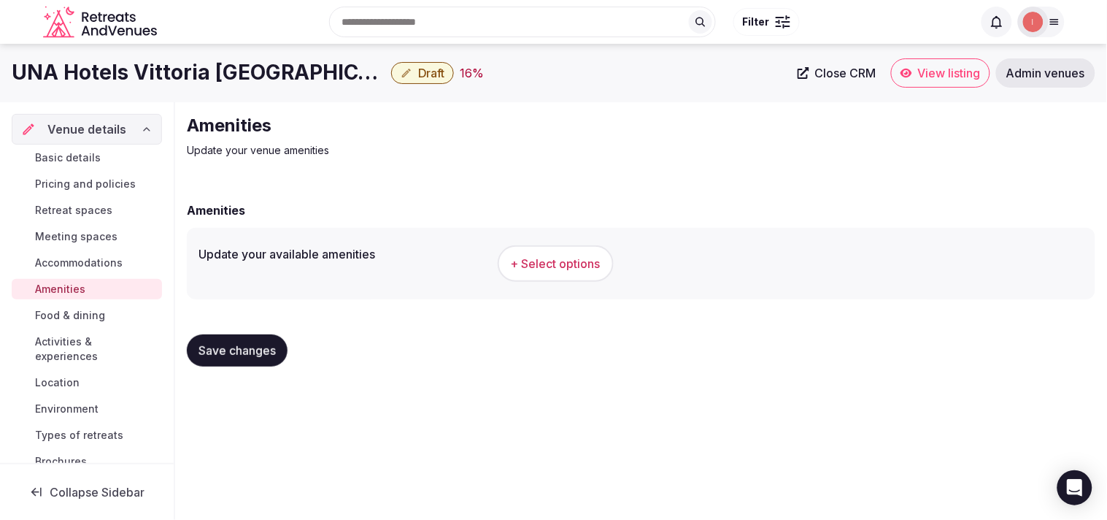
click at [534, 269] on span "+ Select options" at bounding box center [556, 263] width 90 height 16
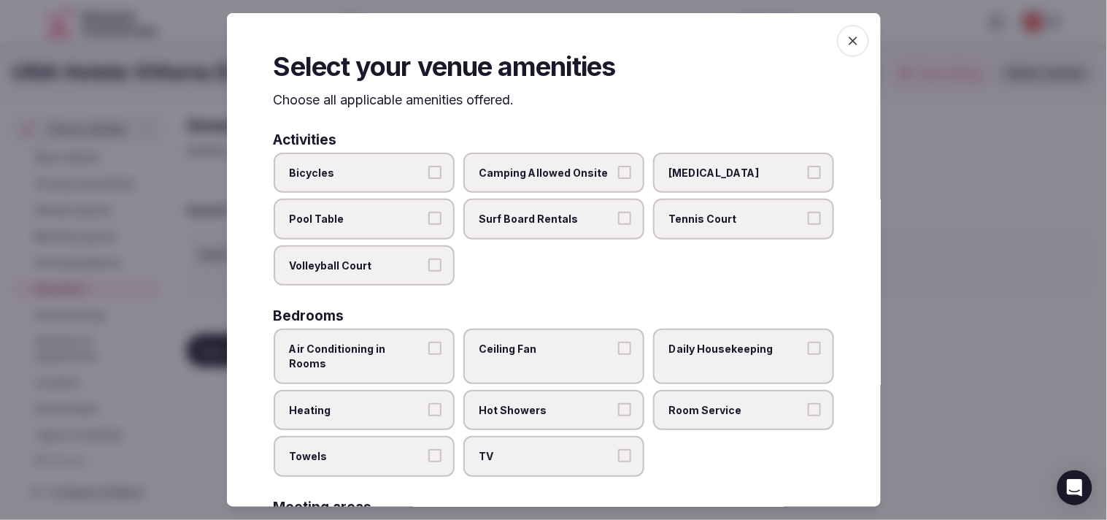
click at [390, 185] on label "Bicycles" at bounding box center [364, 172] width 181 height 41
click at [428, 178] on button "Bicycles" at bounding box center [434, 171] width 13 height 13
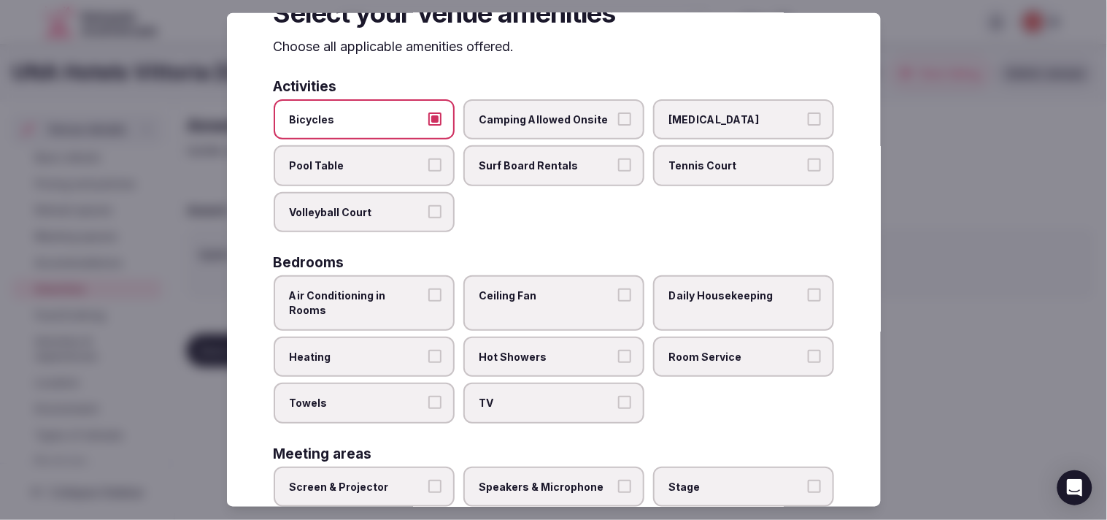
scroll to position [81, 0]
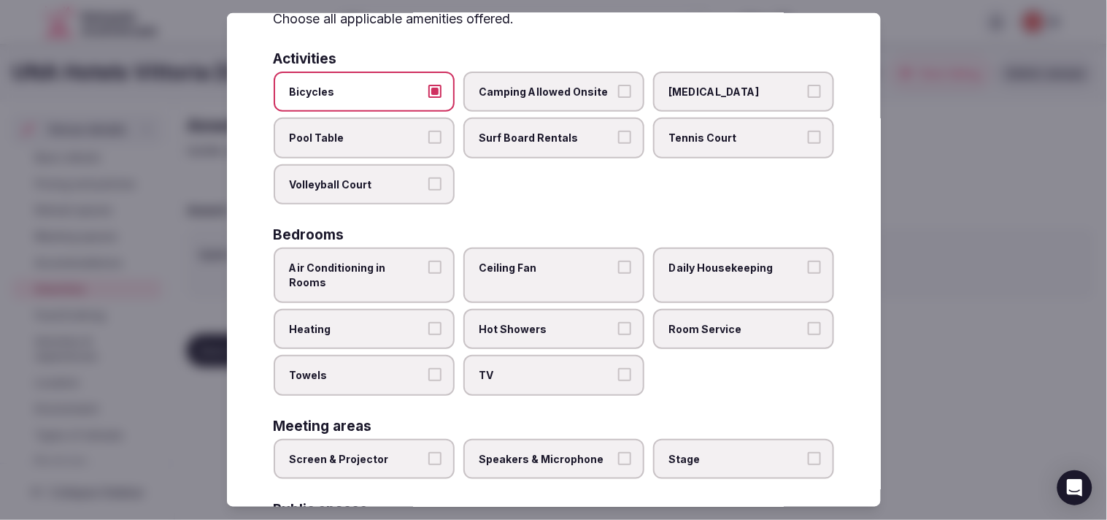
click at [438, 267] on label "Air Conditioning in Rooms" at bounding box center [364, 274] width 181 height 55
click at [438, 267] on button "Air Conditioning in Rooms" at bounding box center [434, 266] width 13 height 13
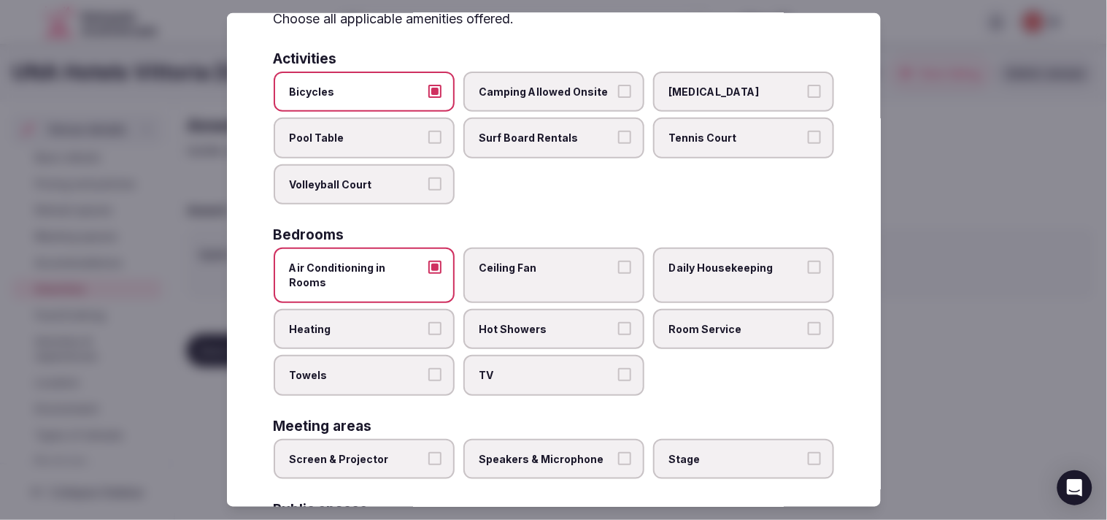
click at [738, 266] on span "Daily Housekeeping" at bounding box center [736, 267] width 134 height 15
click at [808, 266] on button "Daily Housekeeping" at bounding box center [814, 266] width 13 height 13
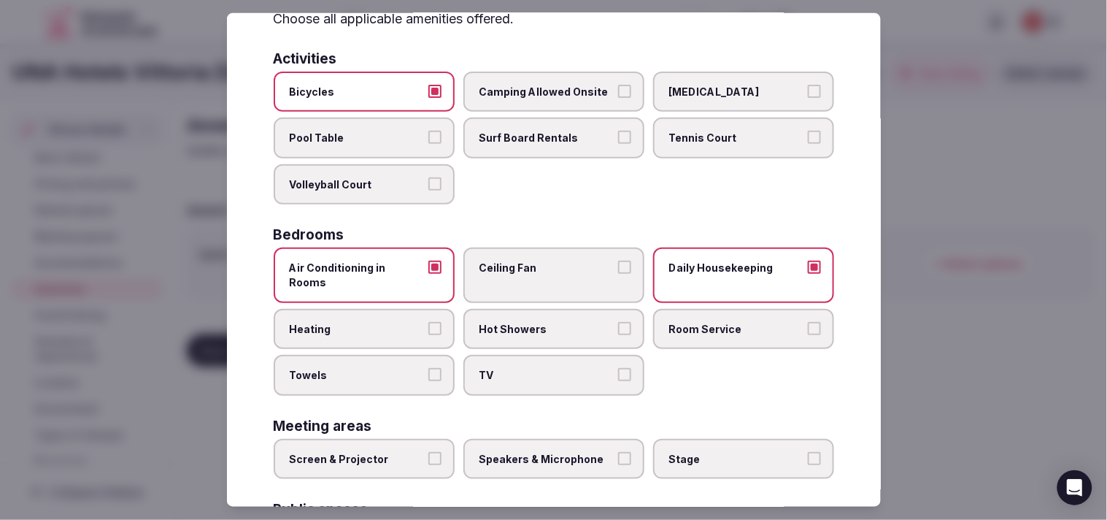
click at [706, 321] on span "Room Service" at bounding box center [736, 328] width 134 height 15
click at [808, 321] on button "Room Service" at bounding box center [814, 327] width 13 height 13
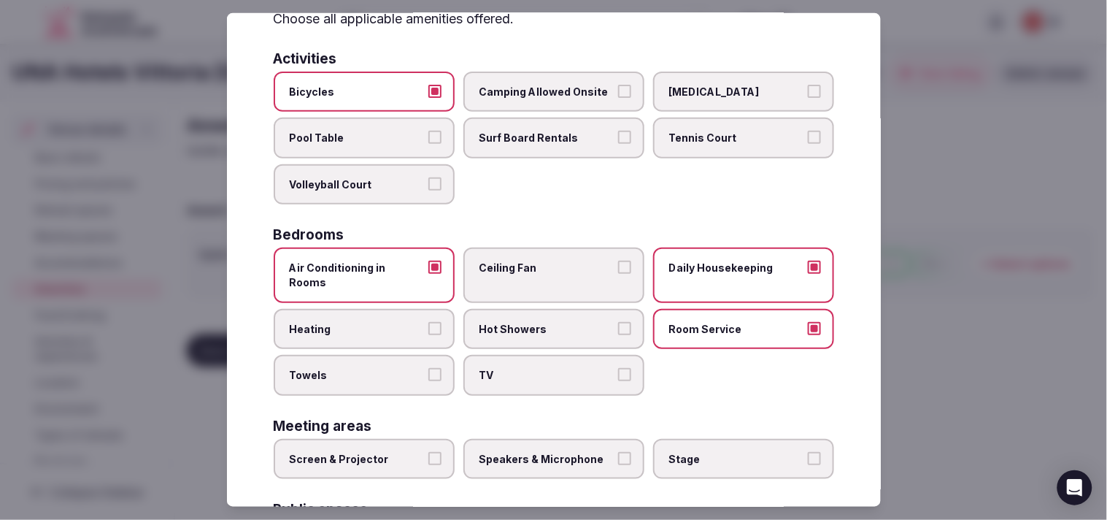
click at [630, 314] on label "Hot Showers" at bounding box center [553, 328] width 181 height 41
click at [630, 321] on button "Hot Showers" at bounding box center [624, 327] width 13 height 13
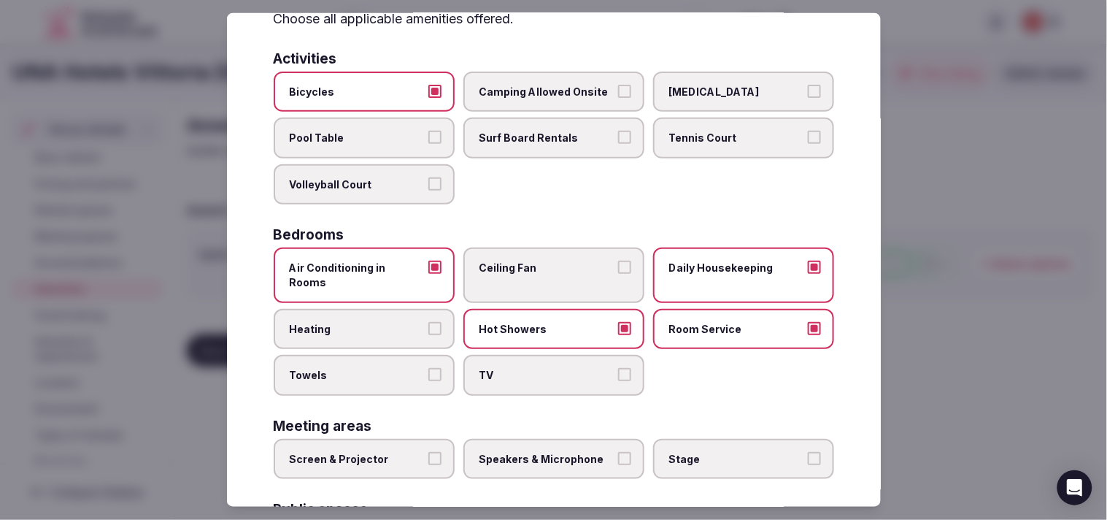
drag, startPoint x: 396, startPoint y: 355, endPoint x: 484, endPoint y: 339, distance: 89.9
click at [401, 368] on span "Towels" at bounding box center [357, 375] width 134 height 15
click at [428, 368] on button "Towels" at bounding box center [434, 374] width 13 height 13
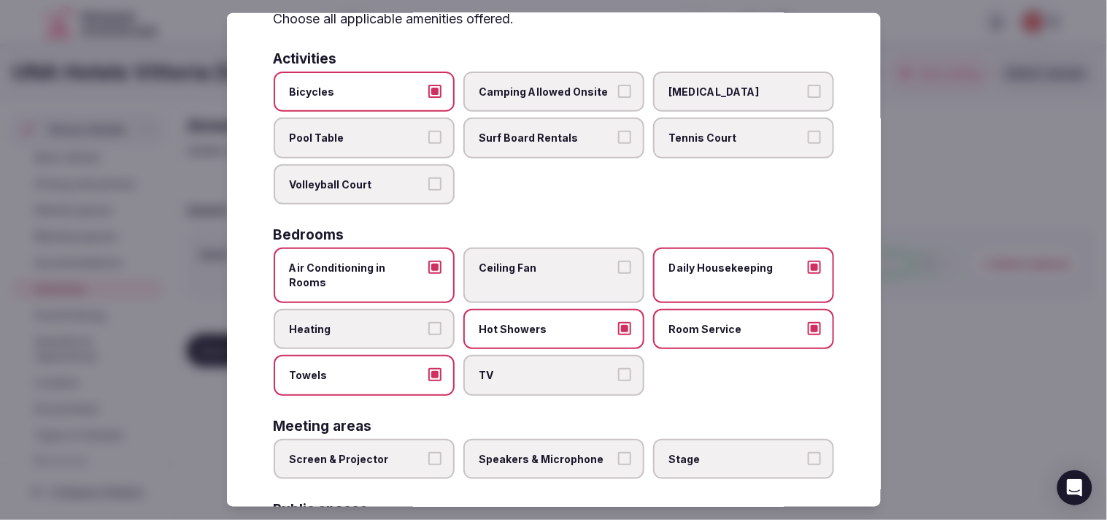
click at [489, 355] on label "TV" at bounding box center [553, 375] width 181 height 41
click at [618, 368] on button "TV" at bounding box center [624, 374] width 13 height 13
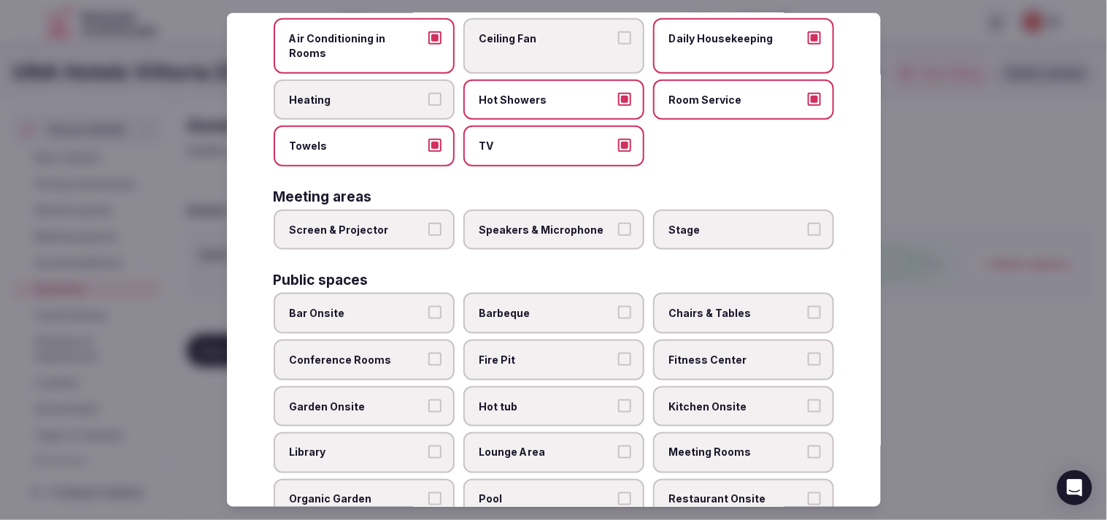
scroll to position [324, 0]
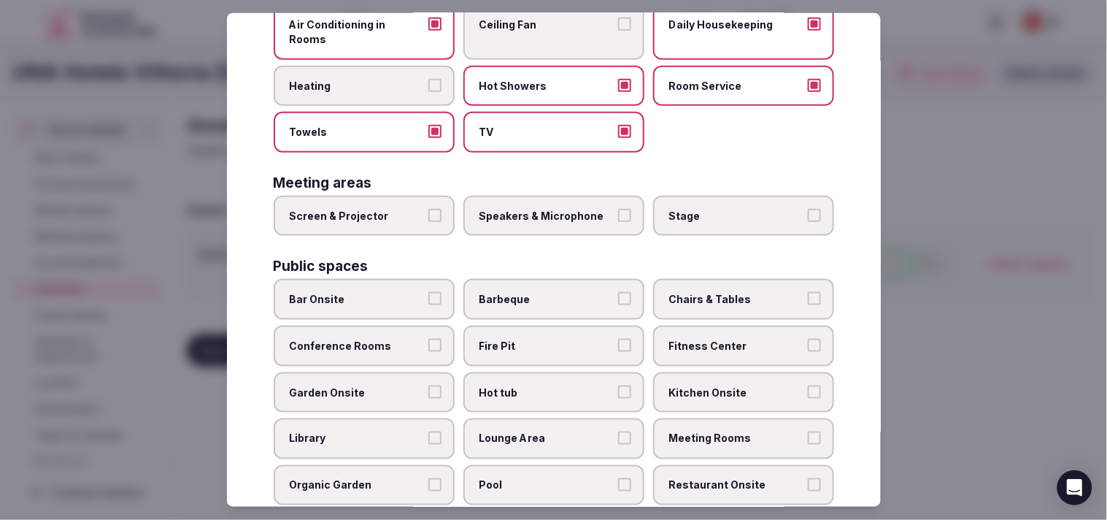
click at [428, 209] on button "Screen & Projector" at bounding box center [434, 215] width 13 height 13
click at [551, 209] on span "Speakers & Microphone" at bounding box center [546, 216] width 134 height 15
click at [618, 209] on button "Speakers & Microphone" at bounding box center [624, 215] width 13 height 13
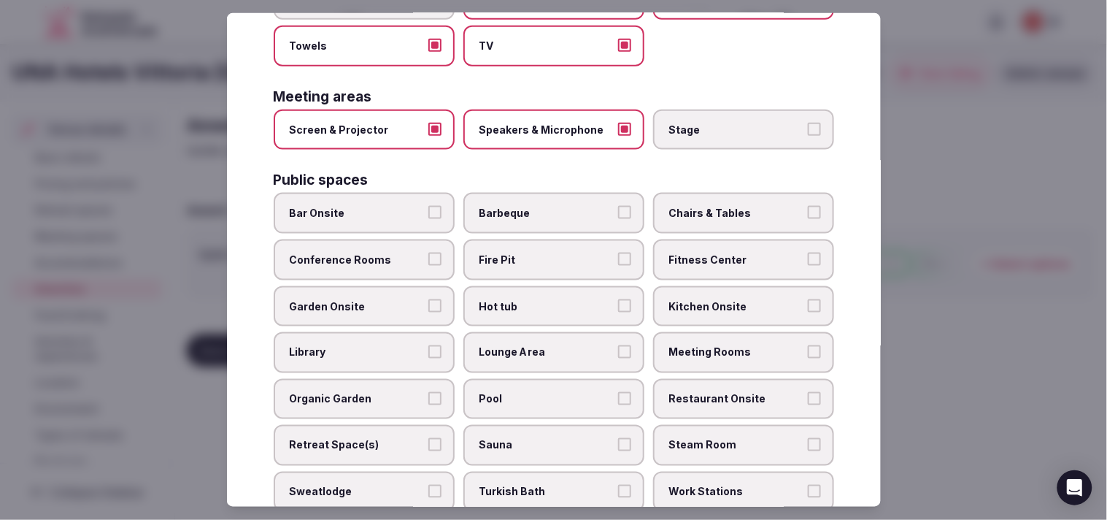
scroll to position [486, 0]
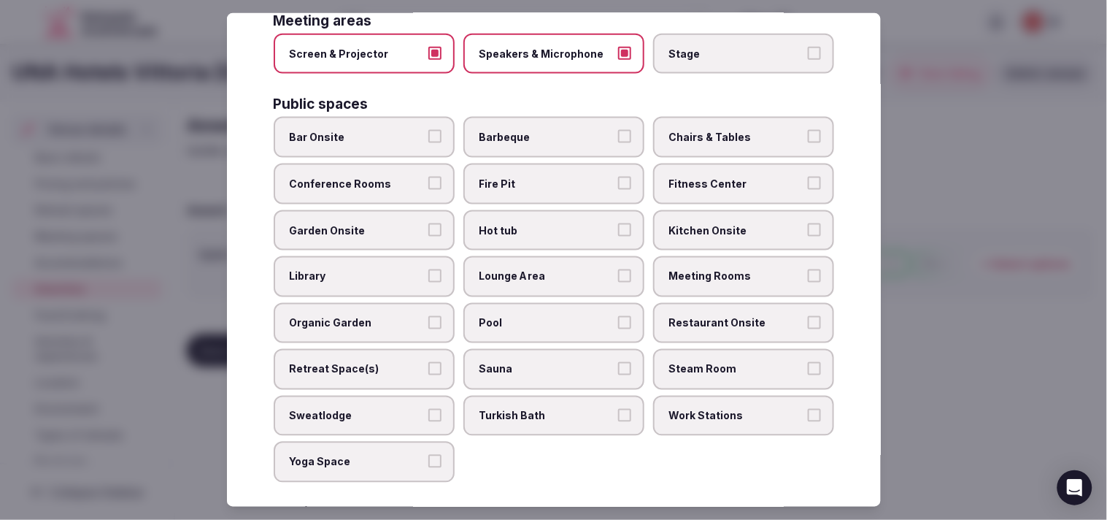
click at [697, 177] on span "Fitness Center" at bounding box center [736, 184] width 134 height 15
click at [808, 177] on button "Fitness Center" at bounding box center [814, 183] width 13 height 13
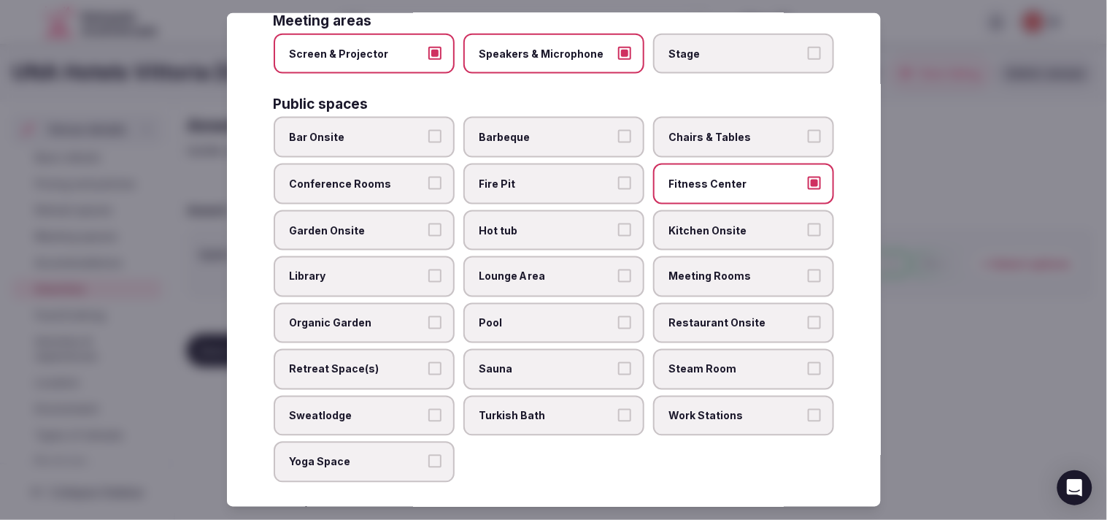
click at [697, 177] on span "Fitness Center" at bounding box center [736, 184] width 134 height 15
click at [808, 177] on button "Fitness Center" at bounding box center [814, 183] width 13 height 13
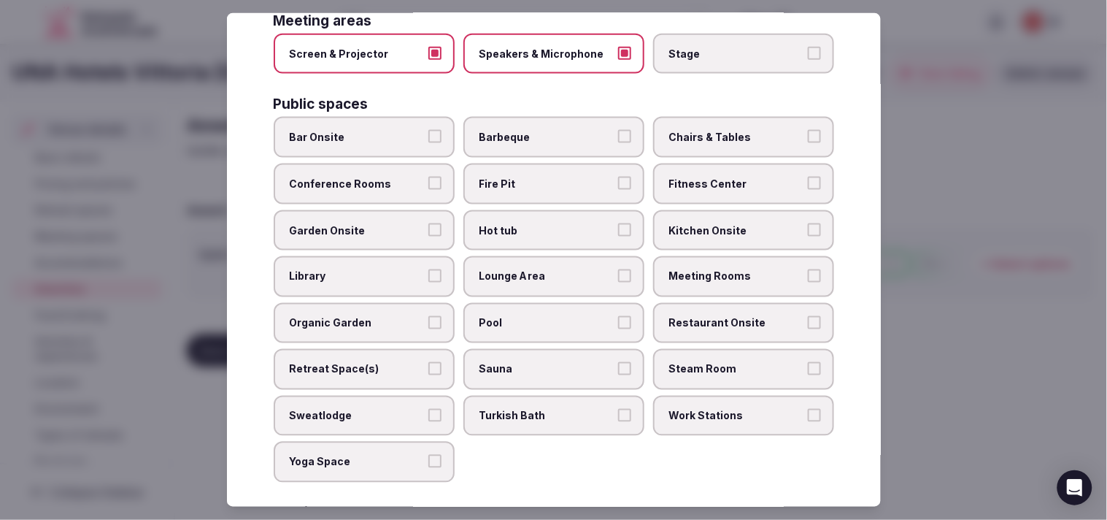
click at [698, 130] on span "Chairs & Tables" at bounding box center [736, 137] width 134 height 15
click at [808, 130] on button "Chairs & Tables" at bounding box center [814, 136] width 13 height 13
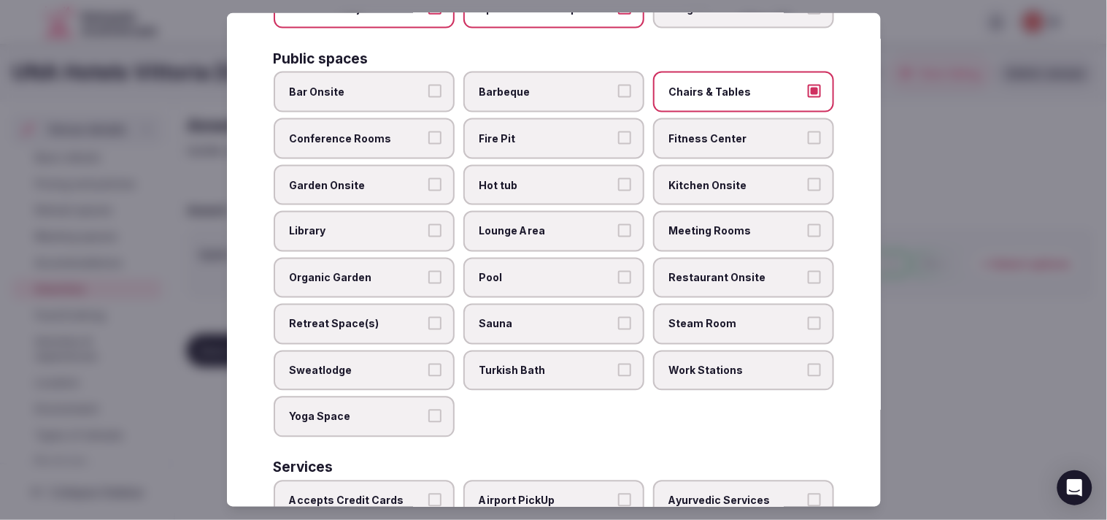
scroll to position [567, 0]
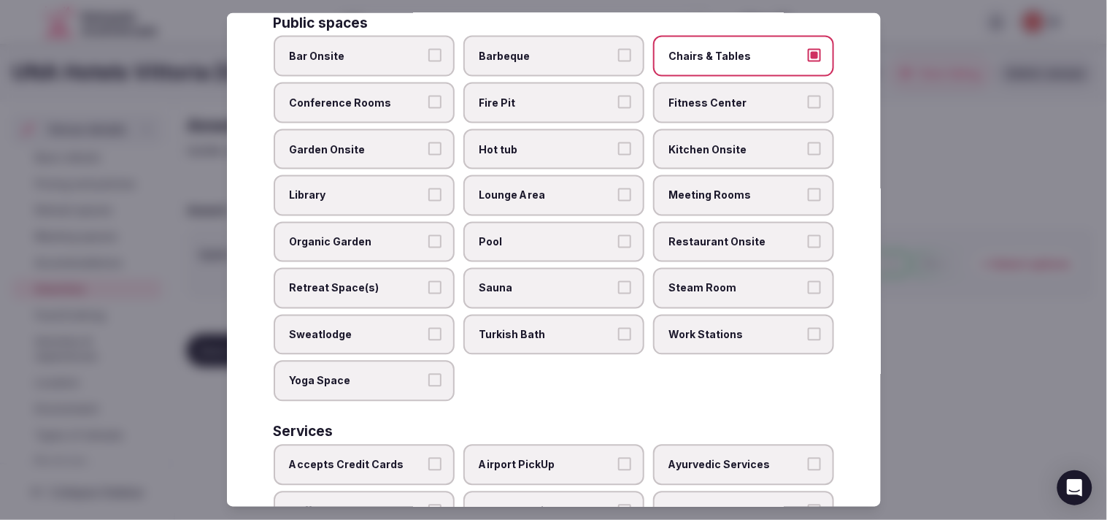
click at [436, 142] on button "Garden Onsite" at bounding box center [434, 148] width 13 height 13
click at [716, 188] on span "Meeting Rooms" at bounding box center [736, 195] width 134 height 15
click at [808, 188] on button "Meeting Rooms" at bounding box center [814, 194] width 13 height 13
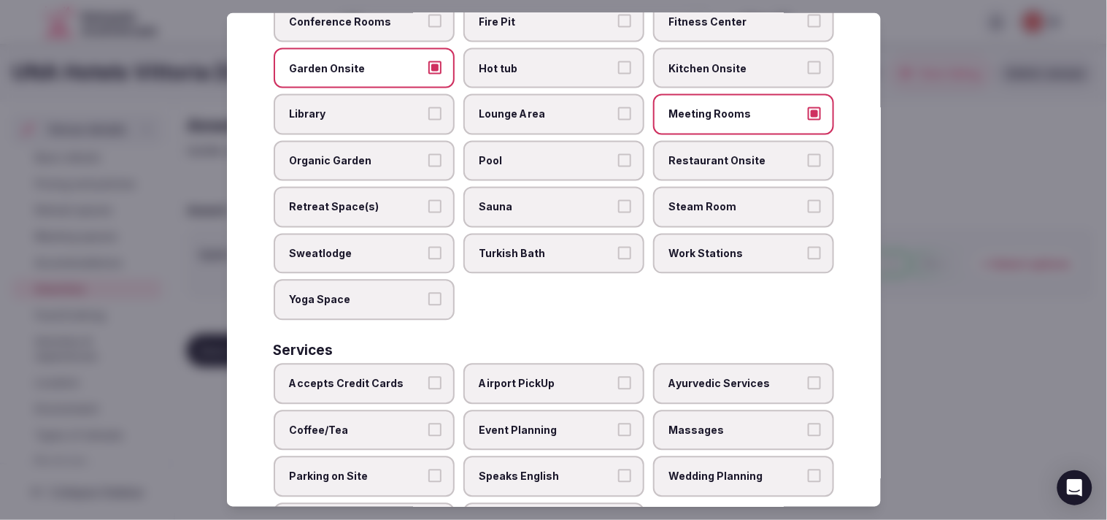
scroll to position [679, 0]
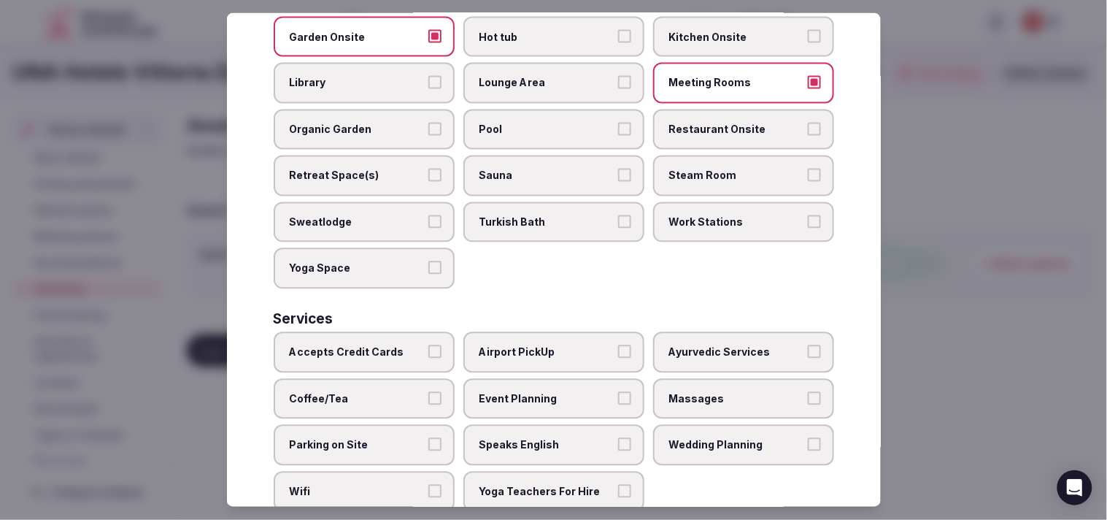
click at [420, 332] on label "Accepts Credit Cards" at bounding box center [364, 352] width 181 height 41
click at [428, 345] on button "Accepts Credit Cards" at bounding box center [434, 351] width 13 height 13
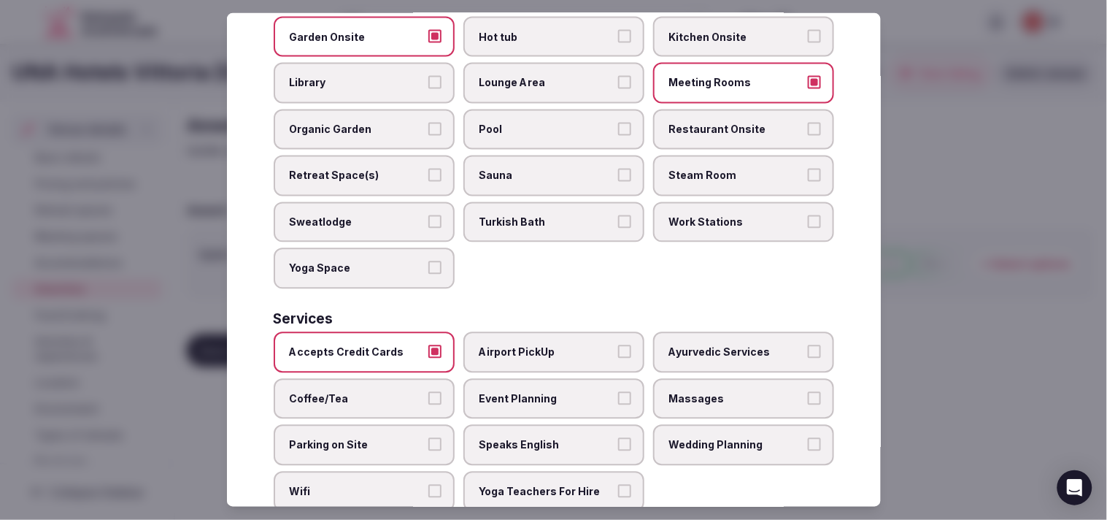
click at [671, 391] on span "Massages" at bounding box center [736, 398] width 134 height 15
click at [808, 391] on button "Massages" at bounding box center [814, 397] width 13 height 13
click at [669, 391] on span "Massages" at bounding box center [736, 398] width 134 height 15
click at [808, 391] on button "Massages" at bounding box center [814, 397] width 13 height 13
click at [429, 391] on button "Coffee/Tea" at bounding box center [434, 397] width 13 height 13
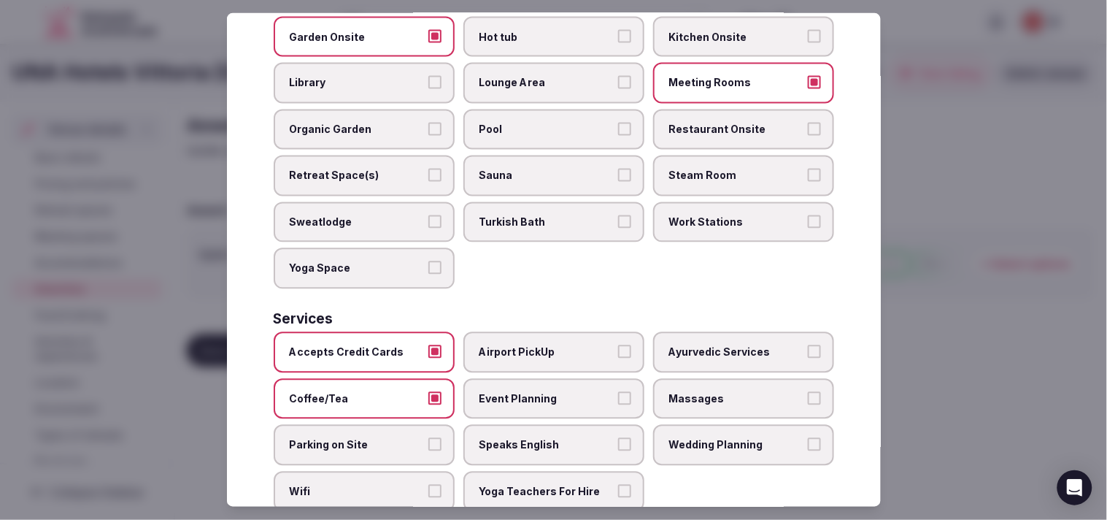
click at [558, 425] on label "Speaks English" at bounding box center [553, 445] width 181 height 41
click at [618, 438] on button "Speaks English" at bounding box center [624, 444] width 13 height 13
click at [405, 471] on label "Wifi" at bounding box center [364, 491] width 181 height 41
click at [428, 484] on button "Wifi" at bounding box center [434, 490] width 13 height 13
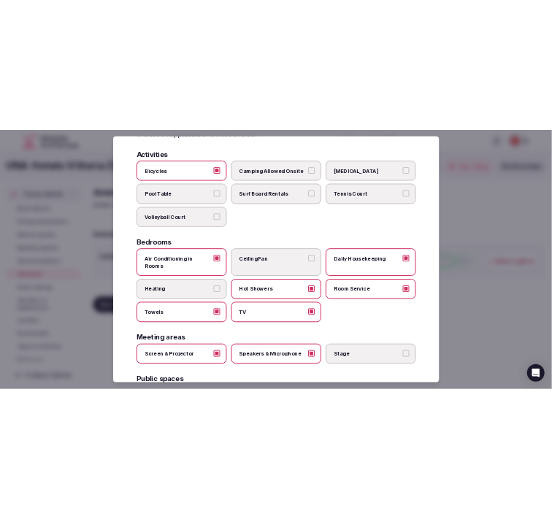
scroll to position [0, 0]
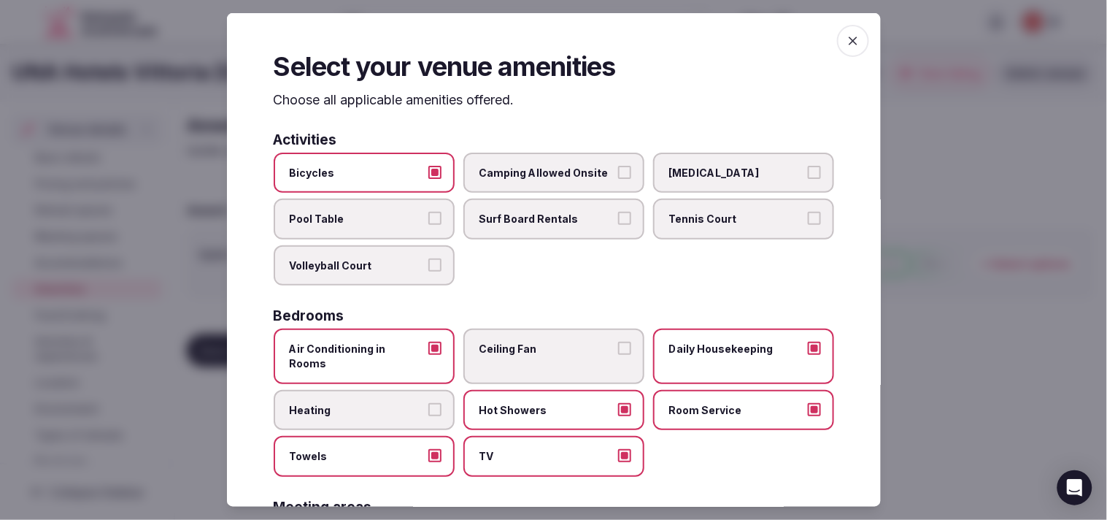
click at [852, 37] on span "button" at bounding box center [853, 41] width 32 height 32
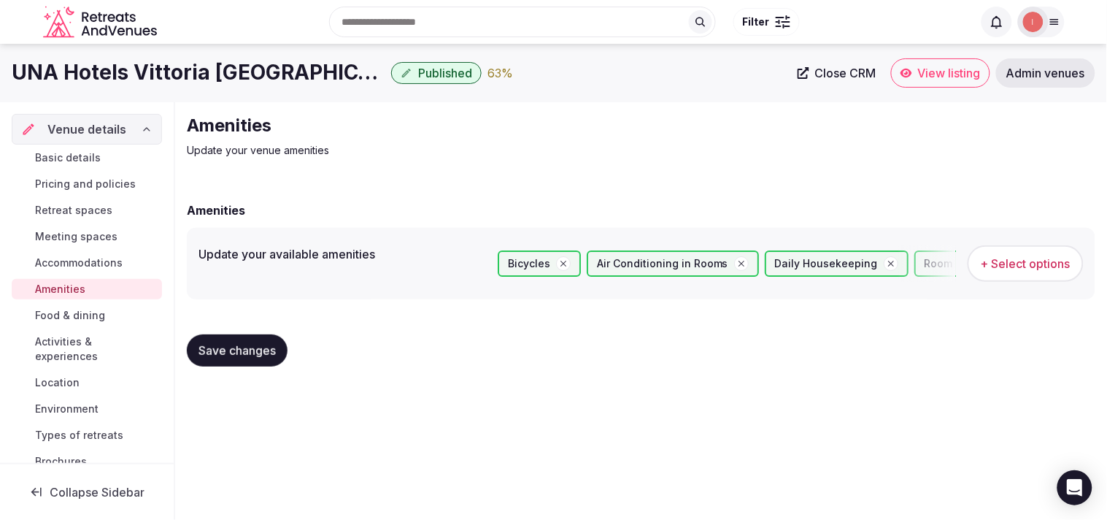
click at [190, 350] on button "Save changes" at bounding box center [237, 350] width 101 height 32
click at [97, 312] on span "Food & dining" at bounding box center [70, 315] width 70 height 15
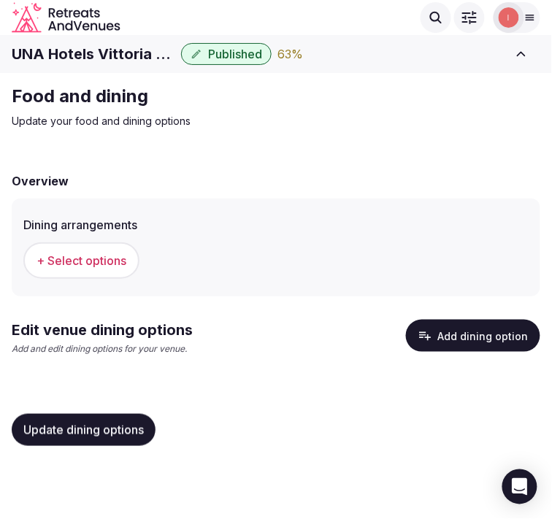
click at [71, 266] on span "+ Select options" at bounding box center [81, 260] width 90 height 16
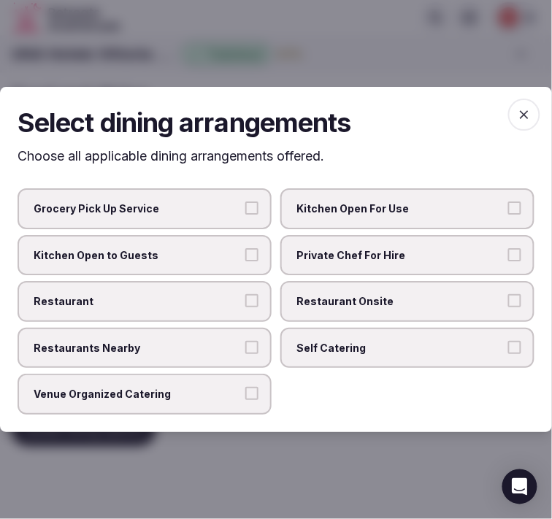
click at [175, 341] on span "Restaurants Nearby" at bounding box center [137, 348] width 207 height 15
click at [245, 341] on button "Restaurants Nearby" at bounding box center [251, 347] width 13 height 13
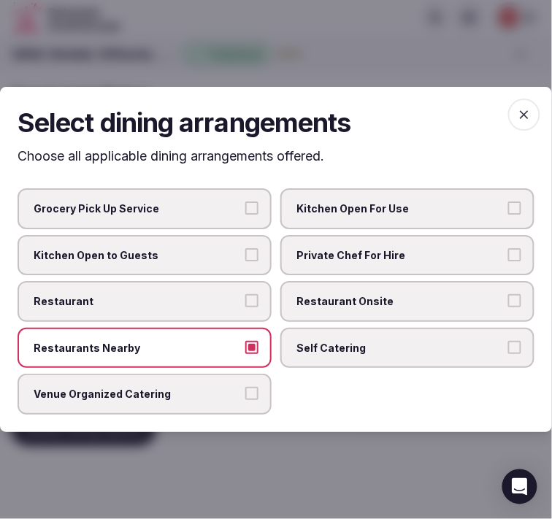
drag, startPoint x: 191, startPoint y: 303, endPoint x: 306, endPoint y: 312, distance: 115.6
click at [193, 302] on span "Restaurant" at bounding box center [137, 301] width 207 height 15
click at [245, 302] on button "Restaurant" at bounding box center [251, 300] width 13 height 13
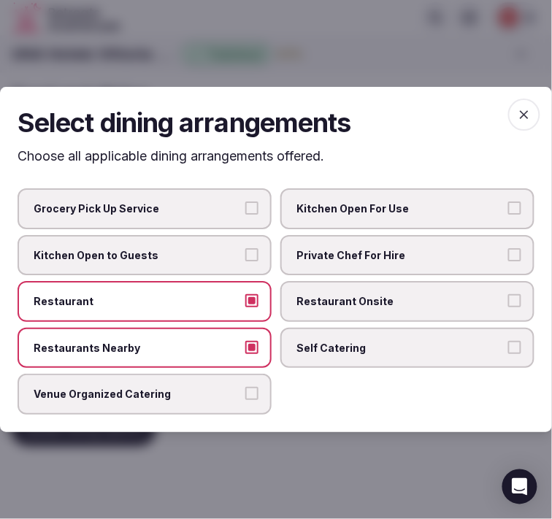
click at [358, 300] on span "Restaurant Onsite" at bounding box center [399, 301] width 207 height 15
click at [508, 300] on button "Restaurant Onsite" at bounding box center [514, 300] width 13 height 13
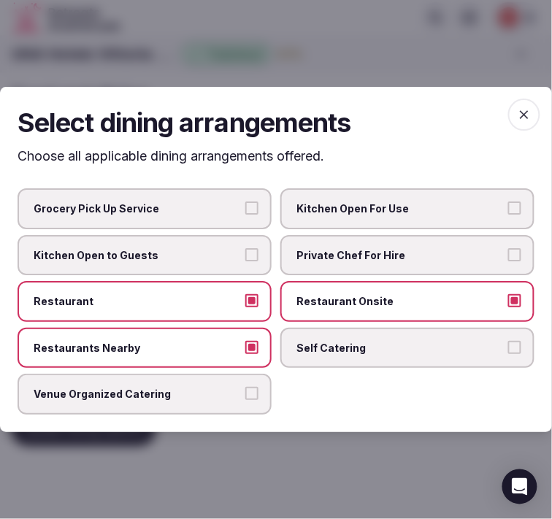
drag, startPoint x: 239, startPoint y: 392, endPoint x: 246, endPoint y: 387, distance: 8.3
click at [242, 389] on label "Venue Organized Catering" at bounding box center [145, 394] width 254 height 41
click at [245, 389] on button "Venue Organized Catering" at bounding box center [251, 393] width 13 height 13
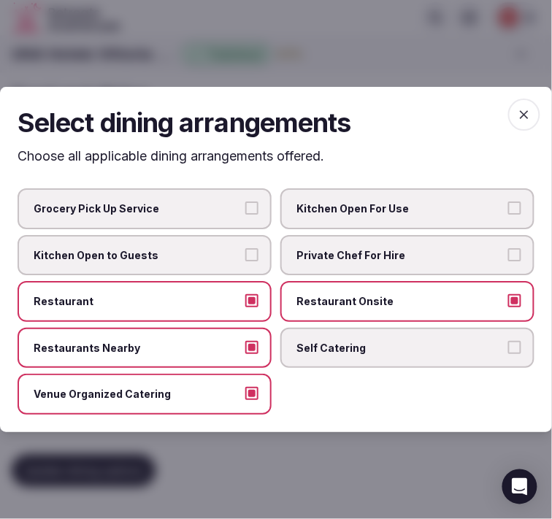
click at [526, 110] on icon "button" at bounding box center [524, 114] width 15 height 15
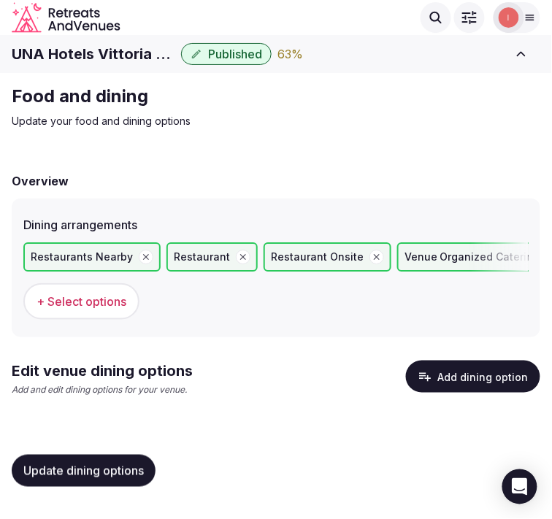
click at [458, 369] on button "Add dining option" at bounding box center [473, 376] width 134 height 32
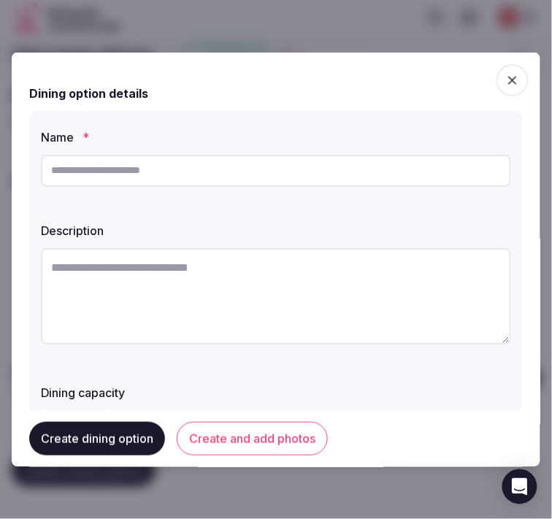
click at [102, 165] on input "text" at bounding box center [276, 170] width 470 height 32
paste input "**********"
type input "**********"
click at [312, 295] on textarea at bounding box center [276, 295] width 470 height 96
paste textarea "**********"
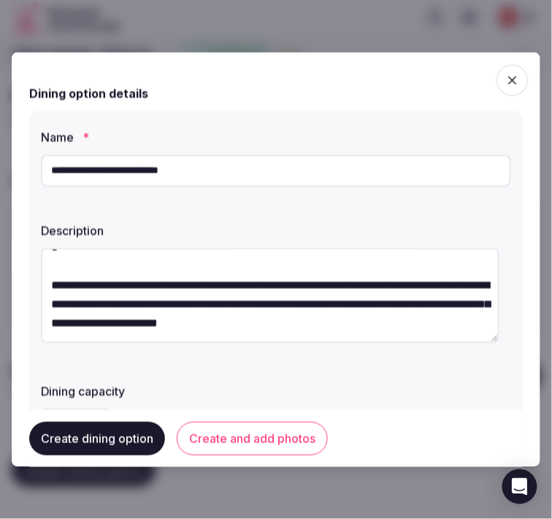
scroll to position [133, 0]
type textarea "**********"
click at [287, 434] on button "Create and add photos" at bounding box center [252, 439] width 151 height 34
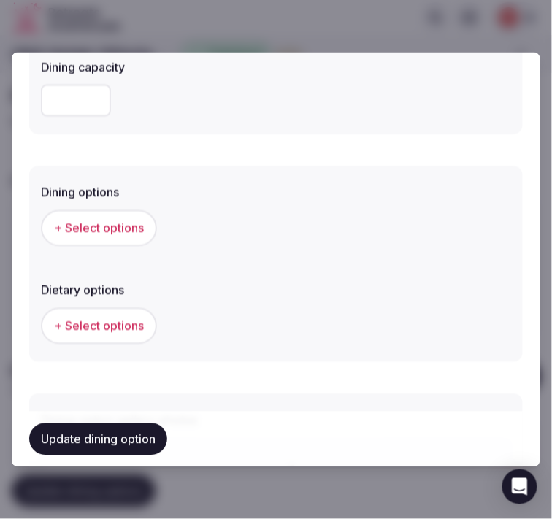
scroll to position [486, 0]
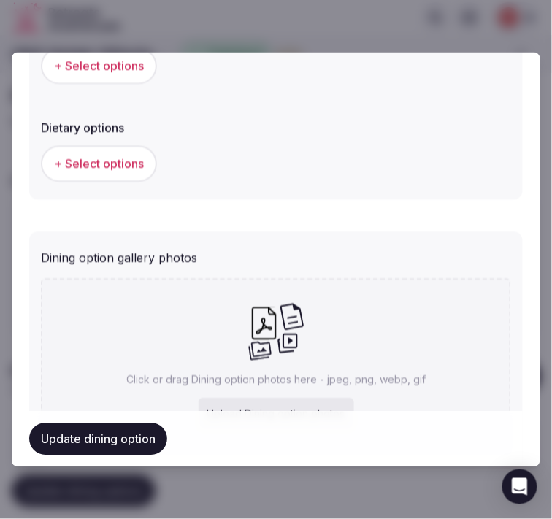
click at [129, 58] on span "+ Select options" at bounding box center [99, 66] width 90 height 16
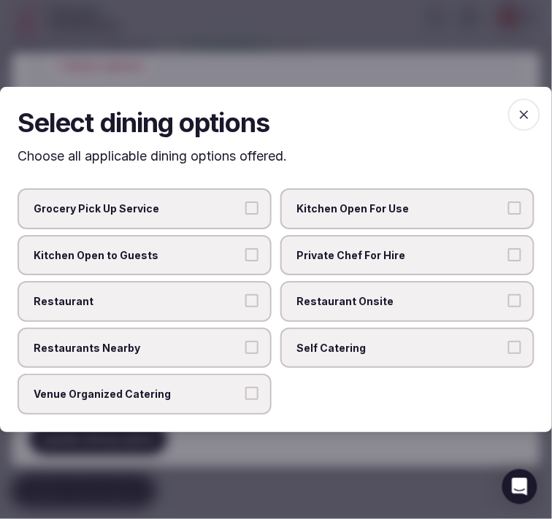
click at [369, 301] on span "Restaurant Onsite" at bounding box center [399, 301] width 207 height 15
click at [508, 301] on button "Restaurant Onsite" at bounding box center [514, 300] width 13 height 13
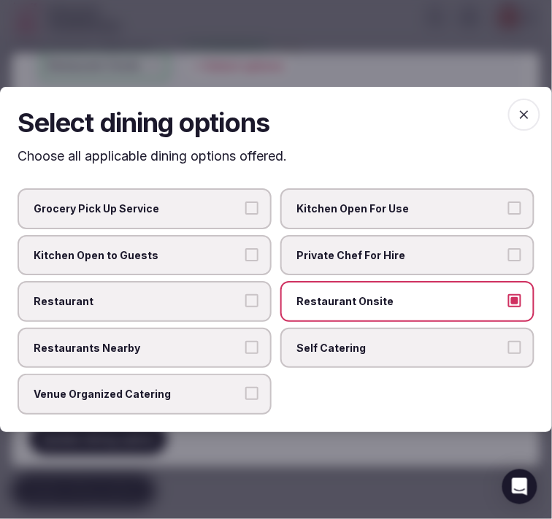
drag, startPoint x: 234, startPoint y: 390, endPoint x: 425, endPoint y: 281, distance: 219.9
click at [233, 390] on span "Venue Organized Catering" at bounding box center [137, 394] width 207 height 15
click at [245, 390] on button "Venue Organized Catering" at bounding box center [251, 393] width 13 height 13
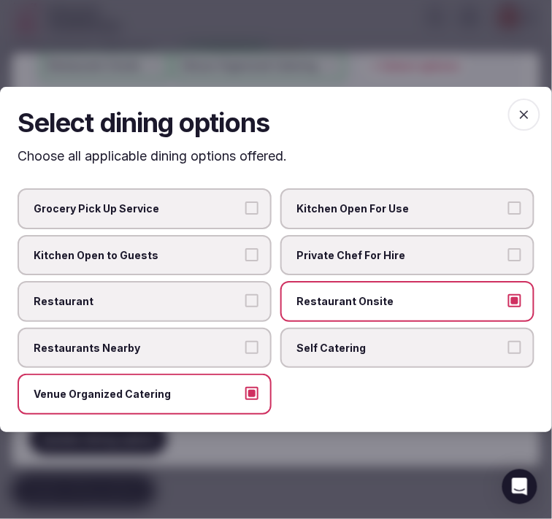
click at [528, 125] on span "button" at bounding box center [524, 115] width 32 height 32
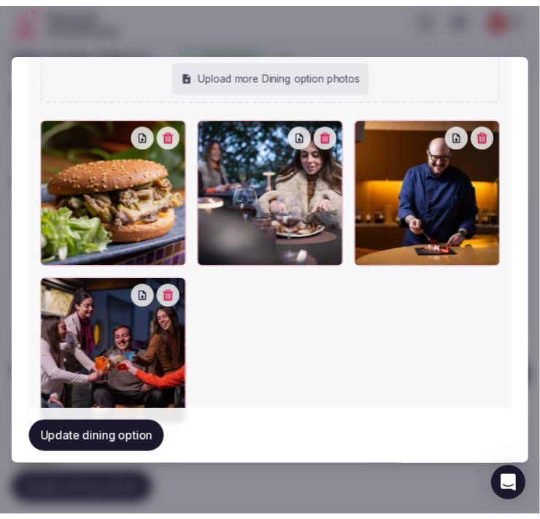
scroll to position [923, 0]
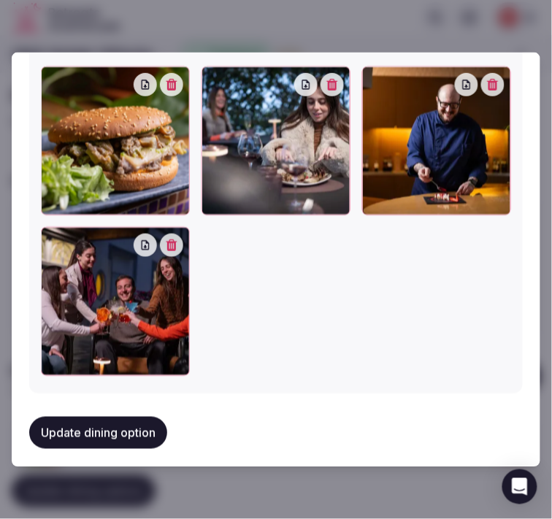
click at [108, 417] on button "Update dining option" at bounding box center [98, 433] width 138 height 32
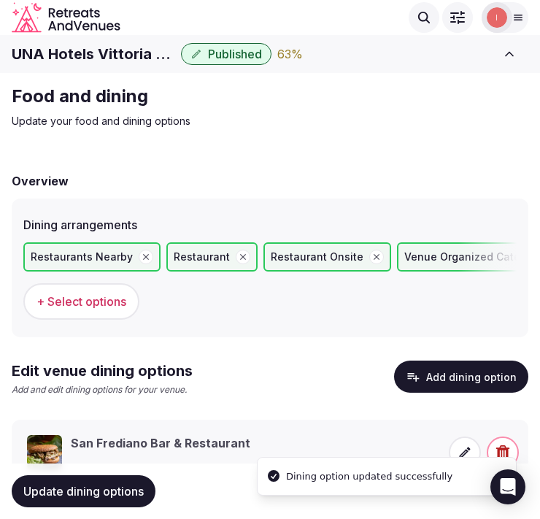
scroll to position [54, 0]
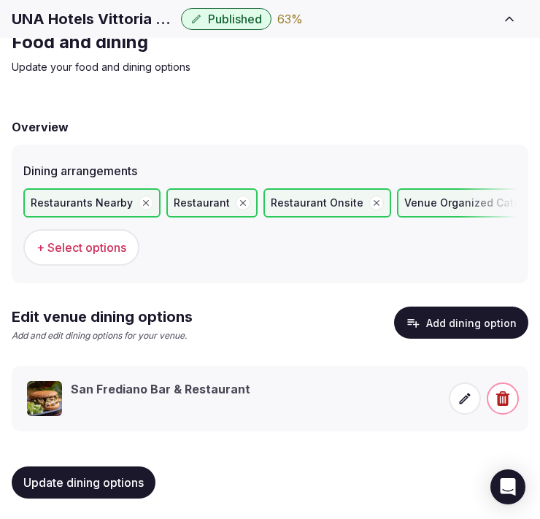
click at [56, 482] on span "Update dining options" at bounding box center [83, 482] width 120 height 15
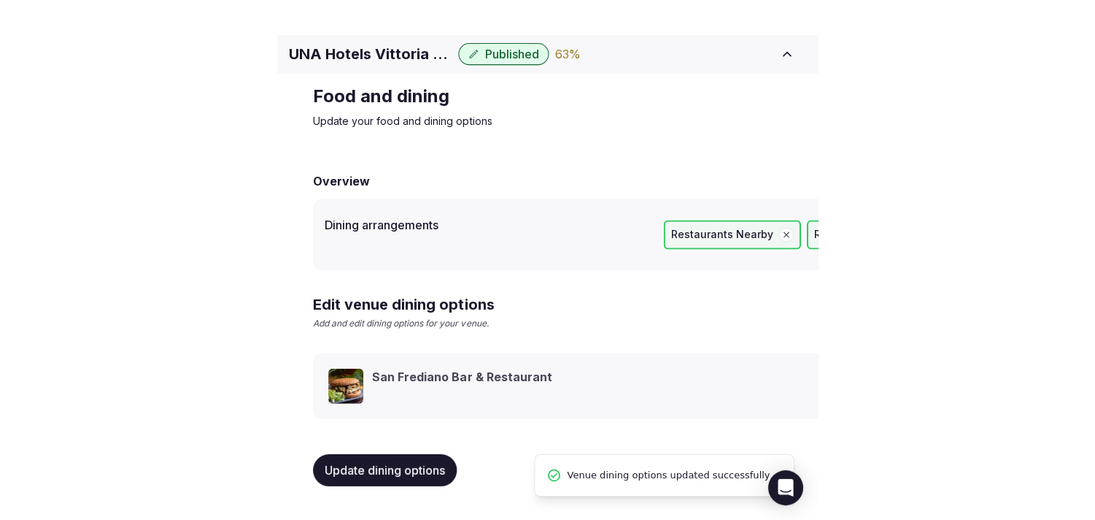
scroll to position [17, 0]
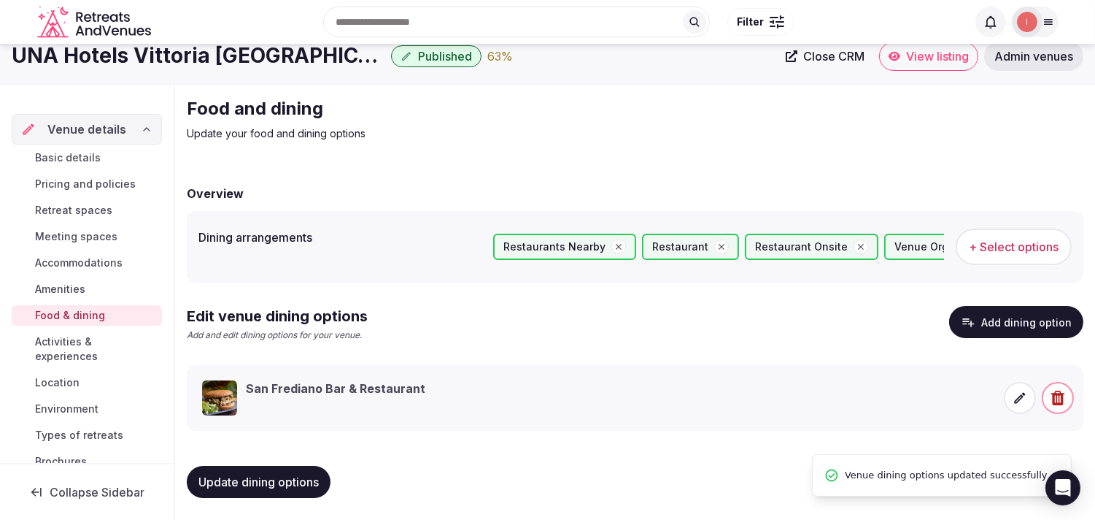
click at [53, 334] on span "Activities & experiences" at bounding box center [95, 348] width 121 height 29
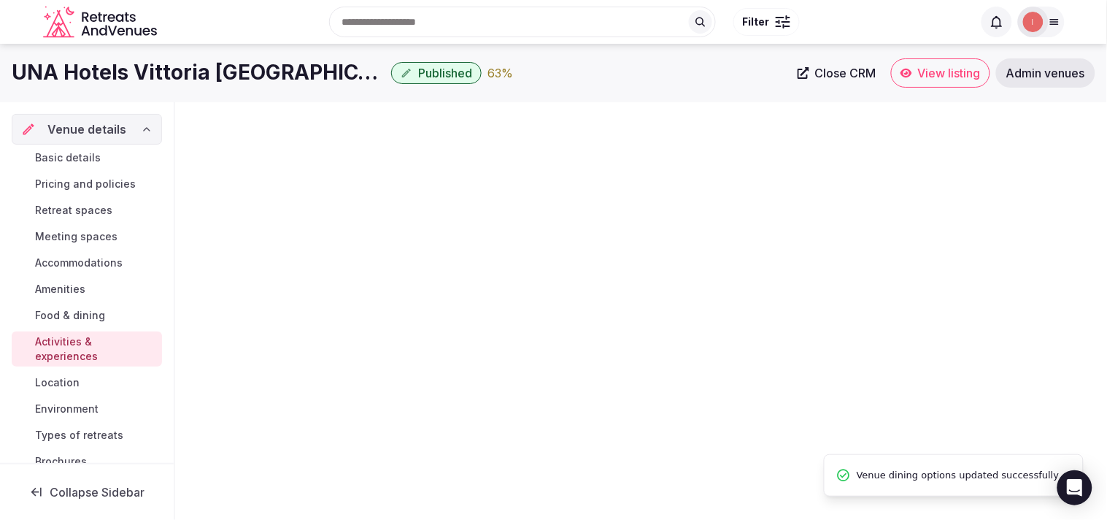
click at [52, 340] on span "Activities & experiences" at bounding box center [95, 348] width 121 height 29
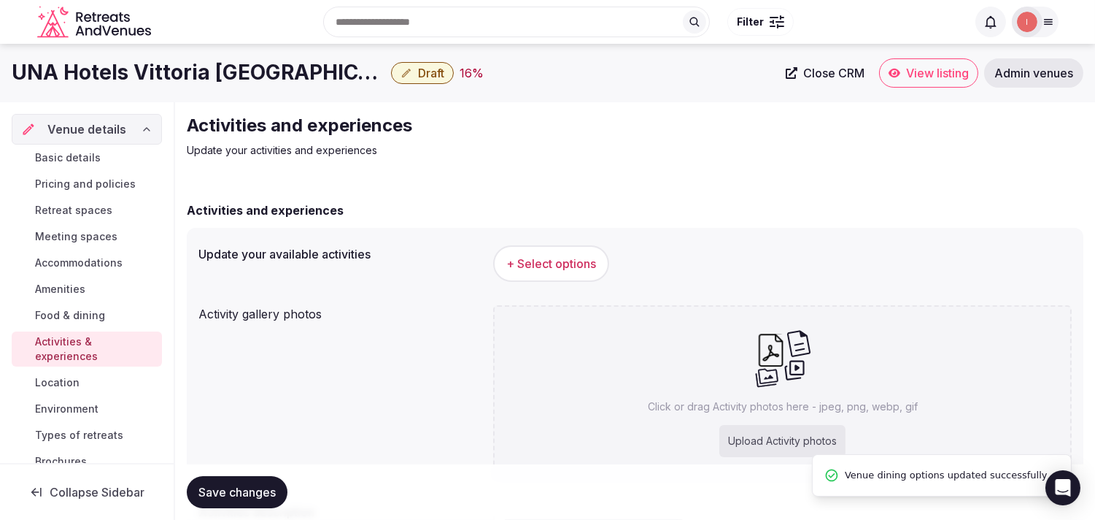
click at [593, 257] on span "+ Select options" at bounding box center [551, 263] width 90 height 16
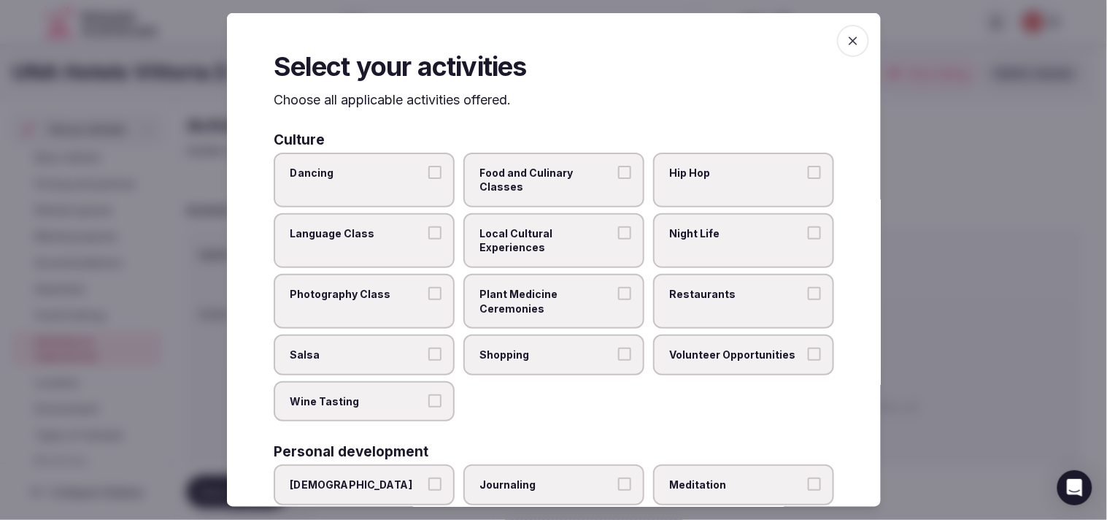
click at [601, 235] on span "Local Cultural Experiences" at bounding box center [546, 240] width 134 height 28
click at [618, 235] on button "Local Cultural Experiences" at bounding box center [624, 232] width 13 height 13
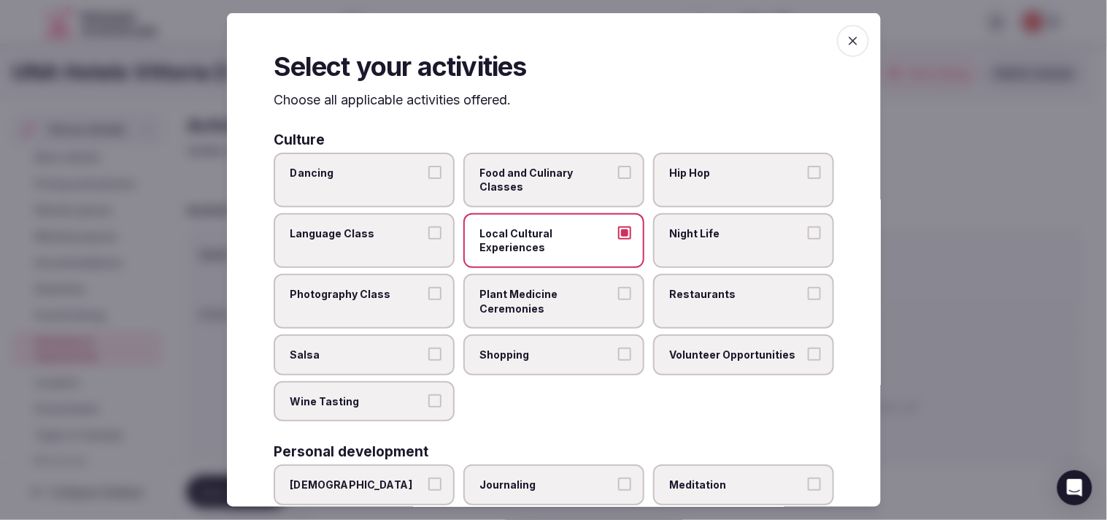
click at [675, 292] on span "Restaurants" at bounding box center [736, 294] width 134 height 15
click at [808, 292] on button "Restaurants" at bounding box center [814, 293] width 13 height 13
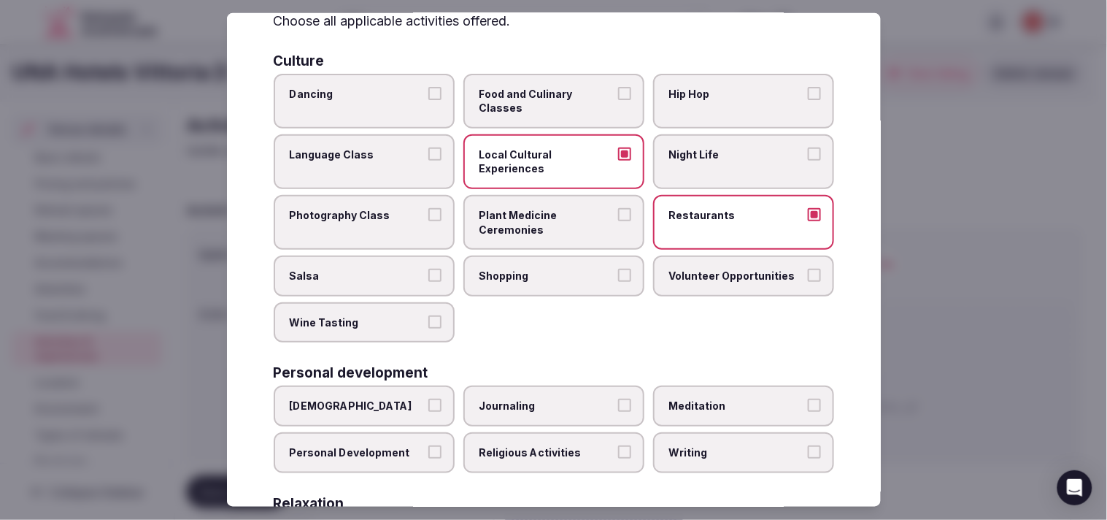
scroll to position [162, 0]
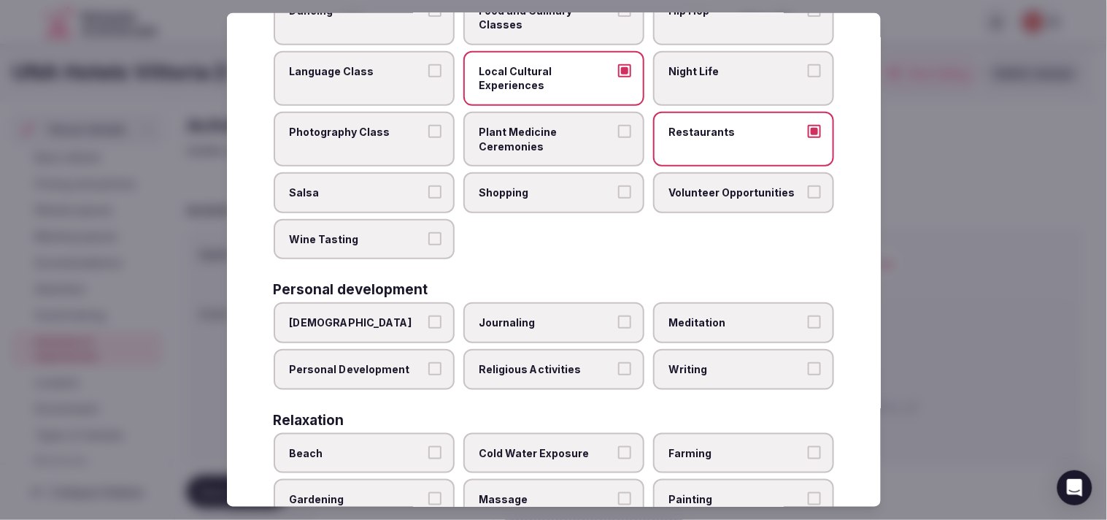
click at [726, 81] on label "Night Life" at bounding box center [743, 78] width 181 height 55
click at [808, 77] on button "Night Life" at bounding box center [814, 70] width 13 height 13
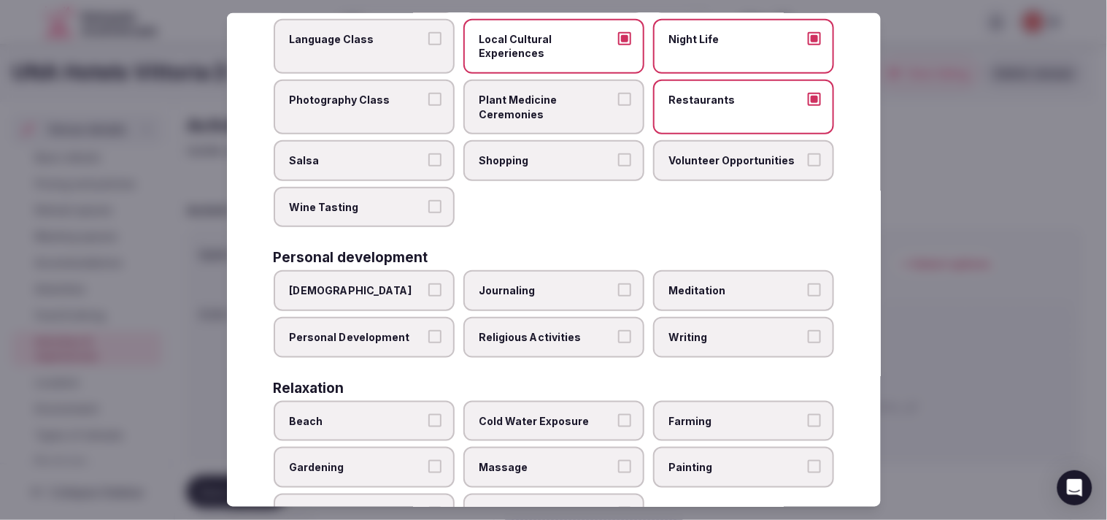
scroll to position [243, 0]
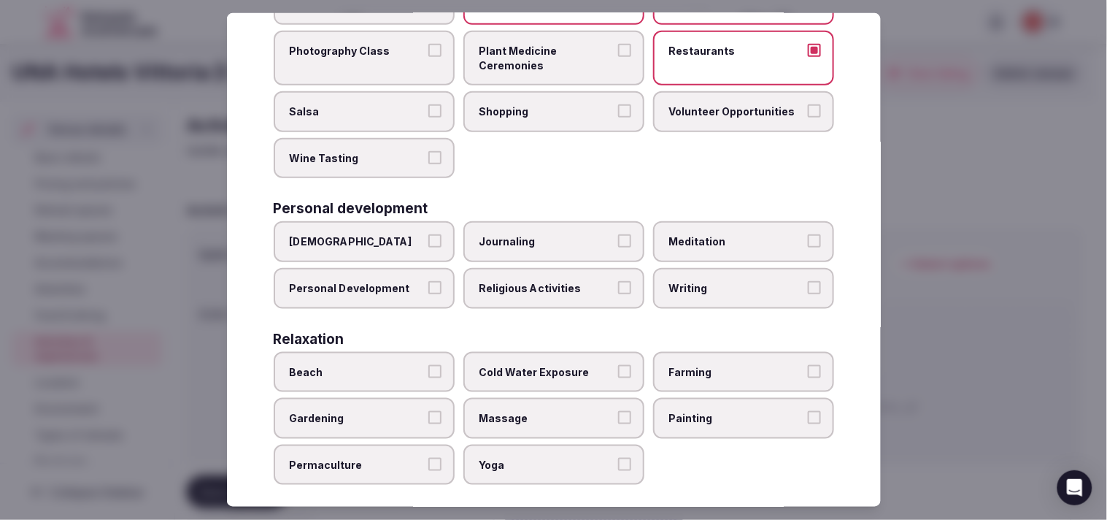
click at [422, 282] on label "Personal Development" at bounding box center [364, 288] width 181 height 41
click at [428, 282] on button "Personal Development" at bounding box center [434, 287] width 13 height 13
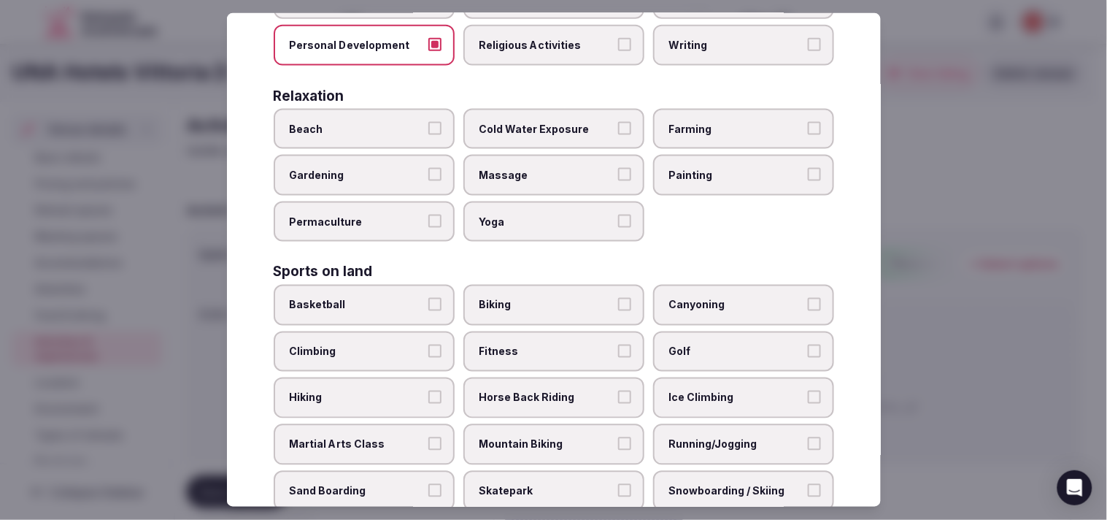
scroll to position [567, 0]
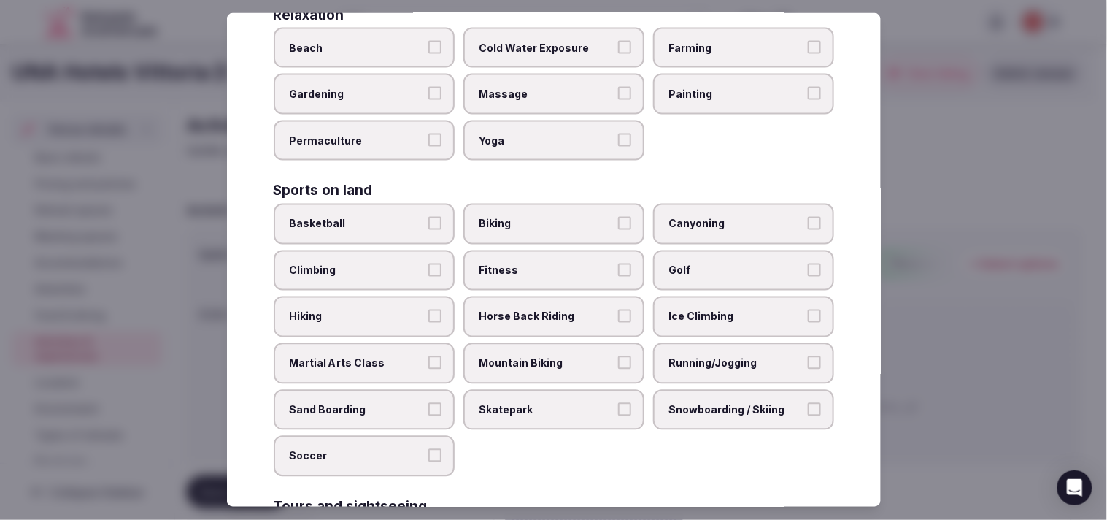
click at [597, 217] on span "Biking" at bounding box center [546, 224] width 134 height 15
click at [618, 217] on button "Biking" at bounding box center [624, 223] width 13 height 13
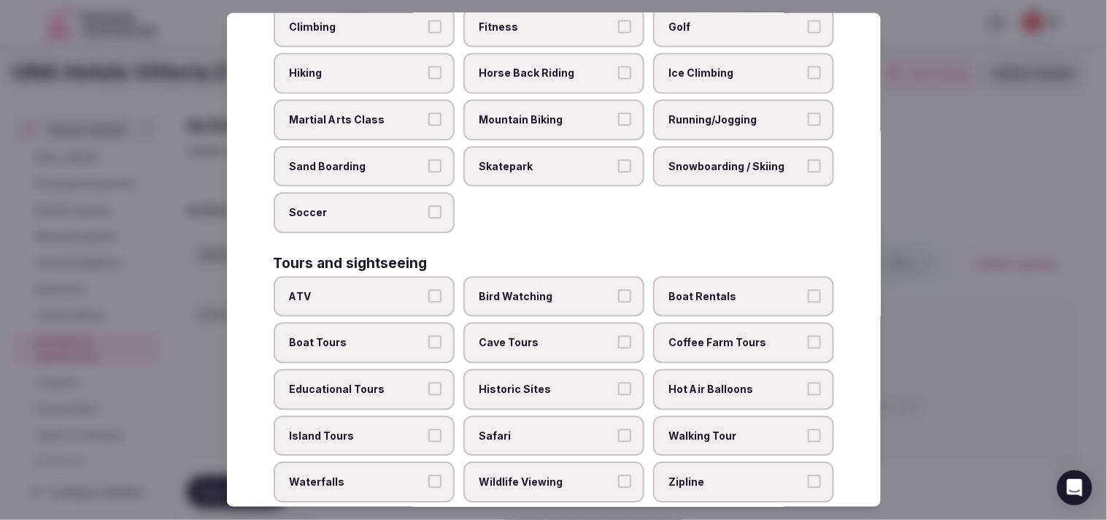
scroll to position [811, 0]
click at [565, 375] on label "Historic Sites" at bounding box center [553, 388] width 181 height 41
click at [618, 382] on button "Historic Sites" at bounding box center [624, 388] width 13 height 13
click at [669, 428] on span "Walking Tour" at bounding box center [736, 435] width 134 height 15
click at [808, 428] on button "Walking Tour" at bounding box center [814, 434] width 13 height 13
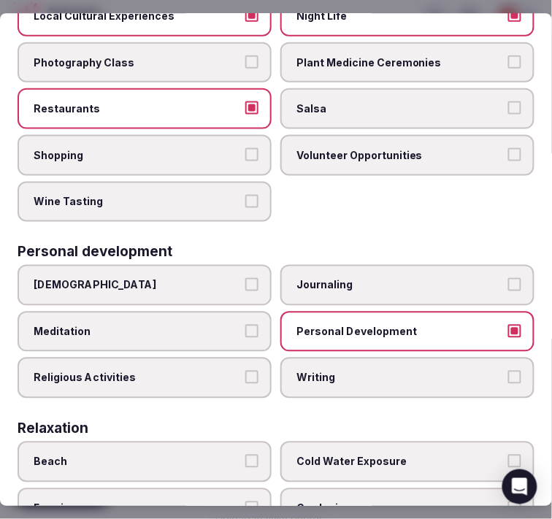
scroll to position [174, 0]
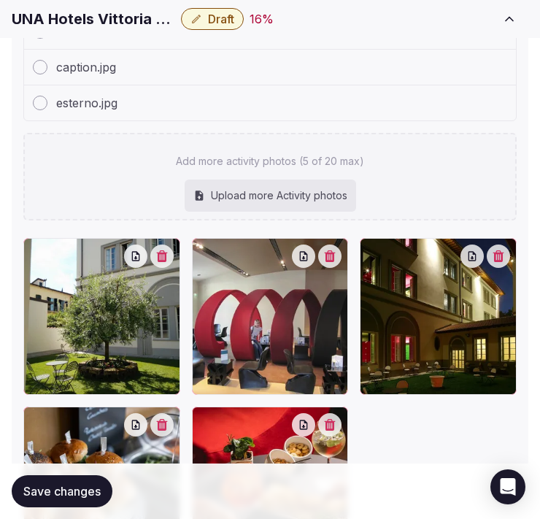
scroll to position [567, 0]
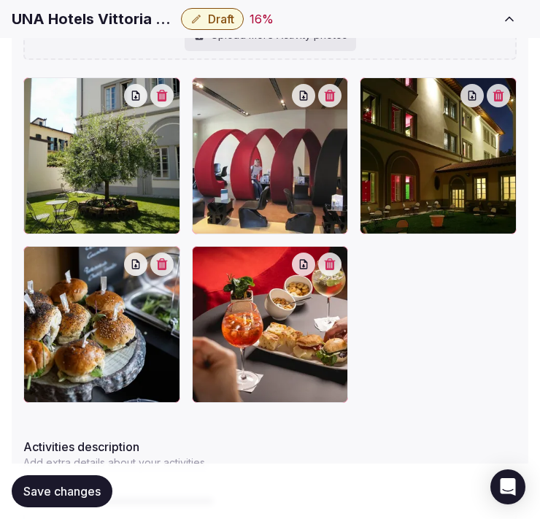
click at [336, 90] on icon "button" at bounding box center [330, 96] width 11 height 12
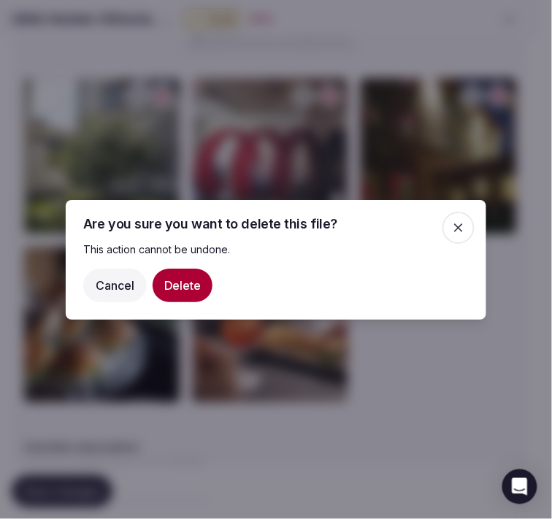
drag, startPoint x: 193, startPoint y: 297, endPoint x: 201, endPoint y: 292, distance: 10.1
click at [191, 297] on button "Delete" at bounding box center [182, 285] width 60 height 34
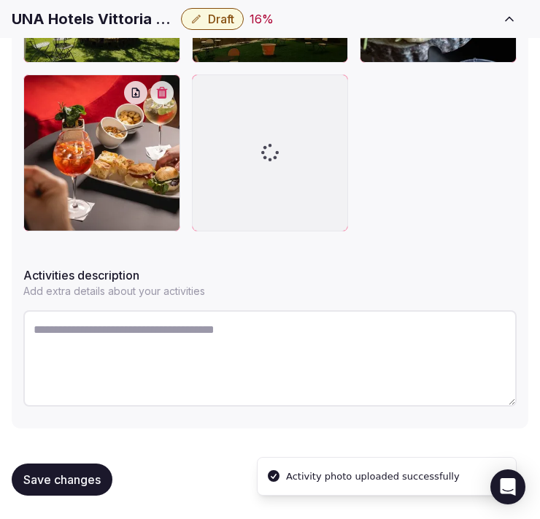
scroll to position [770, 0]
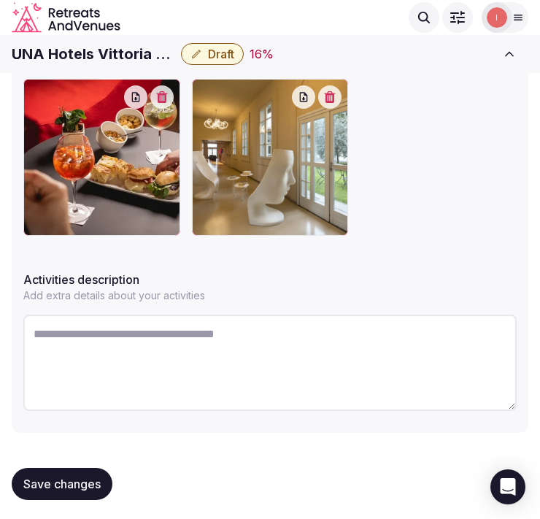
click at [228, 346] on textarea at bounding box center [269, 362] width 493 height 96
paste textarea "**********"
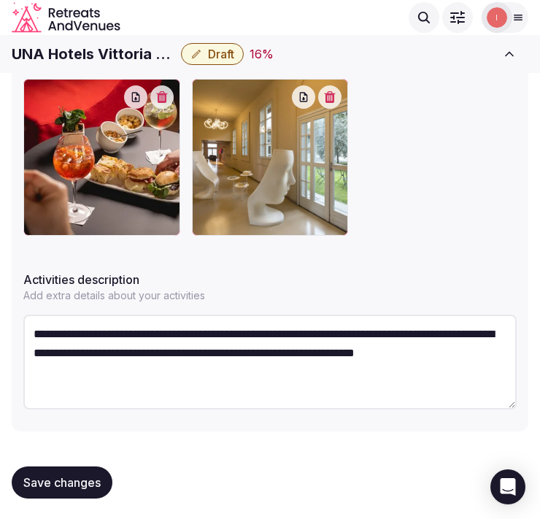
type textarea "**********"
click at [85, 457] on div "Save changes" at bounding box center [270, 482] width 517 height 55
click at [78, 466] on button "Save changes" at bounding box center [62, 482] width 101 height 32
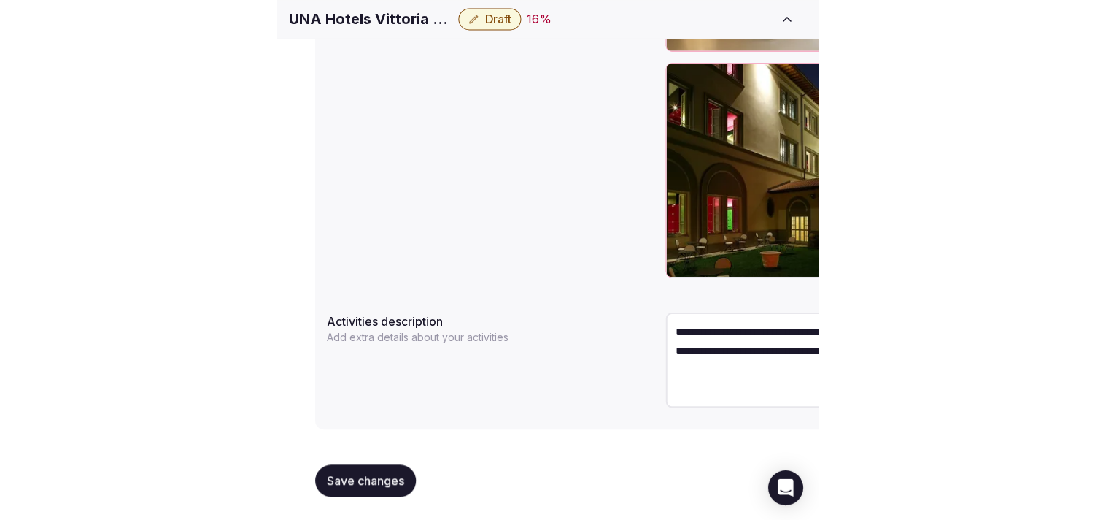
scroll to position [595, 0]
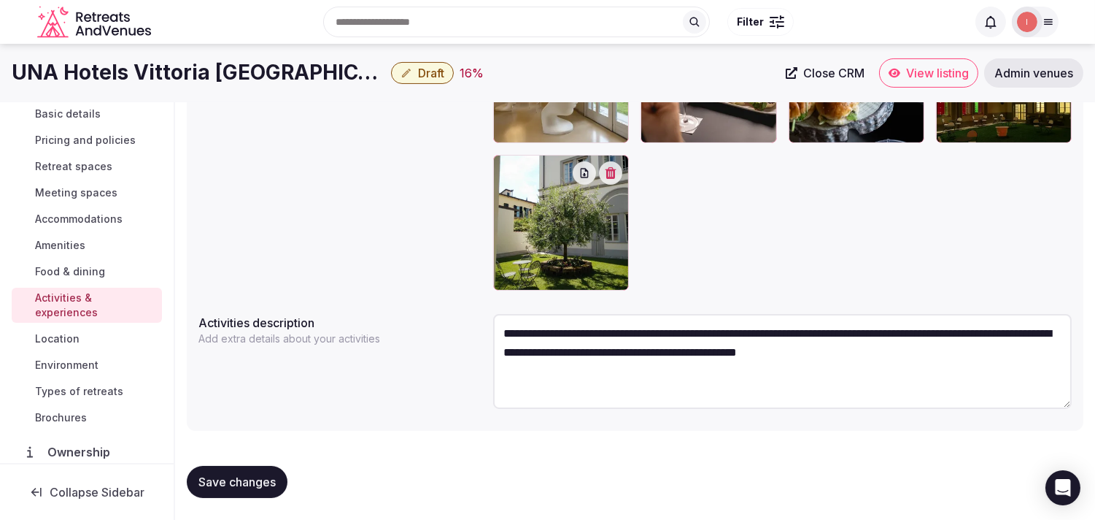
click at [59, 340] on span "Location" at bounding box center [57, 338] width 45 height 15
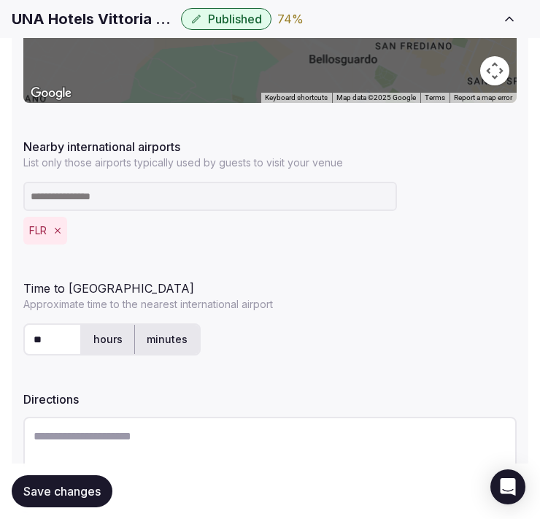
scroll to position [506, 0]
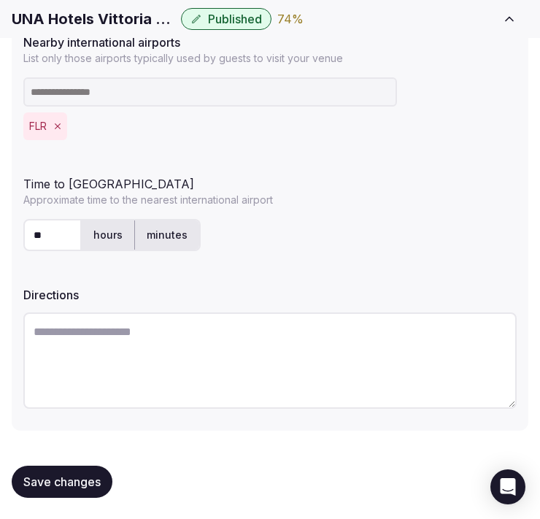
click at [66, 497] on div "Save changes" at bounding box center [270, 481] width 517 height 55
drag, startPoint x: 80, startPoint y: 478, endPoint x: 104, endPoint y: 456, distance: 32.0
click at [81, 477] on span "Save changes" at bounding box center [61, 481] width 77 height 15
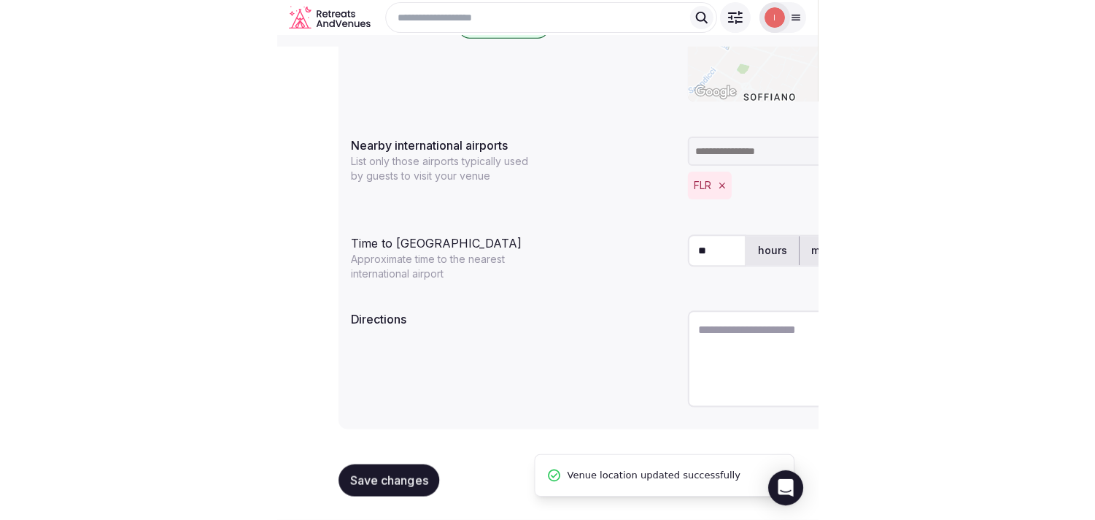
scroll to position [363, 0]
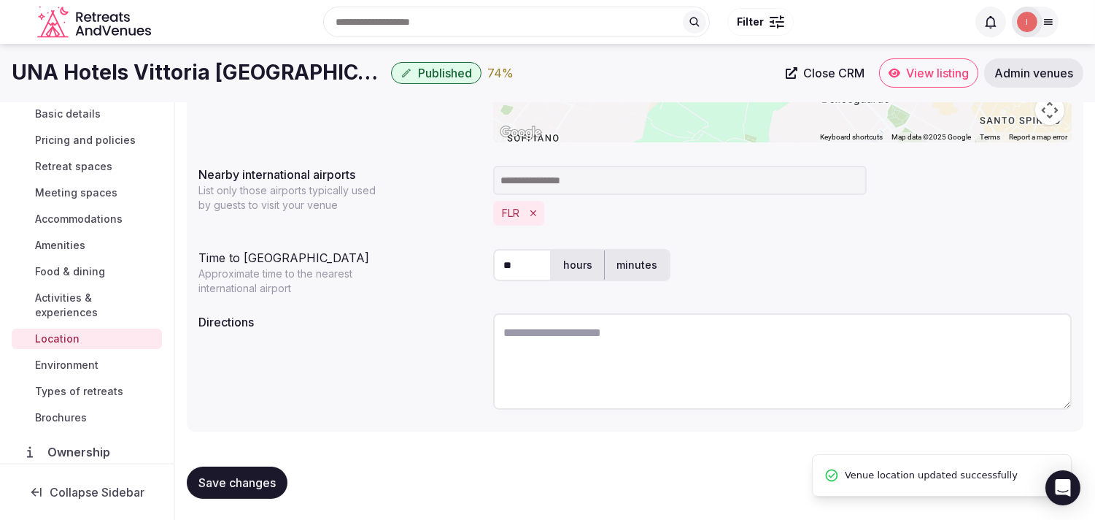
click at [82, 365] on span "Environment" at bounding box center [66, 365] width 63 height 15
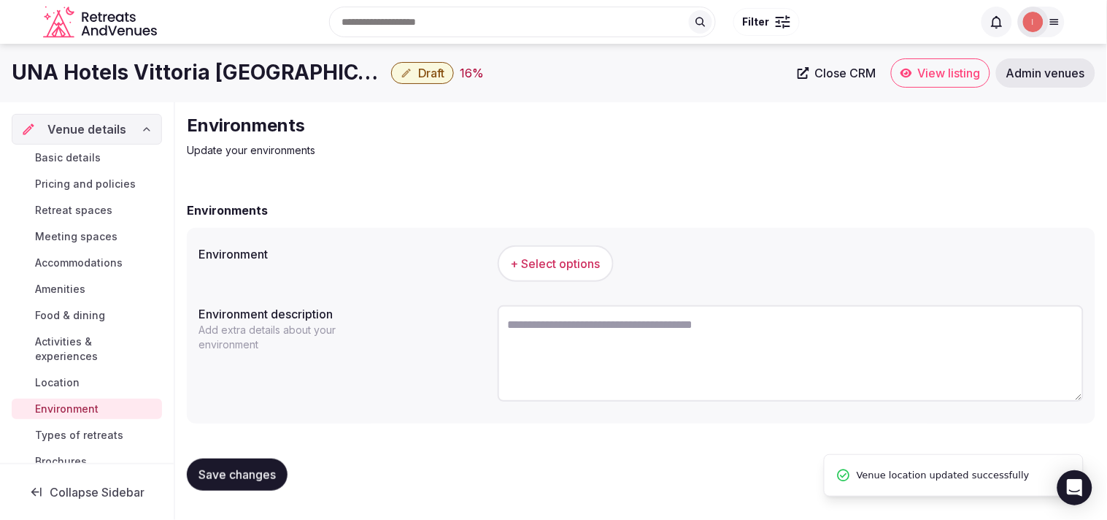
click at [573, 331] on textarea at bounding box center [791, 353] width 586 height 96
paste textarea "**********"
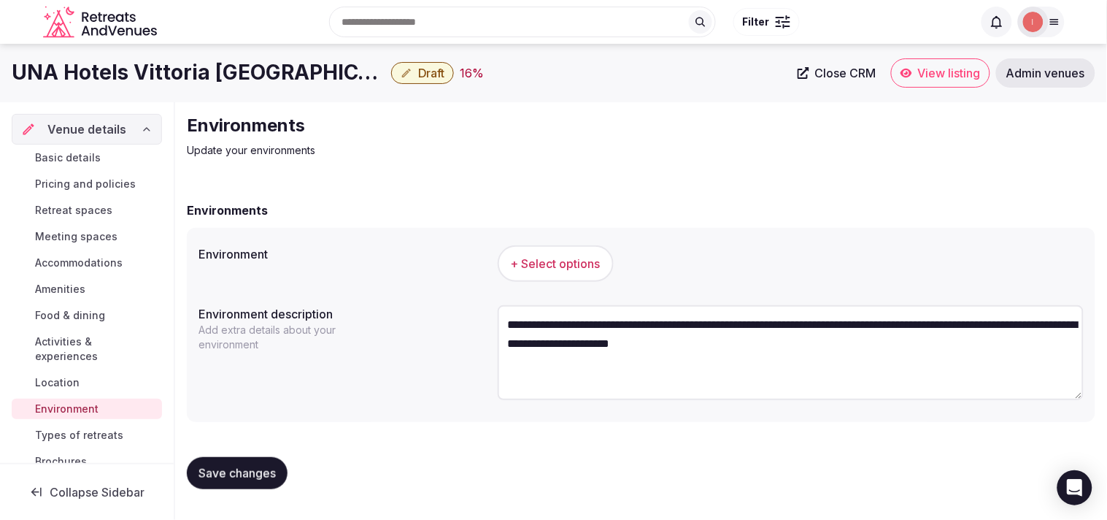
type textarea "**********"
click at [591, 266] on span "+ Select options" at bounding box center [556, 263] width 90 height 16
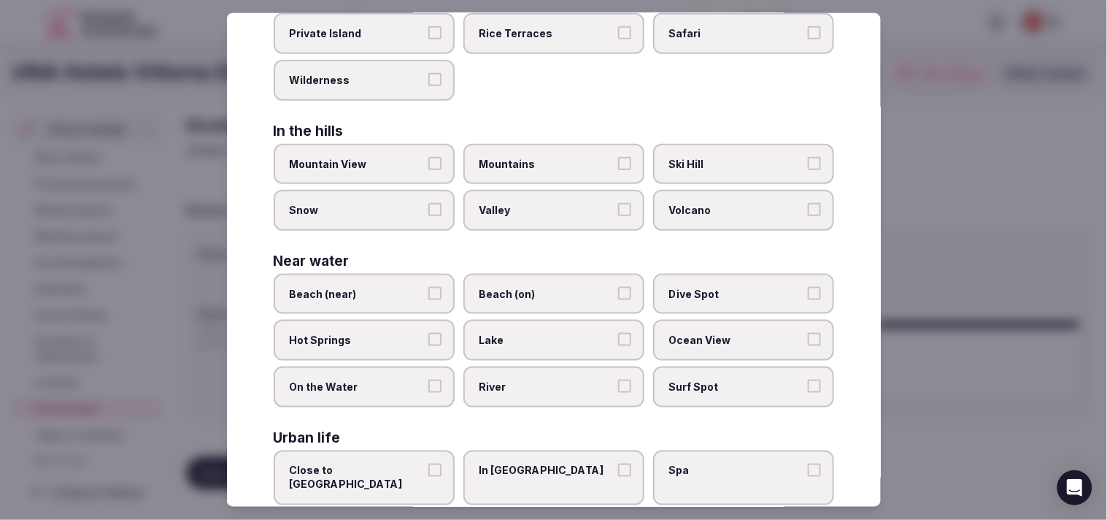
scroll to position [326, 0]
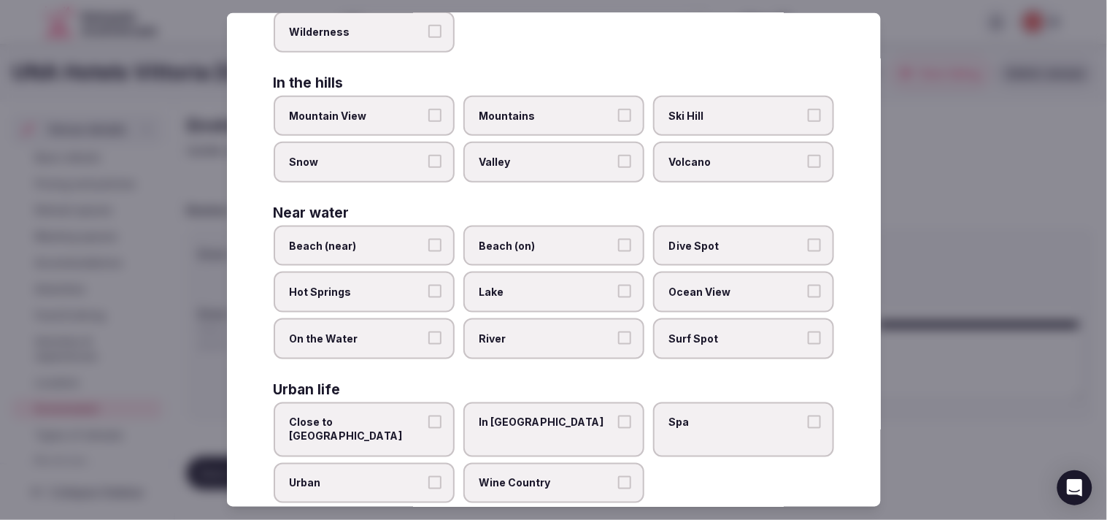
click at [433, 476] on button "Urban" at bounding box center [434, 482] width 13 height 13
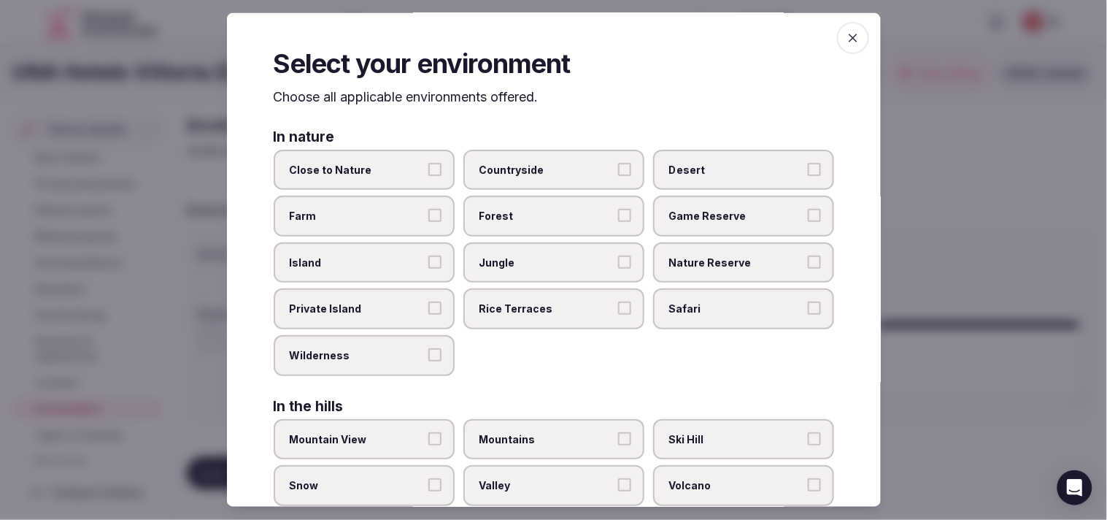
scroll to position [0, 0]
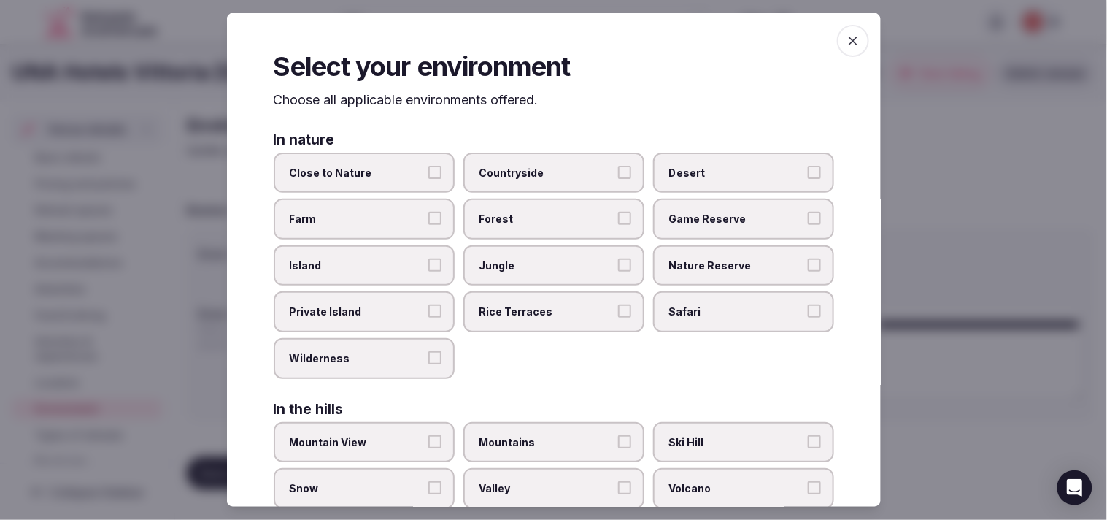
click at [837, 35] on span "button" at bounding box center [853, 41] width 32 height 32
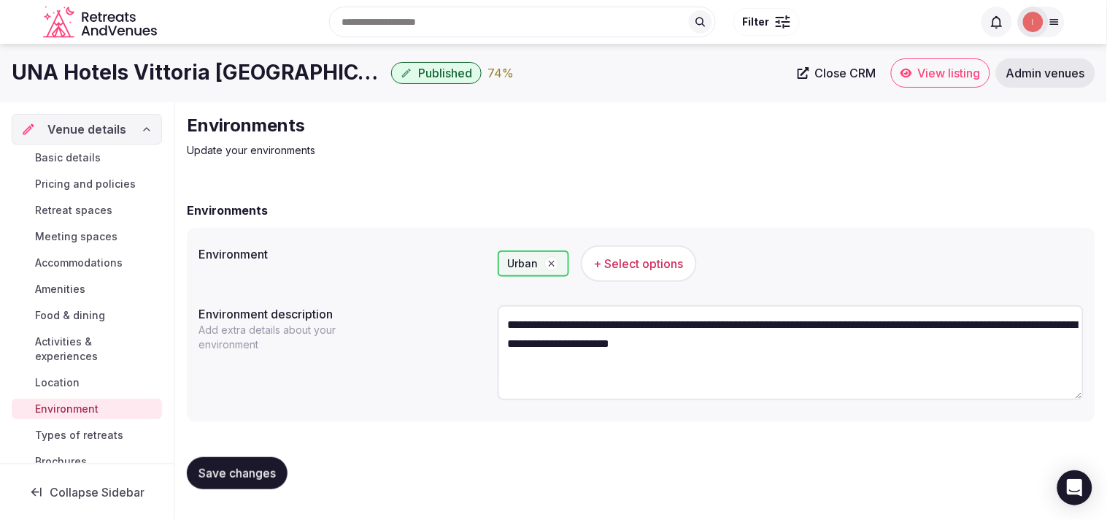
click at [221, 468] on span "Save changes" at bounding box center [236, 473] width 77 height 15
click at [66, 433] on span "Types of retreats" at bounding box center [79, 435] width 88 height 15
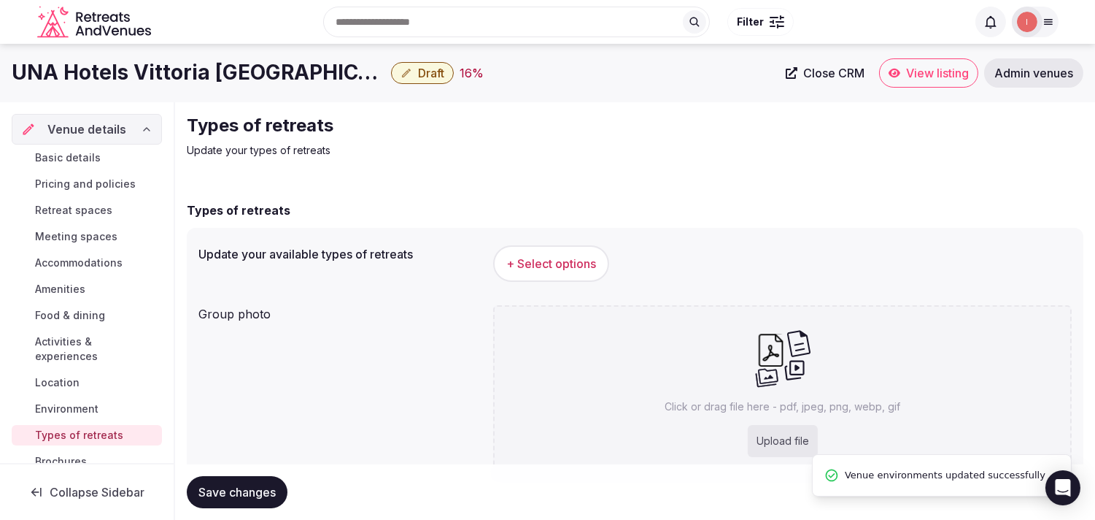
click at [565, 271] on span "+ Select options" at bounding box center [551, 263] width 90 height 16
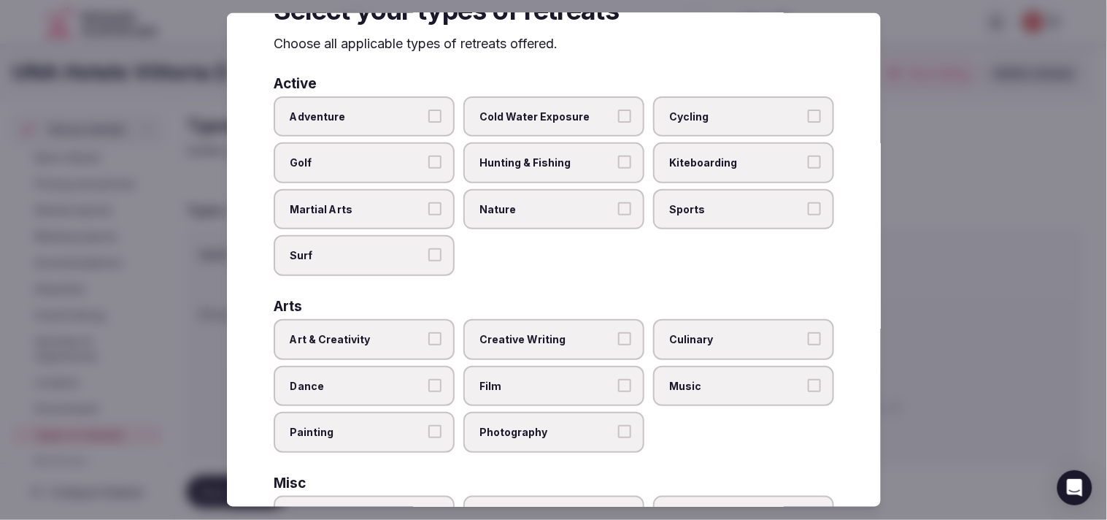
scroll to position [81, 0]
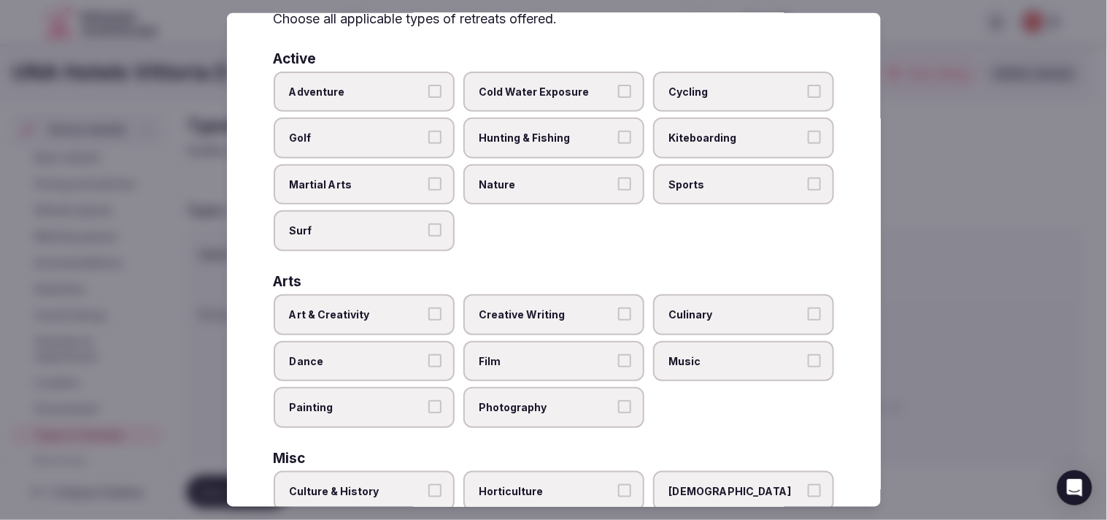
click at [423, 309] on label "Art & Creativity" at bounding box center [364, 314] width 181 height 41
click at [428, 309] on button "Art & Creativity" at bounding box center [434, 313] width 13 height 13
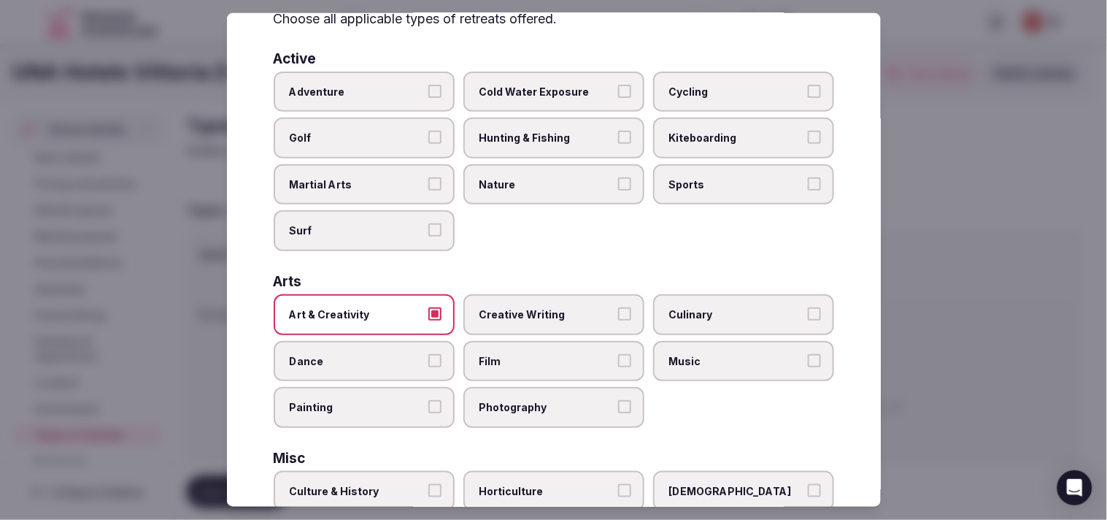
click at [395, 487] on label "Culture & History" at bounding box center [364, 491] width 181 height 41
click at [428, 487] on button "Culture & History" at bounding box center [434, 490] width 13 height 13
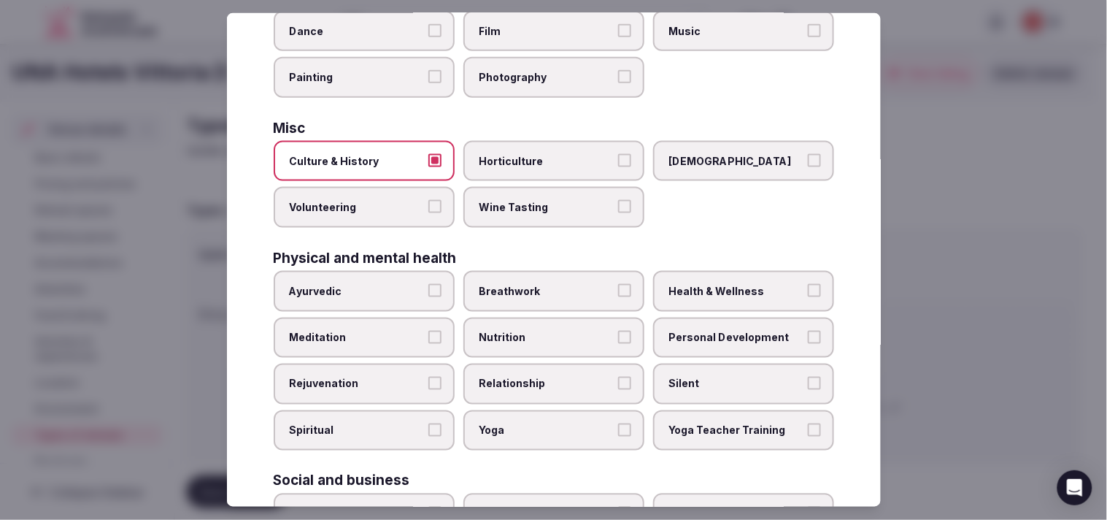
scroll to position [558, 0]
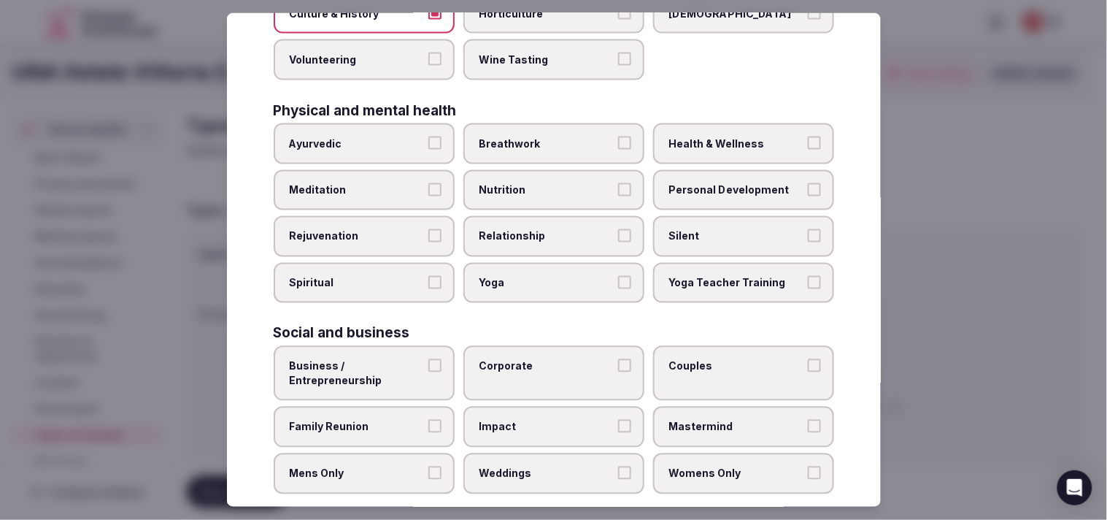
click at [588, 229] on span "Relationship" at bounding box center [546, 236] width 134 height 15
click at [618, 229] on button "Relationship" at bounding box center [624, 235] width 13 height 13
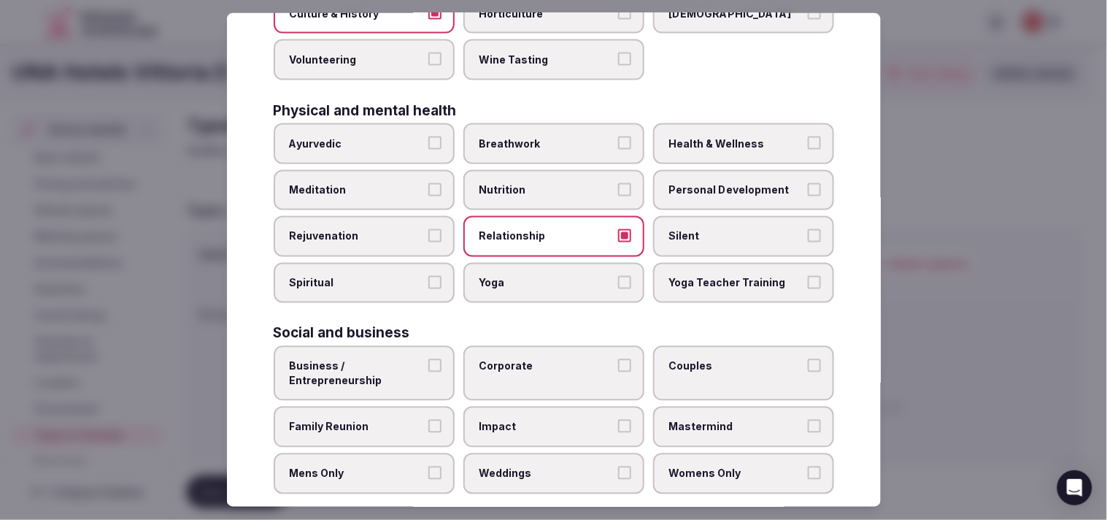
click at [697, 182] on span "Personal Development" at bounding box center [736, 189] width 134 height 15
click at [808, 182] on button "Personal Development" at bounding box center [814, 188] width 13 height 13
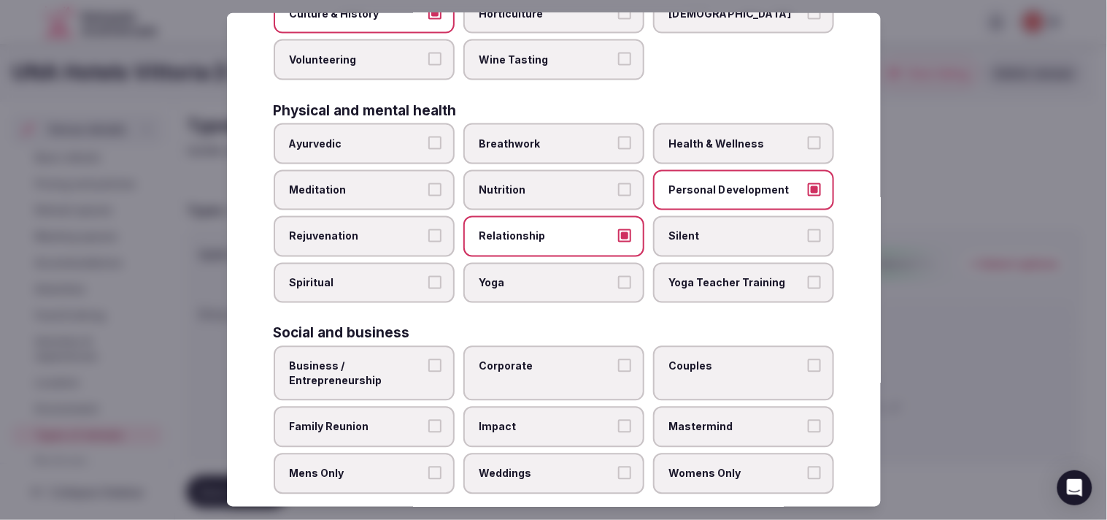
click at [695, 136] on span "Health & Wellness" at bounding box center [736, 143] width 134 height 15
click at [808, 136] on button "Health & Wellness" at bounding box center [814, 142] width 13 height 13
drag, startPoint x: 598, startPoint y: 352, endPoint x: 555, endPoint y: 358, distance: 44.3
click at [580, 355] on label "Corporate" at bounding box center [553, 373] width 181 height 55
click at [618, 359] on button "Corporate" at bounding box center [624, 365] width 13 height 13
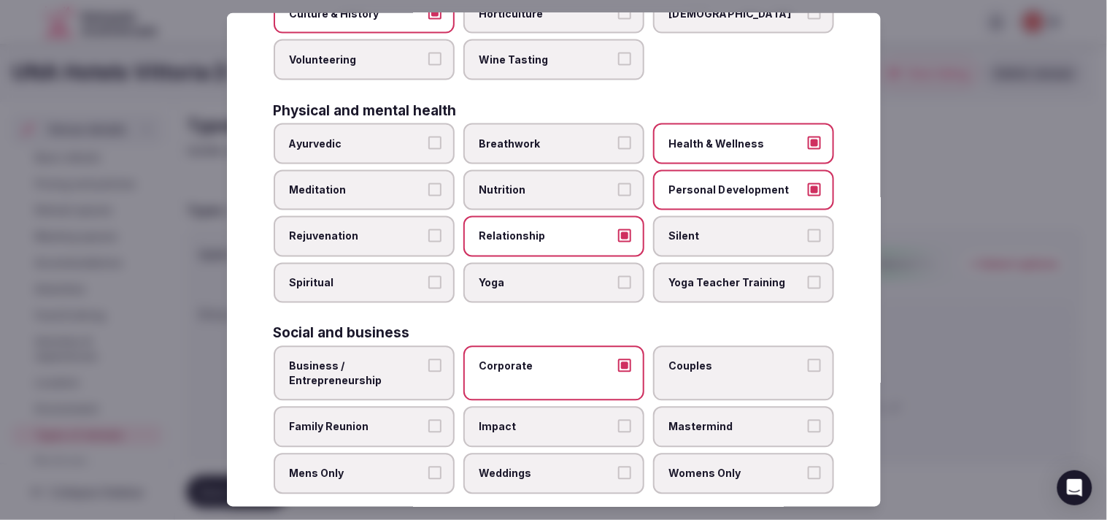
click at [422, 353] on label "Business / Entrepreneurship" at bounding box center [364, 373] width 181 height 55
click at [428, 359] on button "Business / Entrepreneurship" at bounding box center [434, 365] width 13 height 13
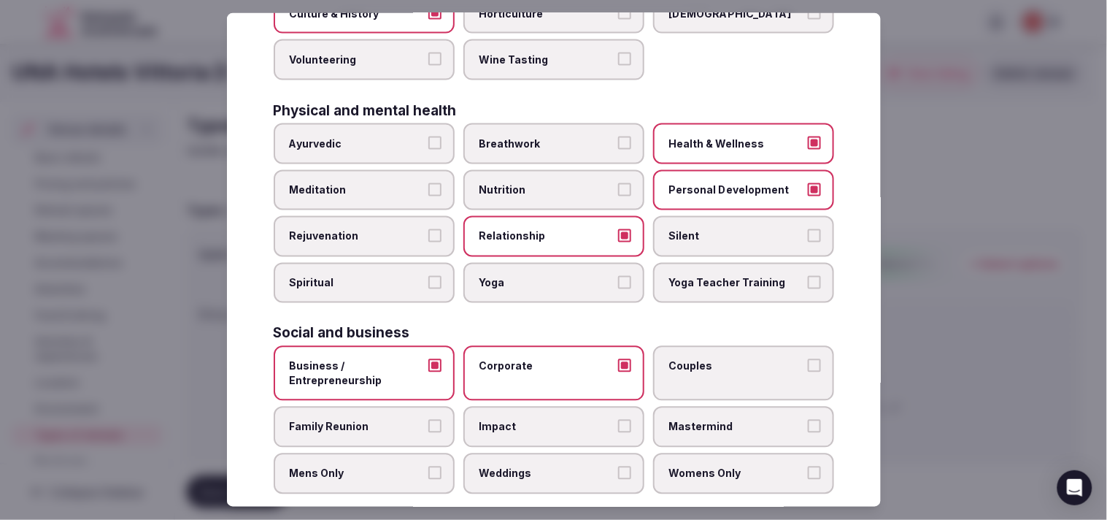
drag, startPoint x: 675, startPoint y: 353, endPoint x: 590, endPoint y: 378, distance: 88.9
click at [673, 359] on span "Couples" at bounding box center [736, 366] width 134 height 15
click at [808, 359] on button "Couples" at bounding box center [814, 365] width 13 height 13
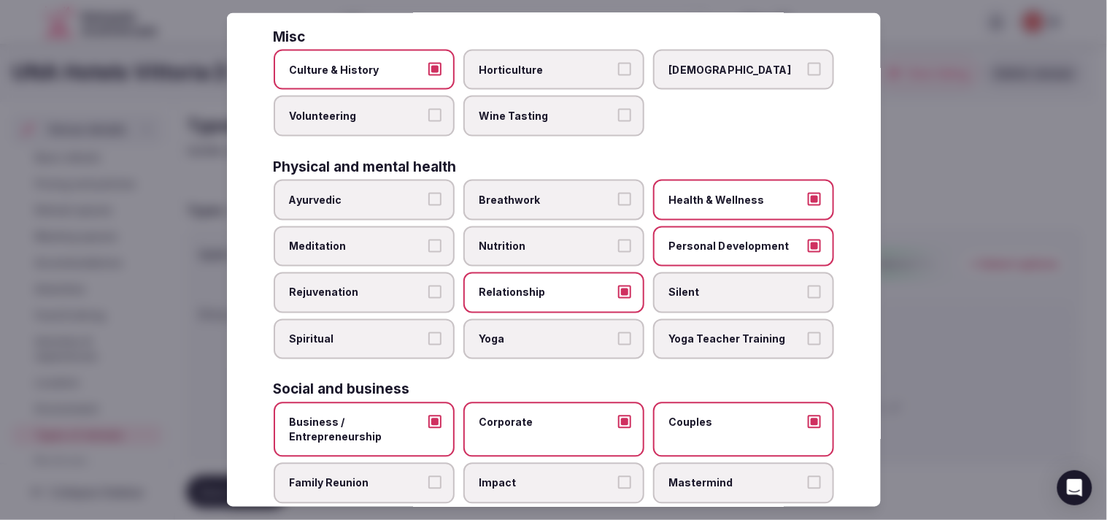
scroll to position [477, 0]
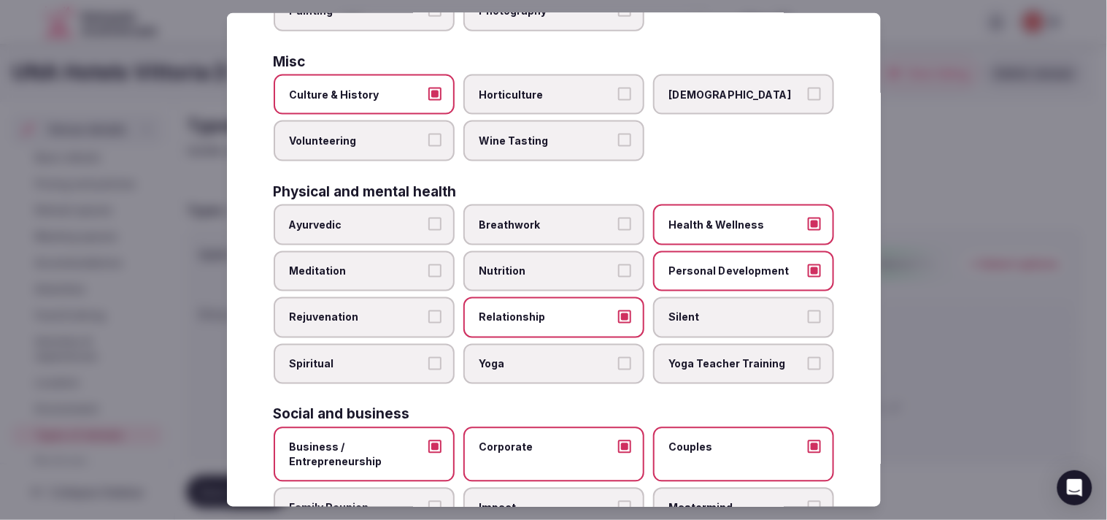
drag, startPoint x: 394, startPoint y: 485, endPoint x: 401, endPoint y: 479, distance: 9.8
click at [394, 501] on span "Family Reunion" at bounding box center [357, 508] width 134 height 15
click at [428, 501] on button "Family Reunion" at bounding box center [434, 507] width 13 height 13
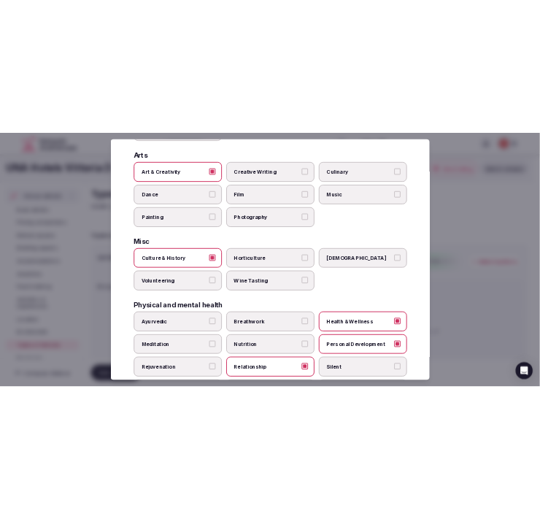
scroll to position [0, 0]
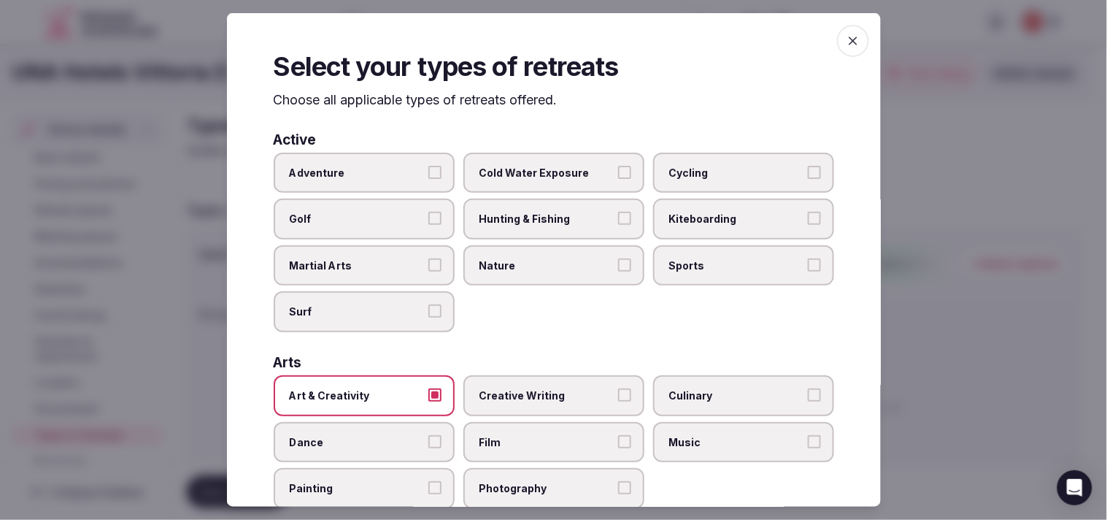
click at [846, 46] on icon "button" at bounding box center [853, 41] width 15 height 15
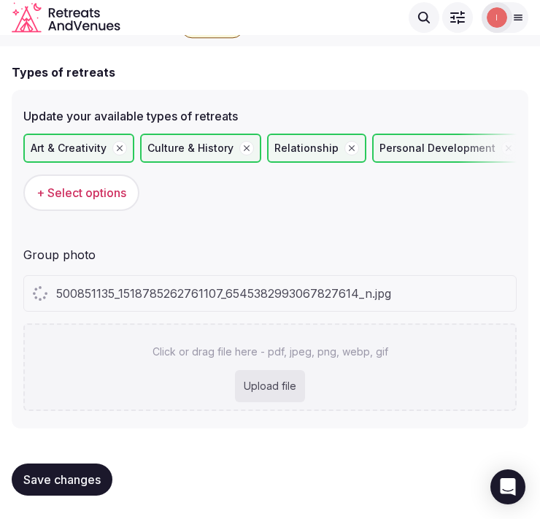
scroll to position [106, 0]
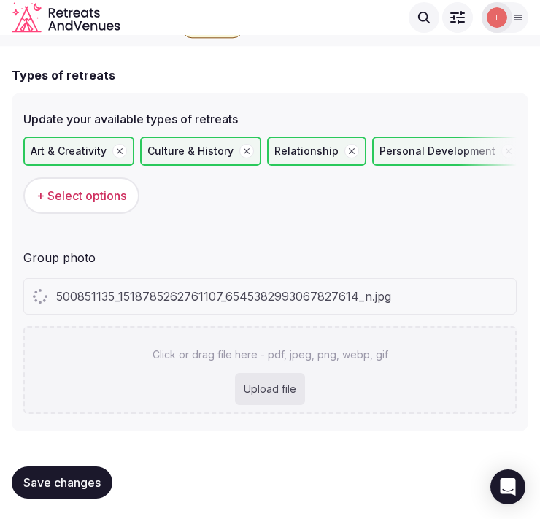
click at [384, 312] on div "500851135_1518785262761107_6545382993067827614_n.jpg Click or drag file here - …" at bounding box center [269, 346] width 493 height 136
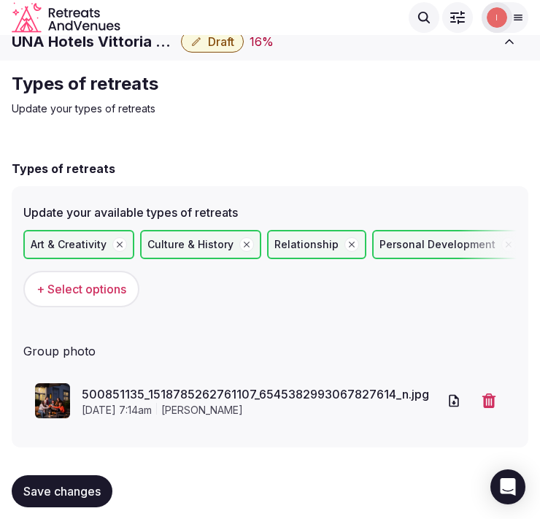
scroll to position [0, 0]
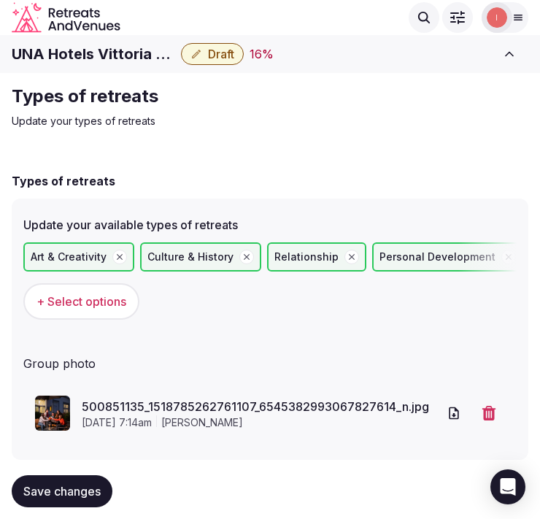
click at [217, 60] on span "Draft" at bounding box center [221, 54] width 26 height 15
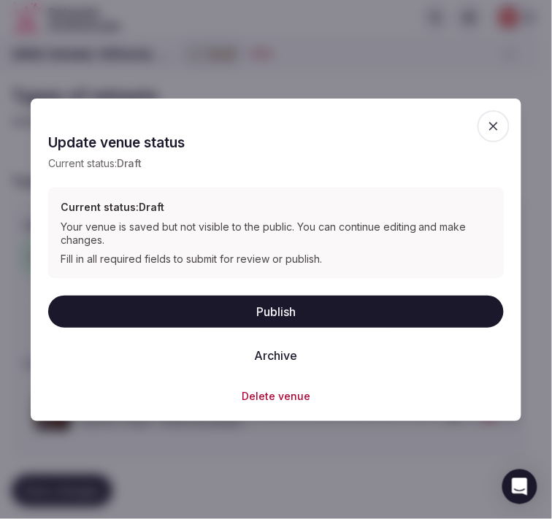
click at [280, 314] on button "Publish" at bounding box center [275, 312] width 455 height 32
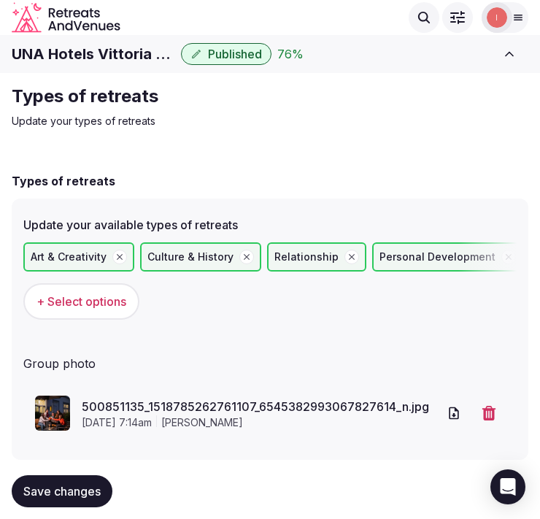
click at [268, 112] on div "Types of retreats Update your types of retreats" at bounding box center [257, 107] width 490 height 44
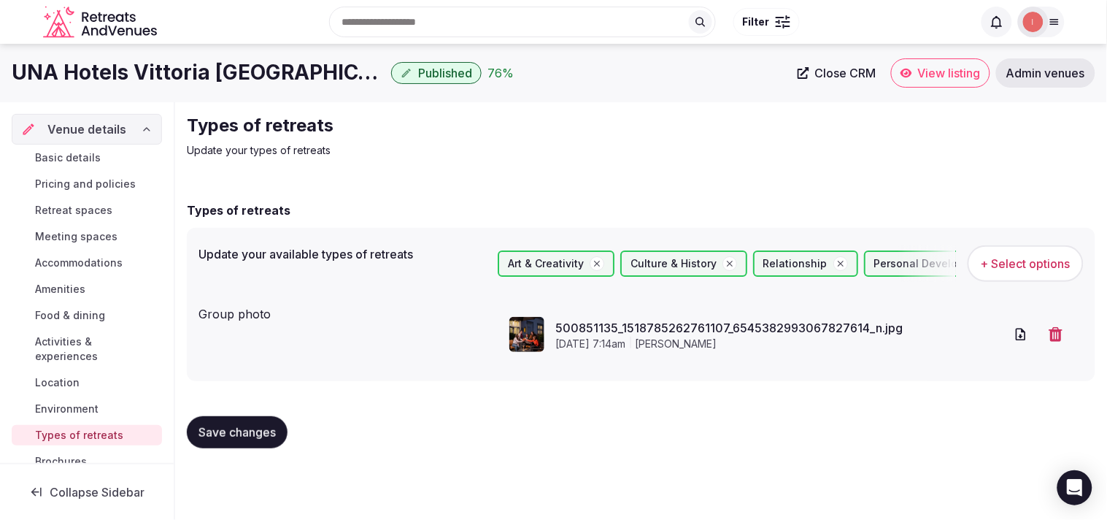
click at [927, 75] on span "View listing" at bounding box center [949, 73] width 63 height 15
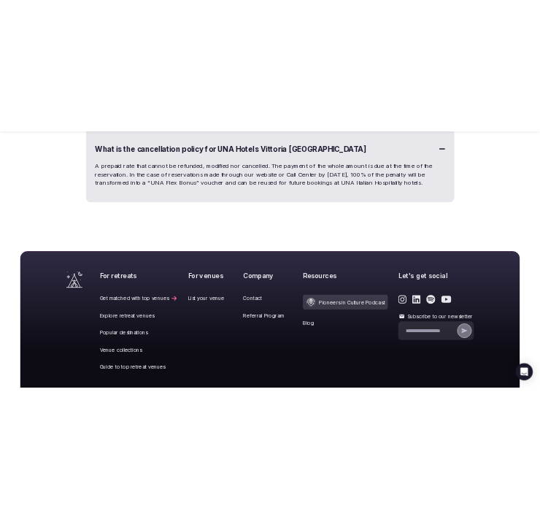
scroll to position [4213, 0]
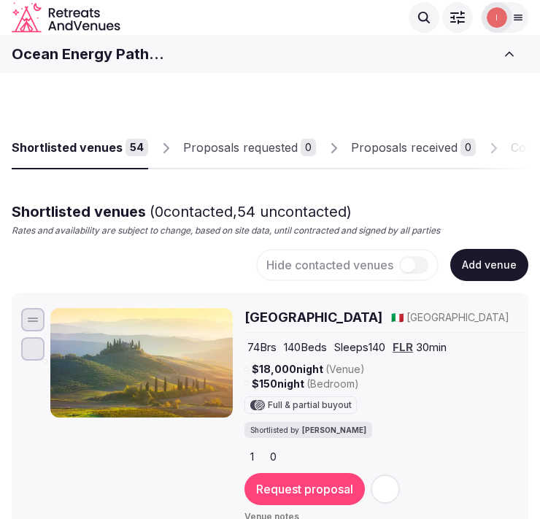
click at [514, 261] on button "Add venue" at bounding box center [489, 265] width 78 height 32
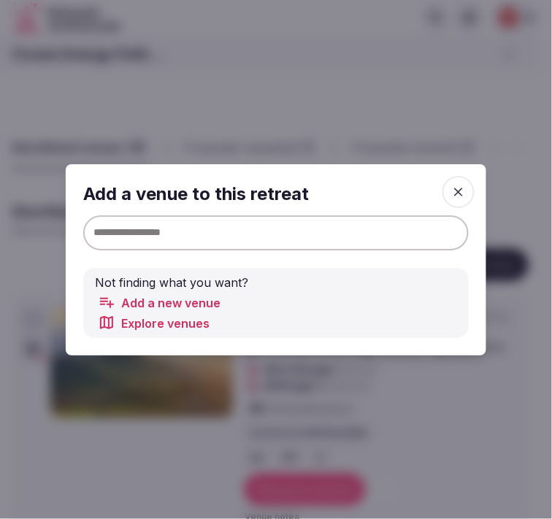
click at [355, 230] on input at bounding box center [275, 232] width 385 height 35
paste input "**********"
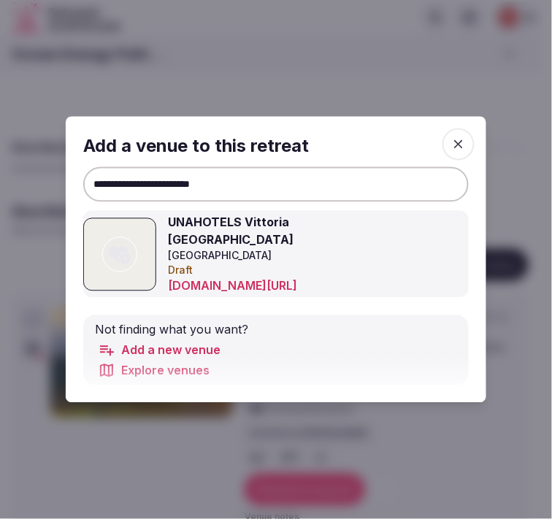
type input "**********"
click at [122, 257] on icon at bounding box center [120, 255] width 22 height 18
click at [460, 147] on icon "button" at bounding box center [458, 143] width 9 height 9
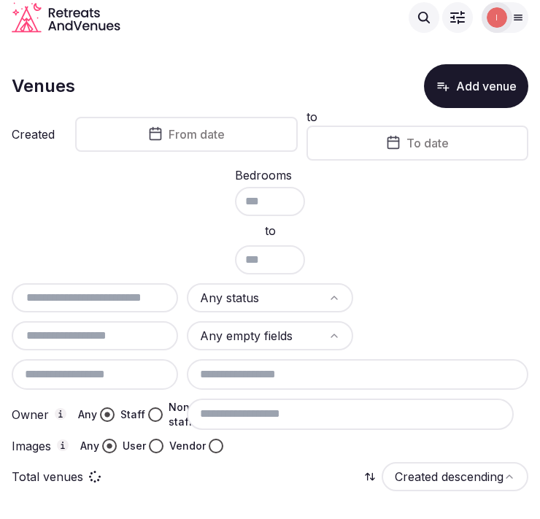
click at [239, 84] on div "Venues Add venue" at bounding box center [270, 86] width 517 height 44
click at [126, 298] on input "text" at bounding box center [95, 298] width 155 height 18
paste input "**********"
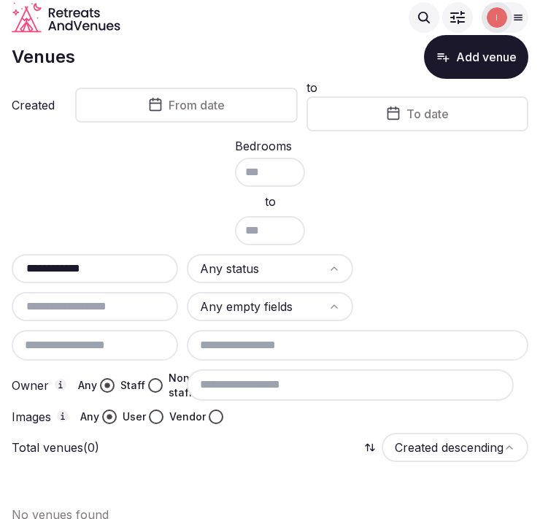
scroll to position [45, 0]
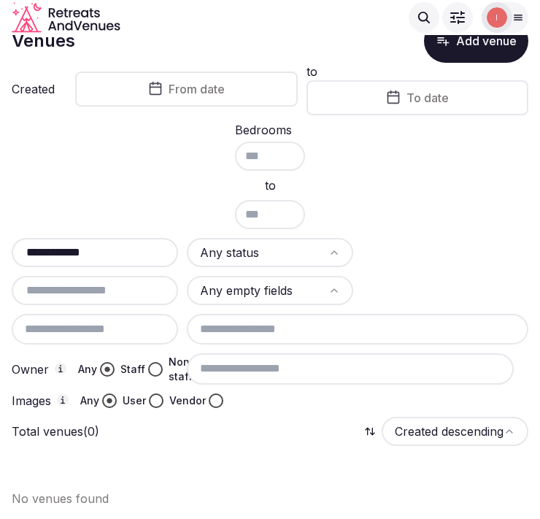
drag, startPoint x: 66, startPoint y: 254, endPoint x: 32, endPoint y: 244, distance: 34.9
click at [32, 244] on input "**********" at bounding box center [95, 253] width 155 height 18
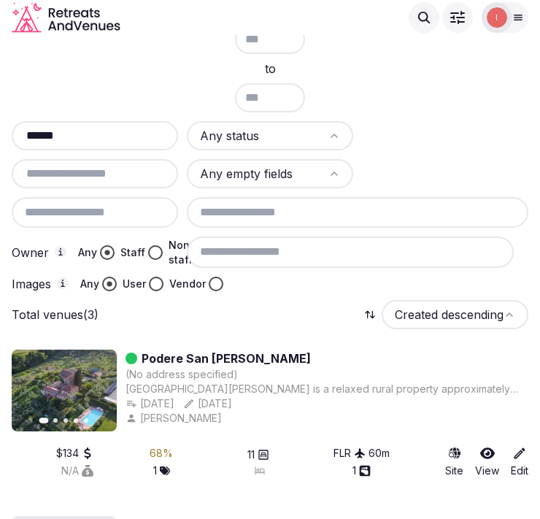
scroll to position [83, 0]
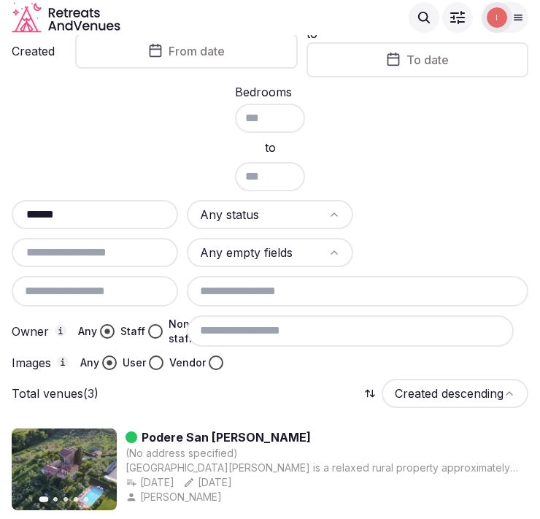
click at [124, 208] on input "******" at bounding box center [95, 215] width 155 height 18
paste input "*********"
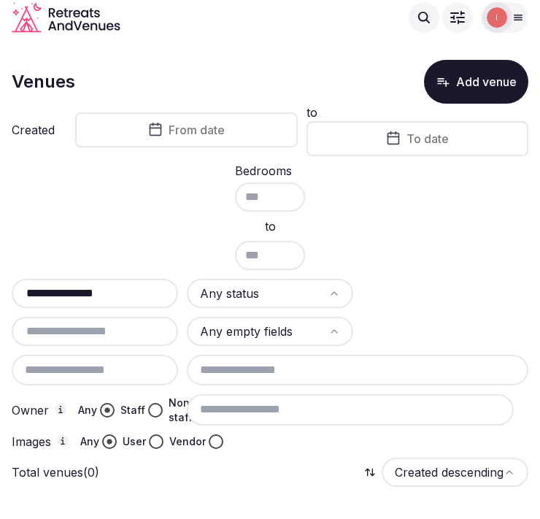
scroll to position [45, 0]
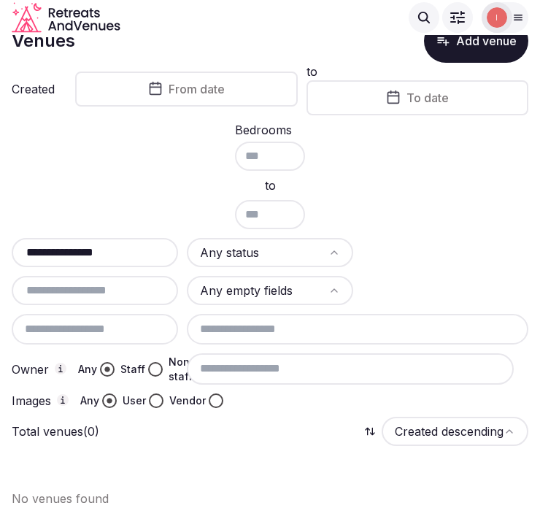
drag, startPoint x: 51, startPoint y: 244, endPoint x: 52, endPoint y: 236, distance: 7.3
click at [26, 238] on div "**********" at bounding box center [95, 252] width 166 height 29
drag, startPoint x: 95, startPoint y: 238, endPoint x: 32, endPoint y: 252, distance: 64.4
click at [37, 254] on div "*********" at bounding box center [95, 252] width 166 height 29
drag, startPoint x: 9, startPoint y: 251, endPoint x: 82, endPoint y: 261, distance: 73.0
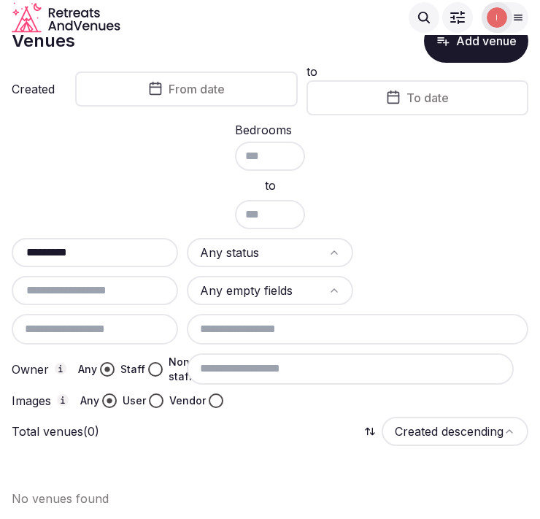
click at [10, 251] on section "Venues Add venue Created From date to To date Bedrooms to ********* Any status …" at bounding box center [270, 257] width 540 height 535
click at [82, 261] on div "*********" at bounding box center [95, 252] width 166 height 29
click at [77, 248] on input "*********" at bounding box center [95, 253] width 155 height 18
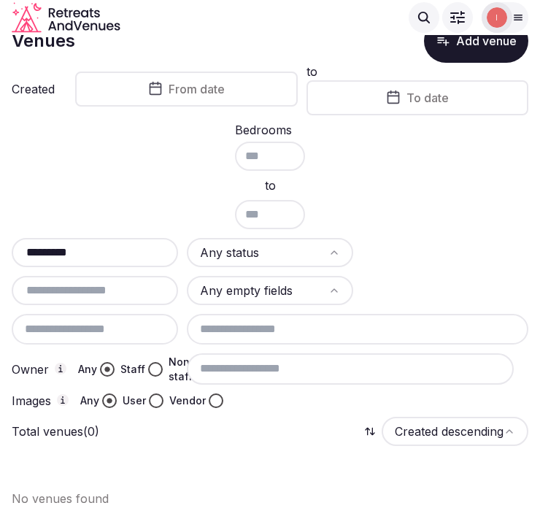
paste input "******"
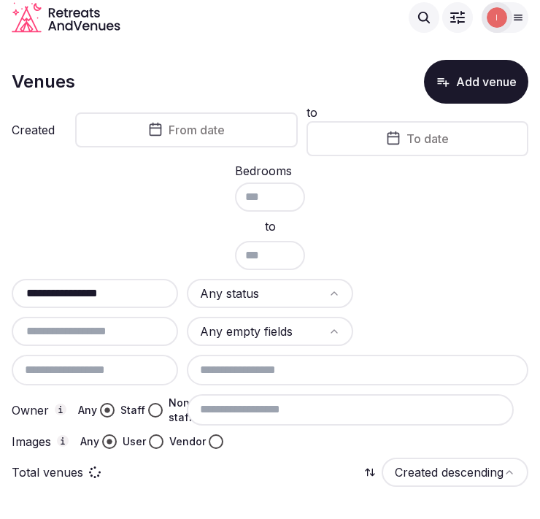
click at [58, 304] on div "**********" at bounding box center [95, 293] width 166 height 29
click at [61, 293] on input "**********" at bounding box center [95, 294] width 155 height 18
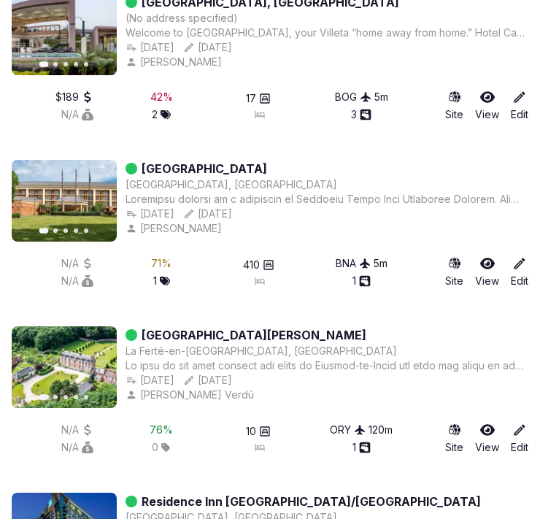
scroll to position [1545, 0]
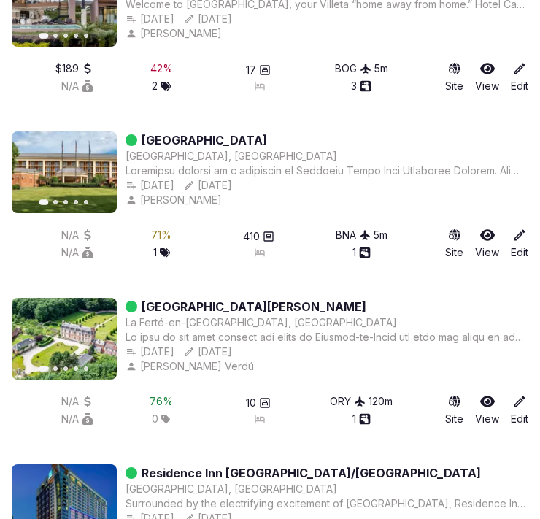
type input "*****"
